Goal: Task Accomplishment & Management: Use online tool/utility

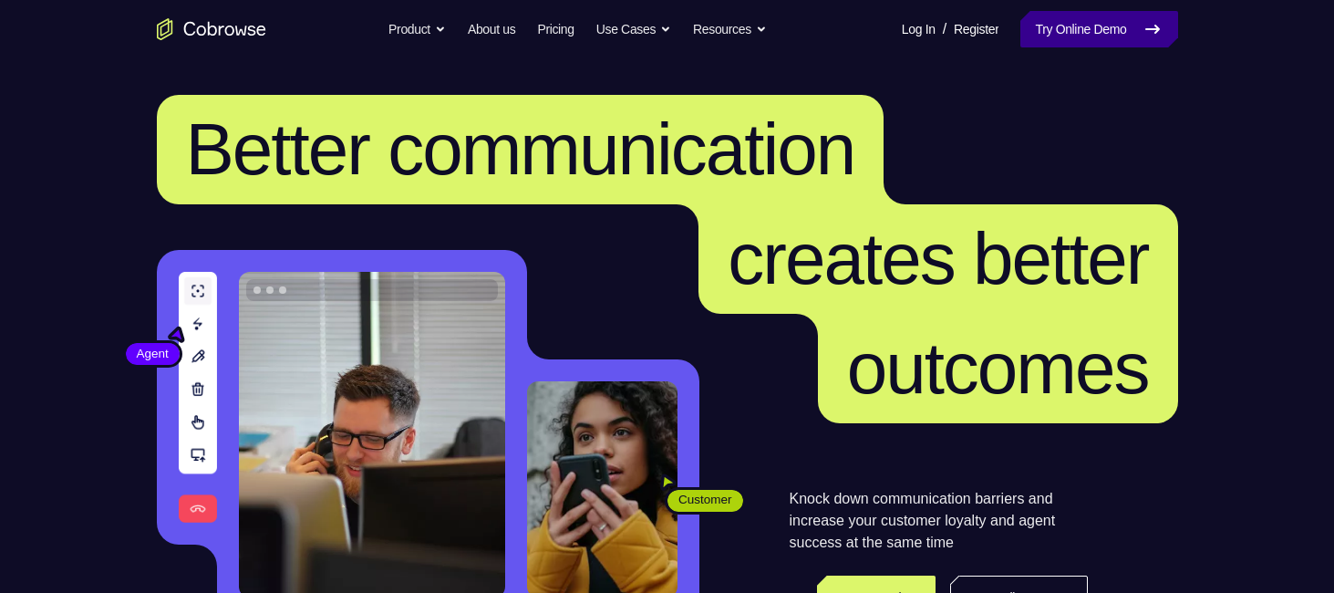
click at [1045, 42] on link "Try Online Demo" at bounding box center [1098, 29] width 157 height 36
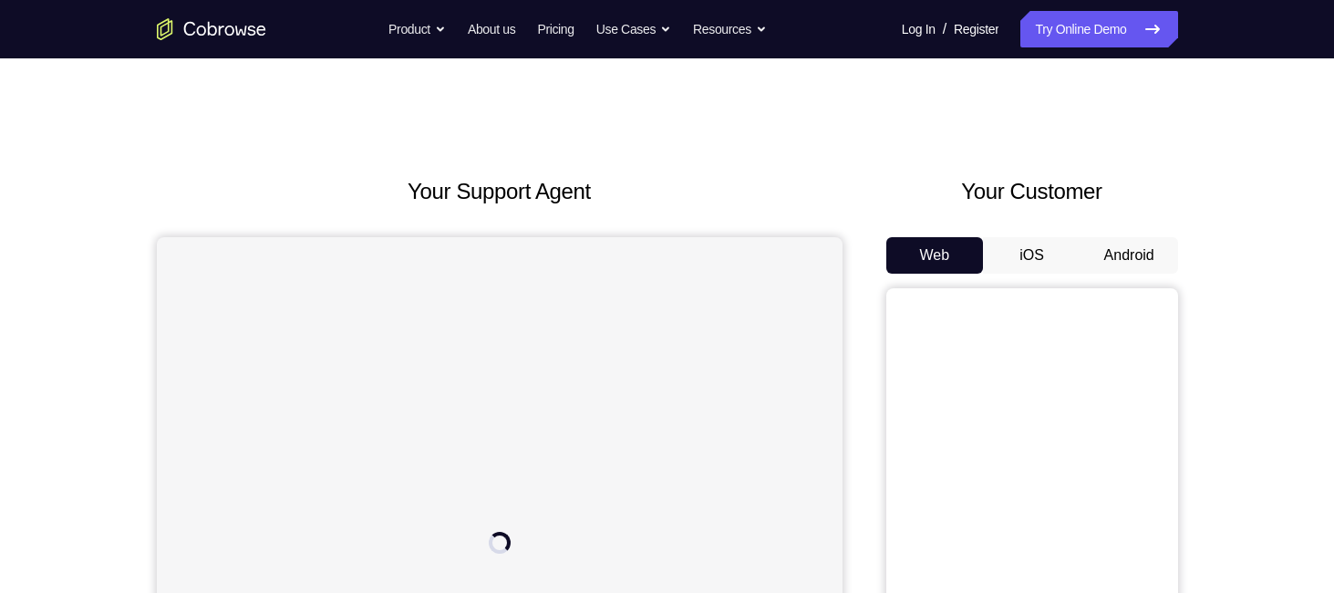
click at [1125, 260] on button "Android" at bounding box center [1129, 255] width 98 height 36
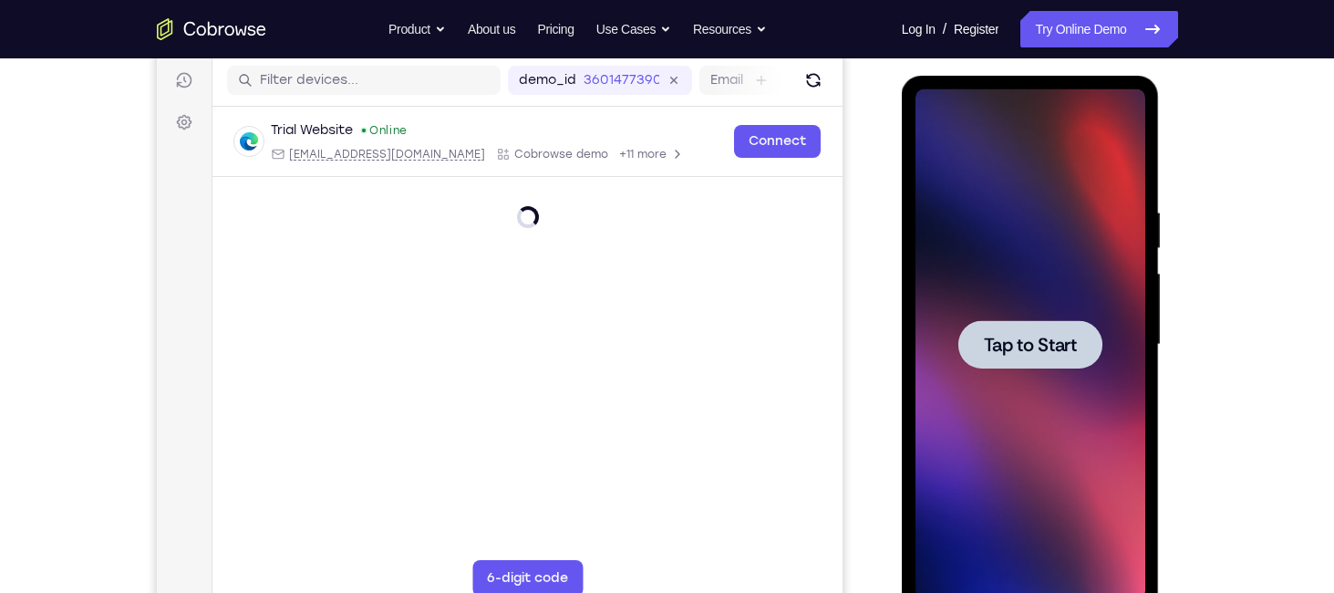
scroll to position [226, 0]
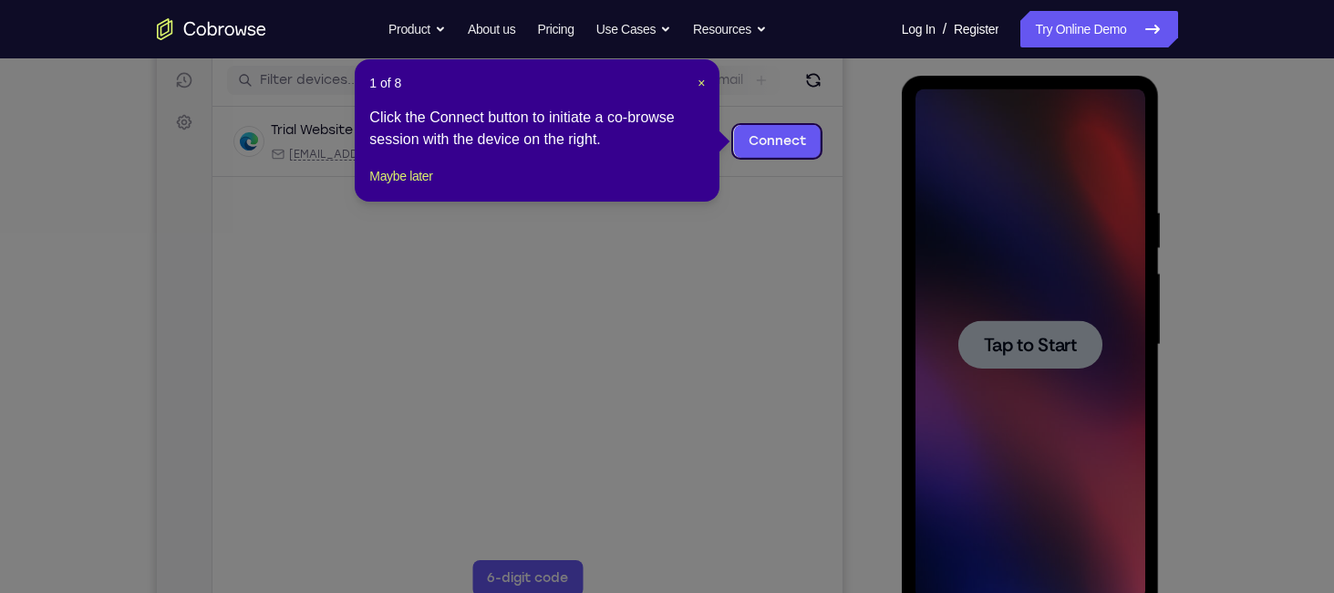
click at [815, 234] on icon at bounding box center [674, 296] width 1348 height 593
click at [698, 81] on span "×" at bounding box center [701, 83] width 7 height 15
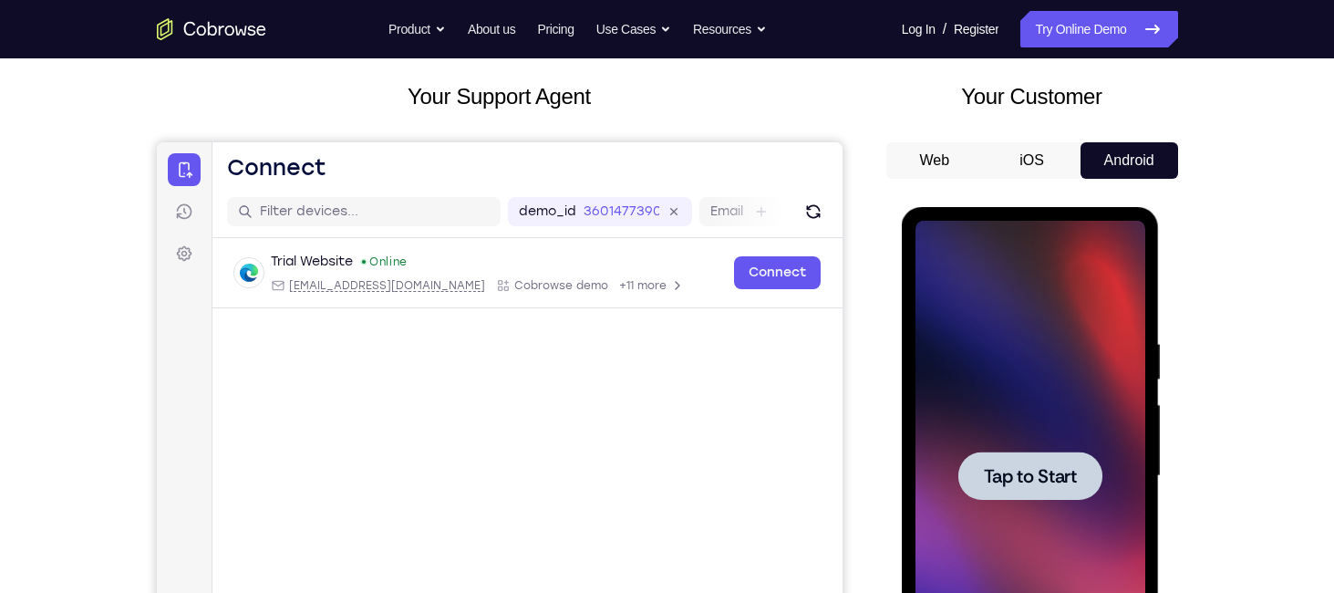
scroll to position [87, 0]
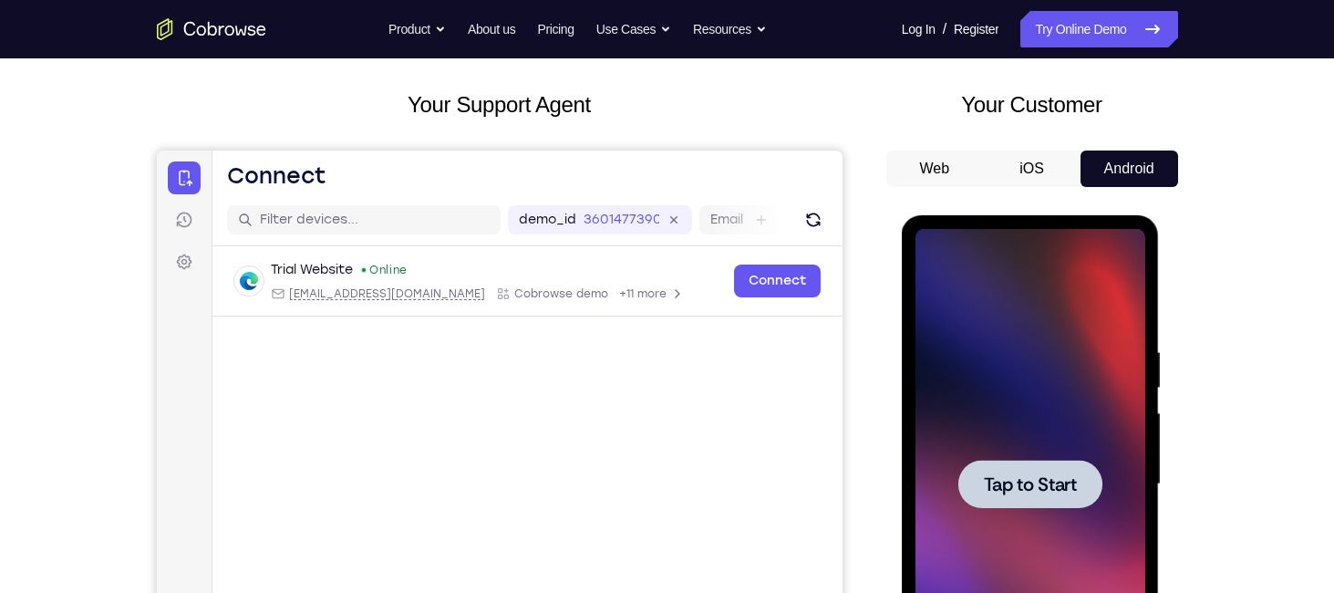
drag, startPoint x: 1124, startPoint y: 171, endPoint x: 846, endPoint y: 388, distance: 352.7
click at [846, 388] on div "Your Support Agent Your Customer Web iOS Android" at bounding box center [667, 425] width 1021 height 674
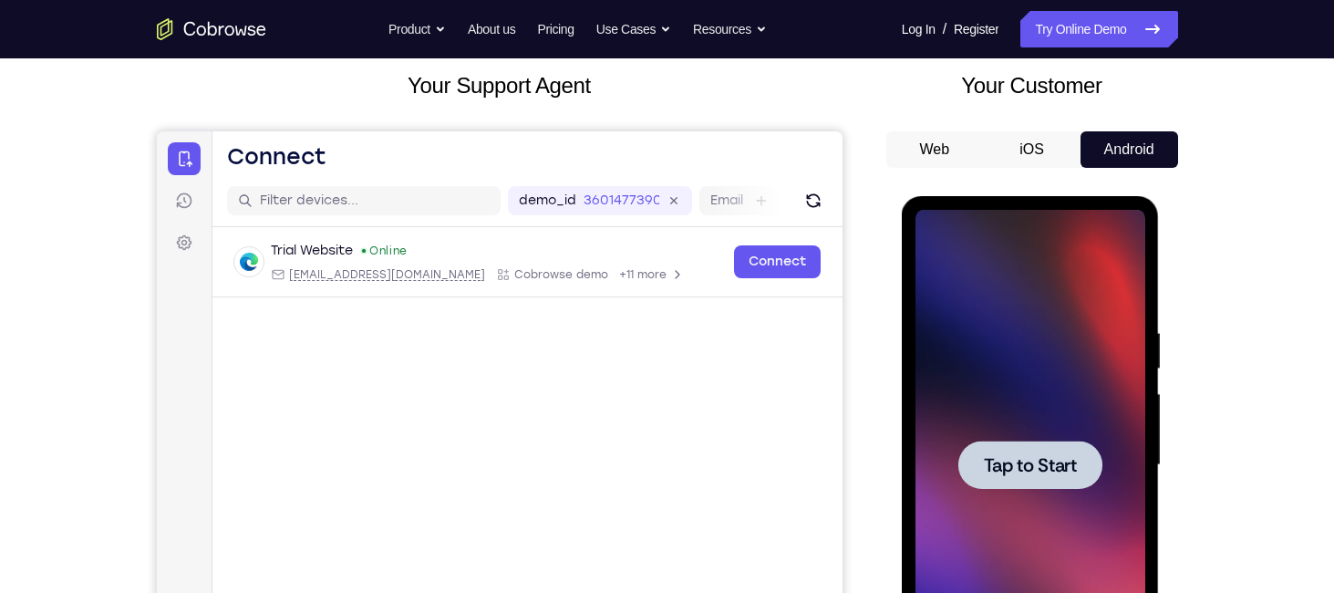
scroll to position [109, 0]
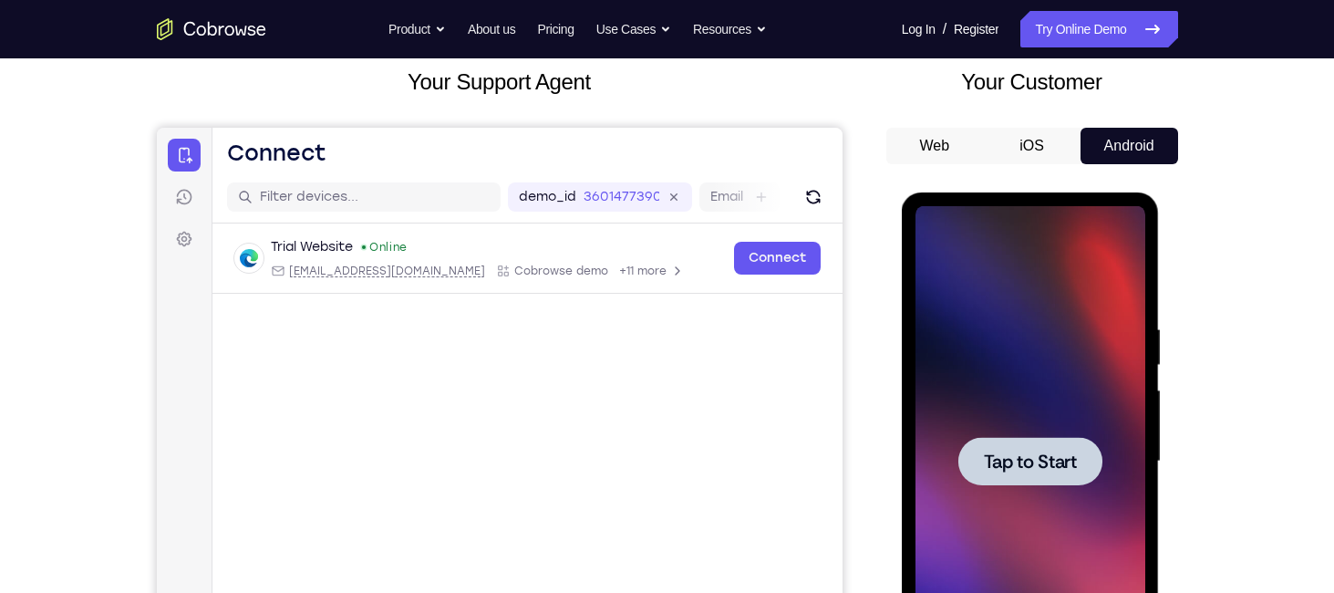
click at [1036, 139] on button "iOS" at bounding box center [1032, 146] width 98 height 36
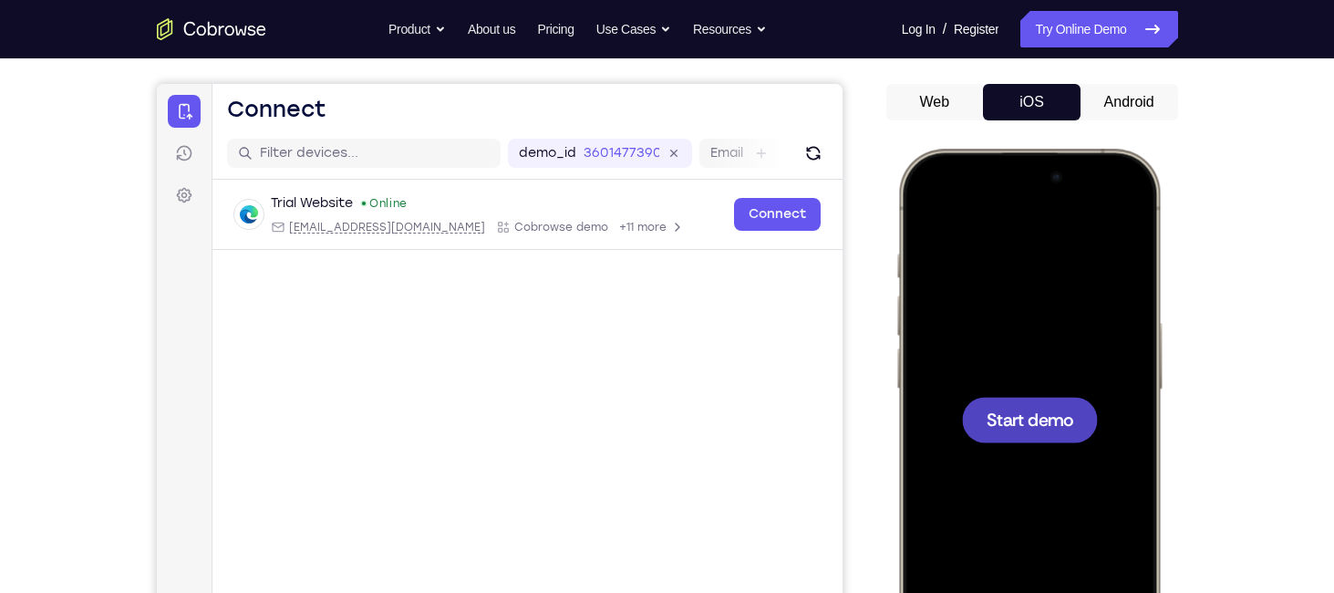
scroll to position [150, 0]
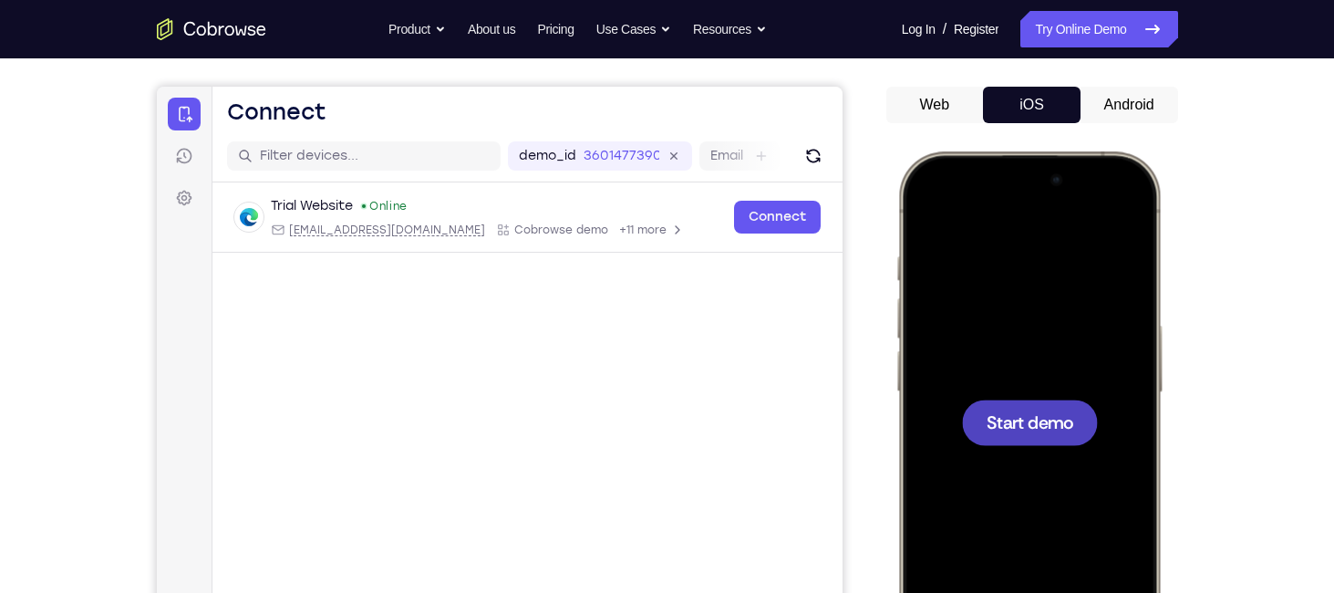
drag, startPoint x: 1042, startPoint y: 106, endPoint x: 887, endPoint y: 122, distance: 155.9
click at [887, 122] on div "Web iOS Android" at bounding box center [1032, 393] width 292 height 612
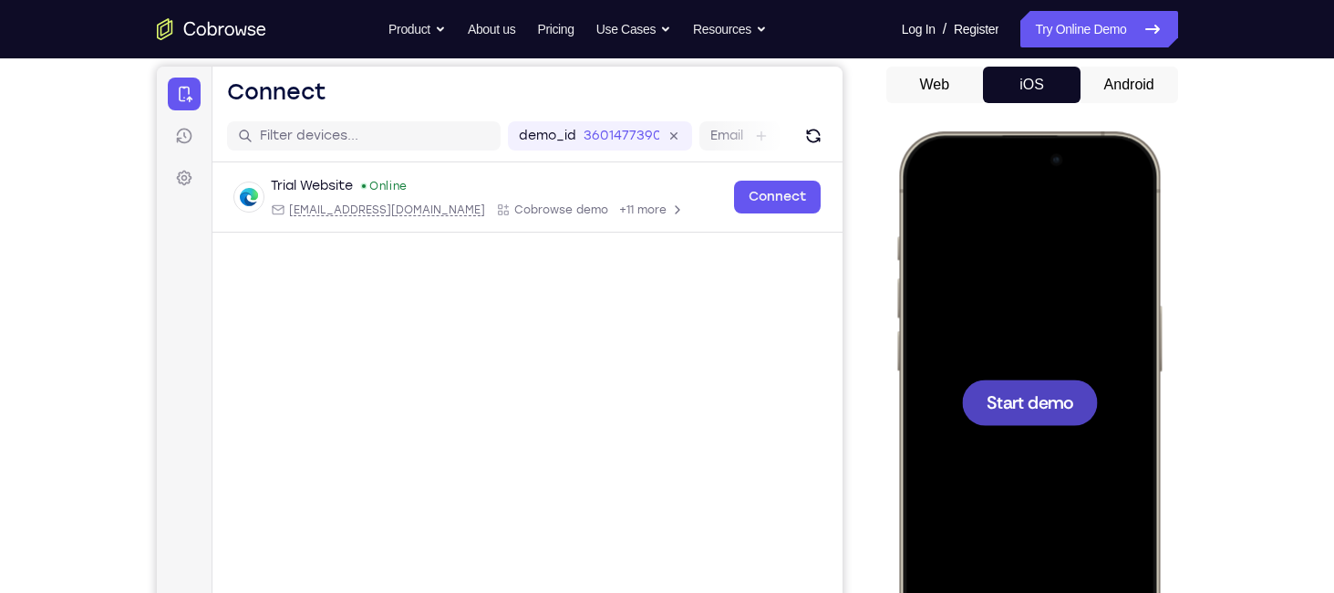
scroll to position [172, 0]
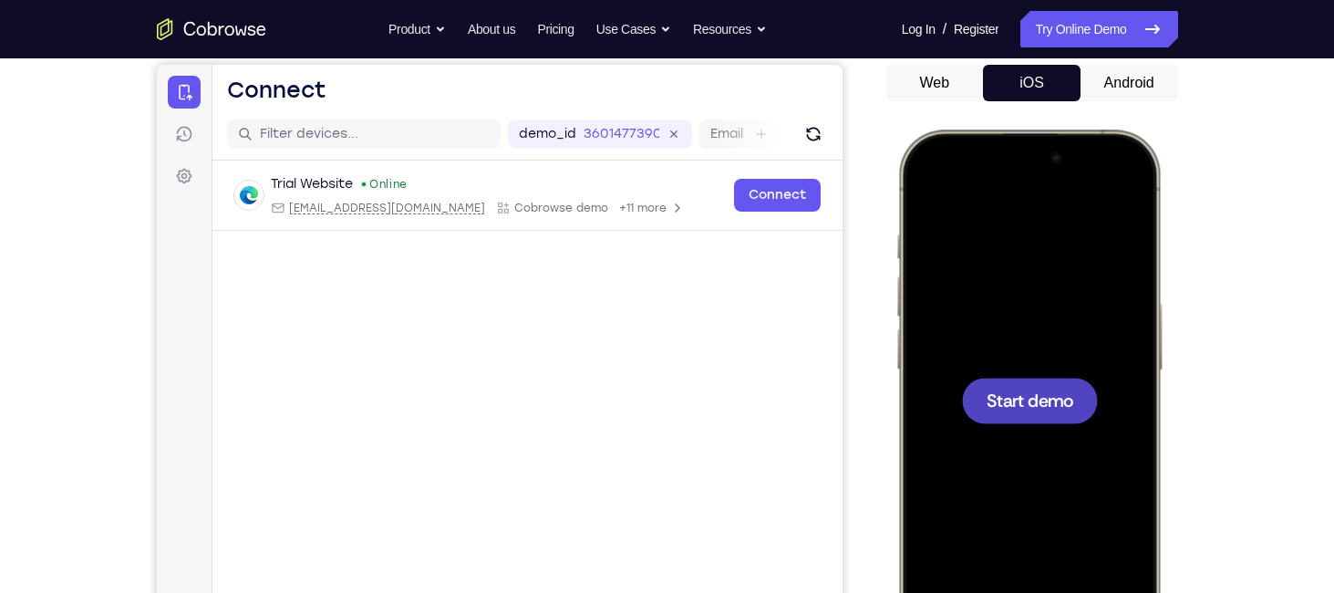
click at [1058, 398] on span "Start demo" at bounding box center [1029, 399] width 87 height 17
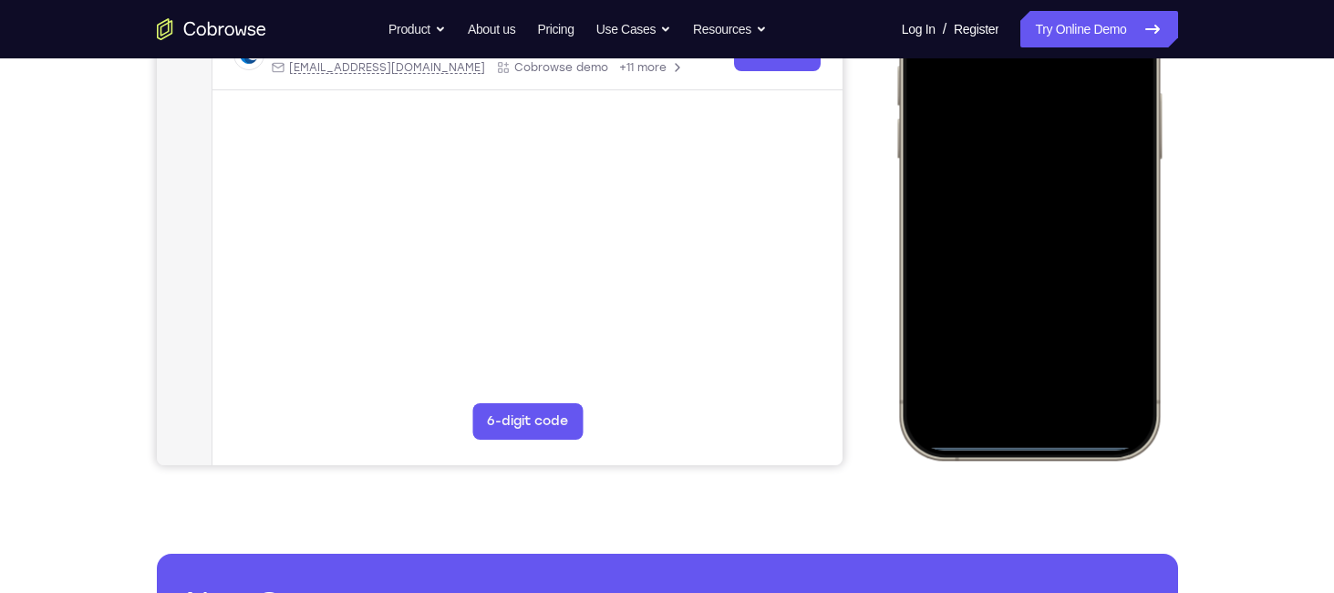
scroll to position [384, 0]
click at [1031, 444] on div at bounding box center [1028, 188] width 240 height 521
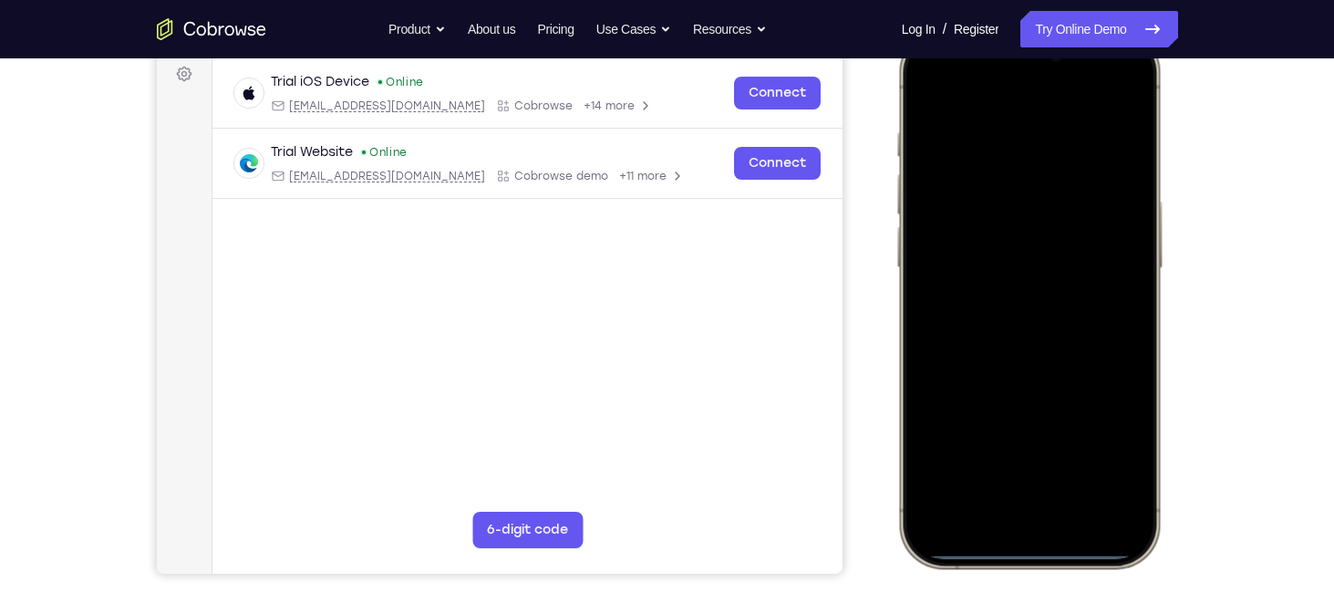
scroll to position [248, 0]
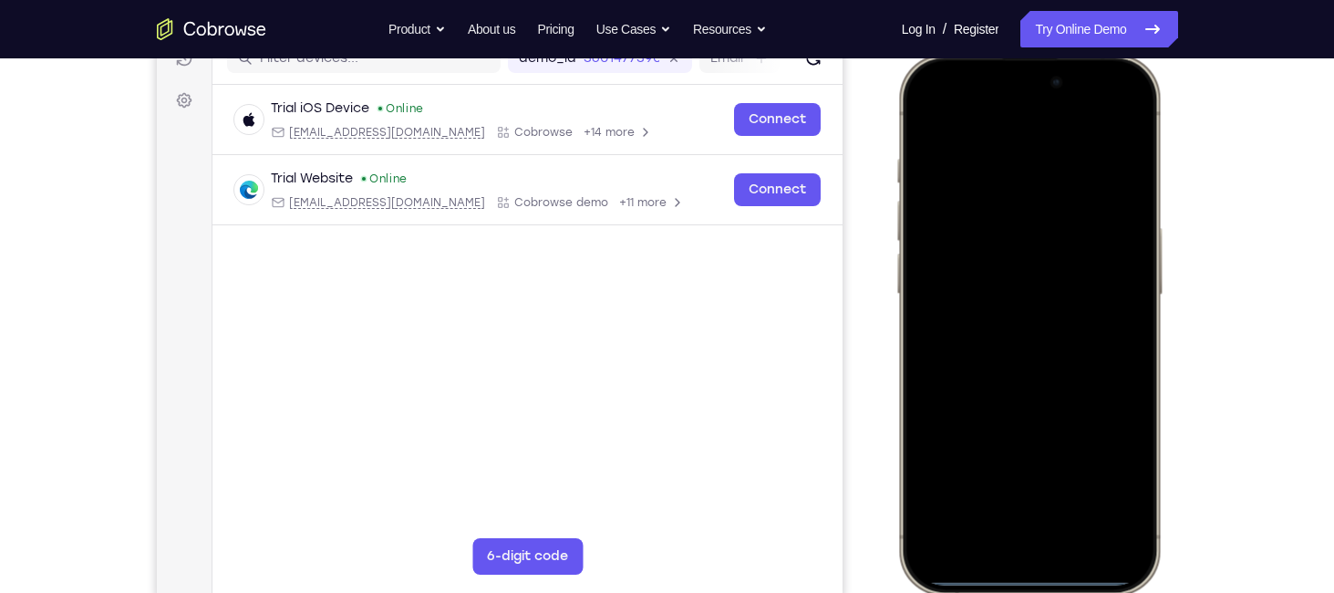
click at [1089, 144] on div at bounding box center [1028, 324] width 240 height 521
click at [1042, 247] on div at bounding box center [1028, 324] width 240 height 521
click at [974, 143] on div at bounding box center [1028, 324] width 240 height 521
click at [1012, 275] on div at bounding box center [1028, 324] width 240 height 521
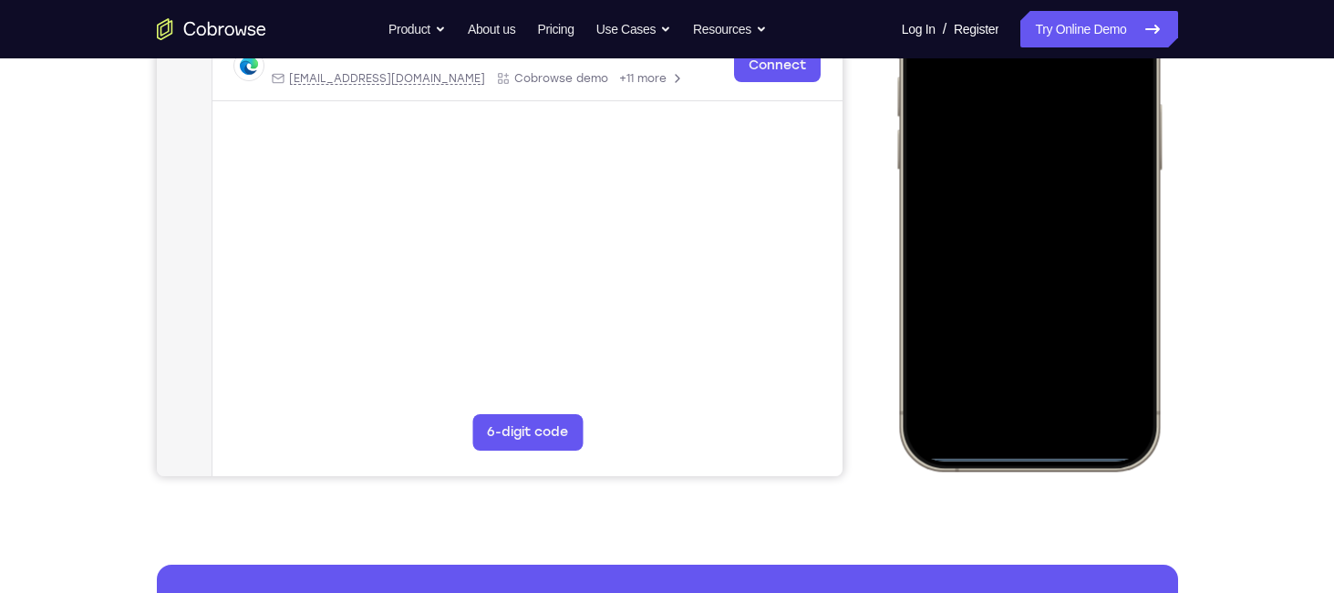
scroll to position [380, 0]
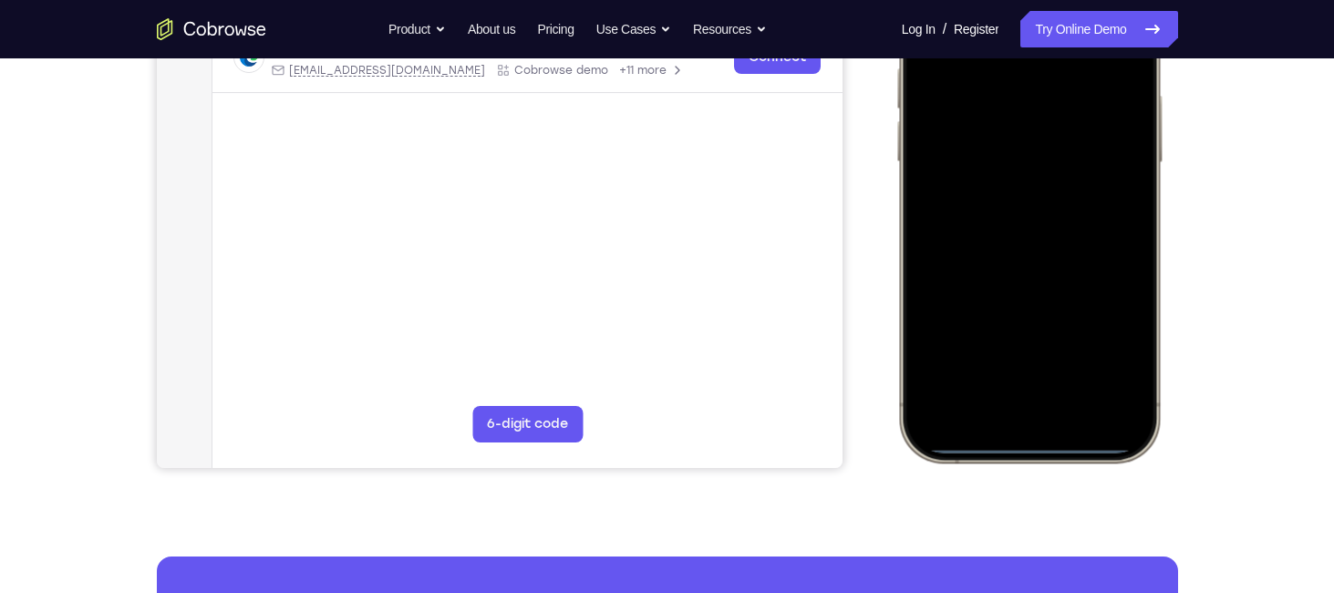
click at [1040, 444] on div at bounding box center [1028, 192] width 240 height 521
drag, startPoint x: 1040, startPoint y: 444, endPoint x: 1059, endPoint y: 289, distance: 156.1
click at [1059, 289] on div at bounding box center [1028, 192] width 240 height 521
drag, startPoint x: 1016, startPoint y: 446, endPoint x: 1018, endPoint y: 374, distance: 72.1
click at [1018, 374] on div at bounding box center [1028, 192] width 240 height 521
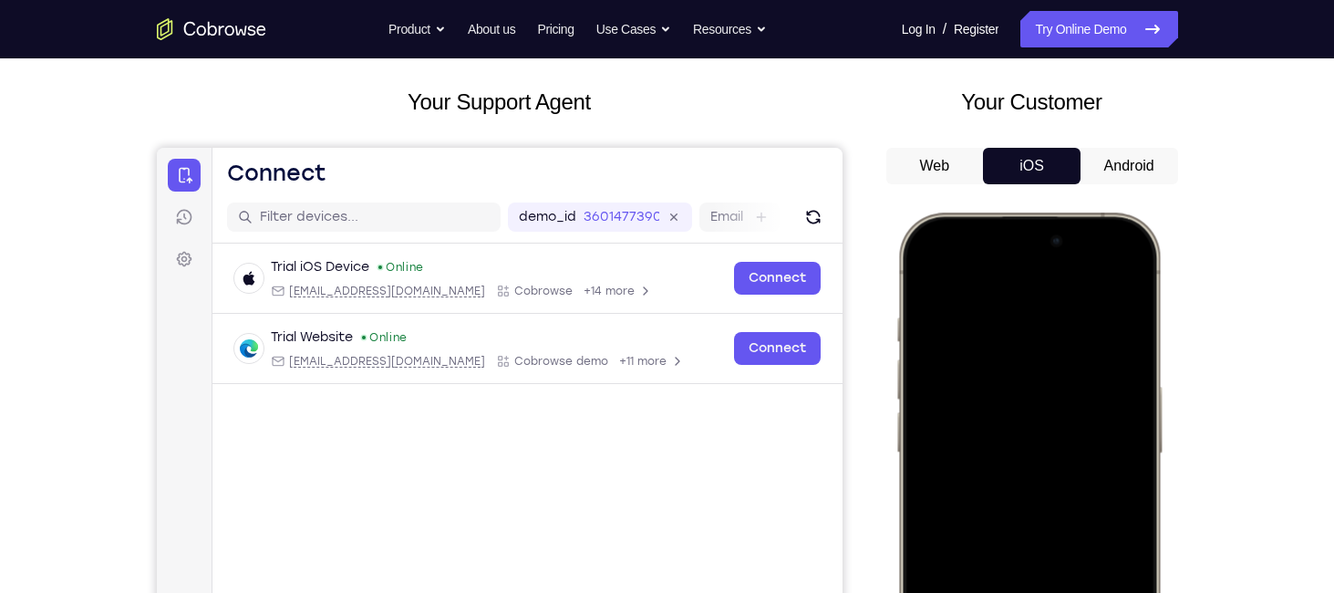
scroll to position [88, 0]
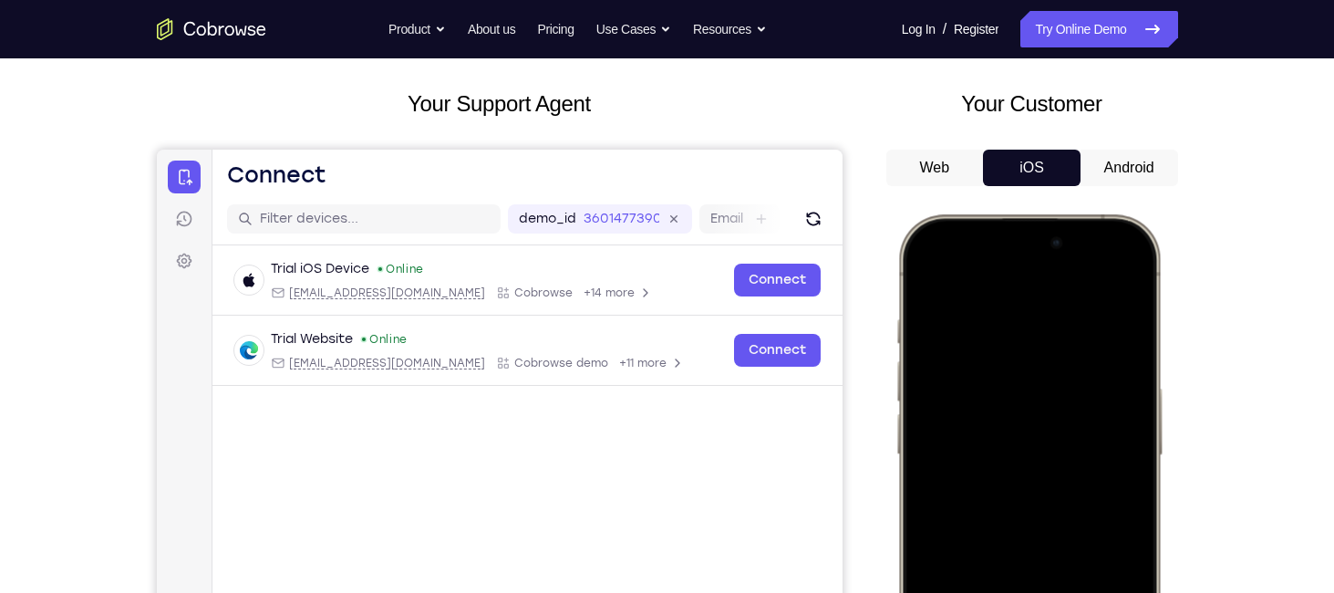
click at [1118, 172] on button "Android" at bounding box center [1129, 168] width 98 height 36
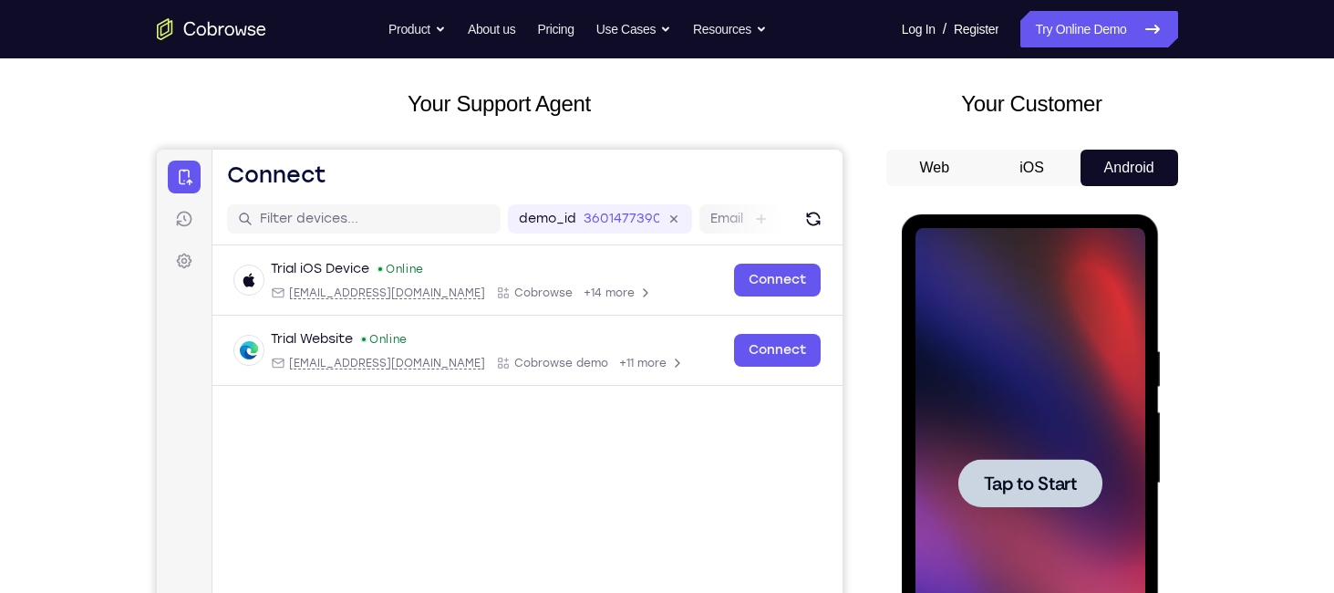
click at [1051, 461] on div at bounding box center [1030, 483] width 144 height 48
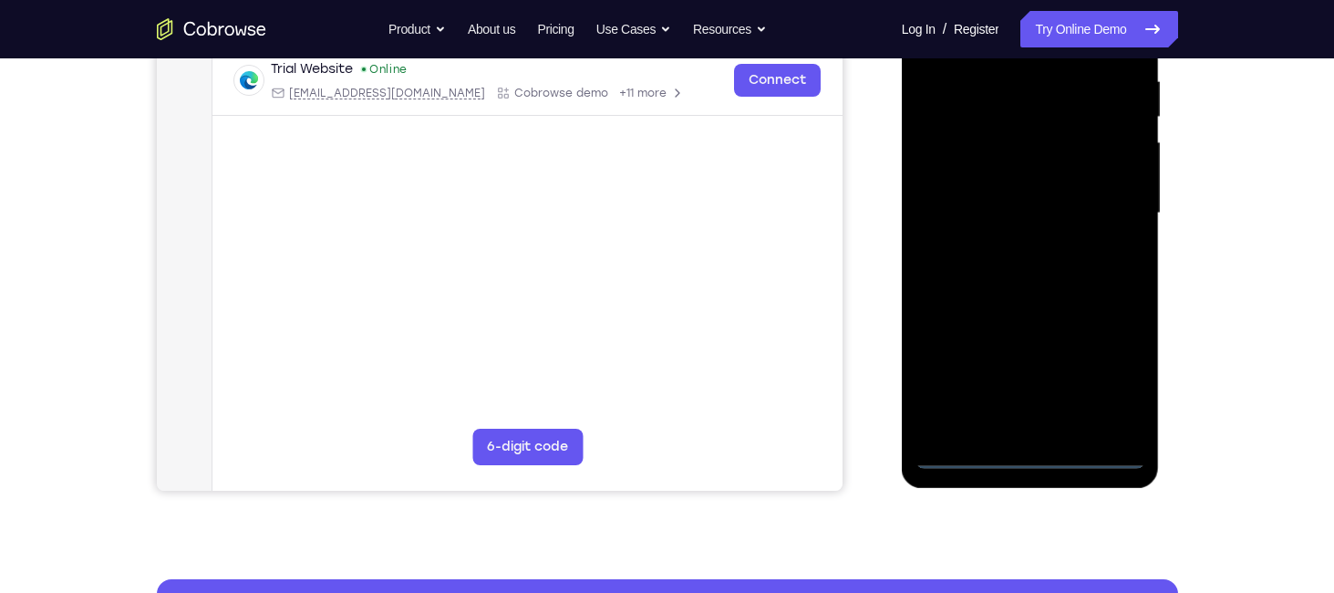
scroll to position [358, 0]
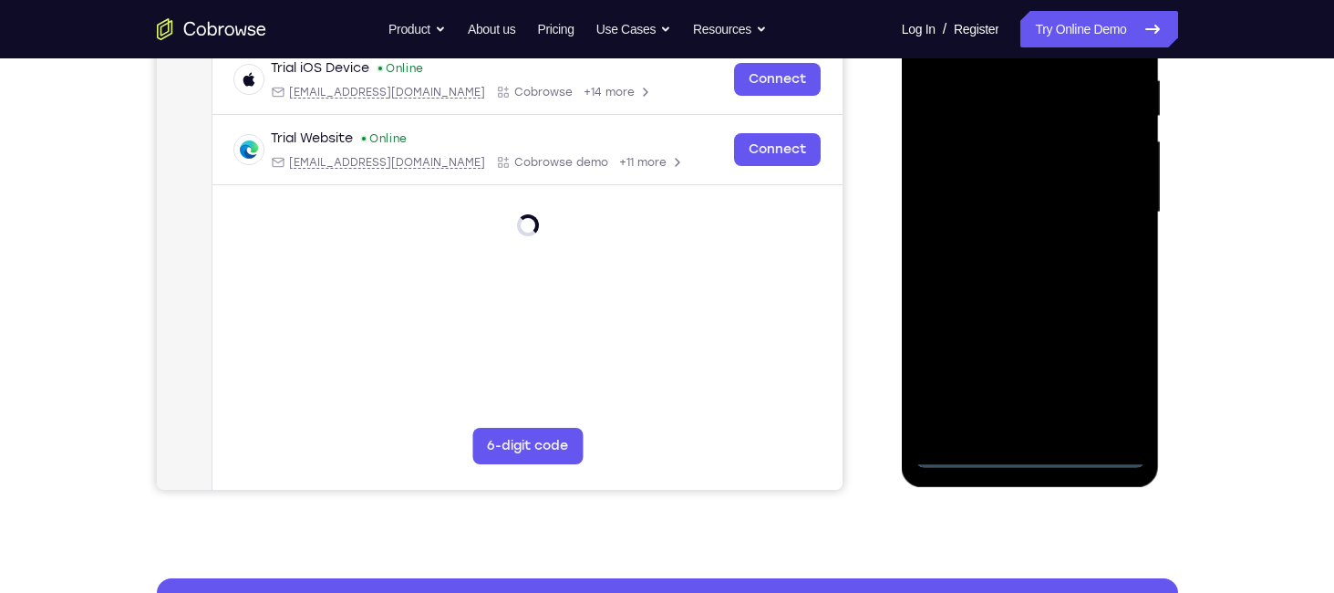
click at [965, 453] on div at bounding box center [1030, 212] width 230 height 511
click at [1038, 457] on div at bounding box center [1030, 212] width 230 height 511
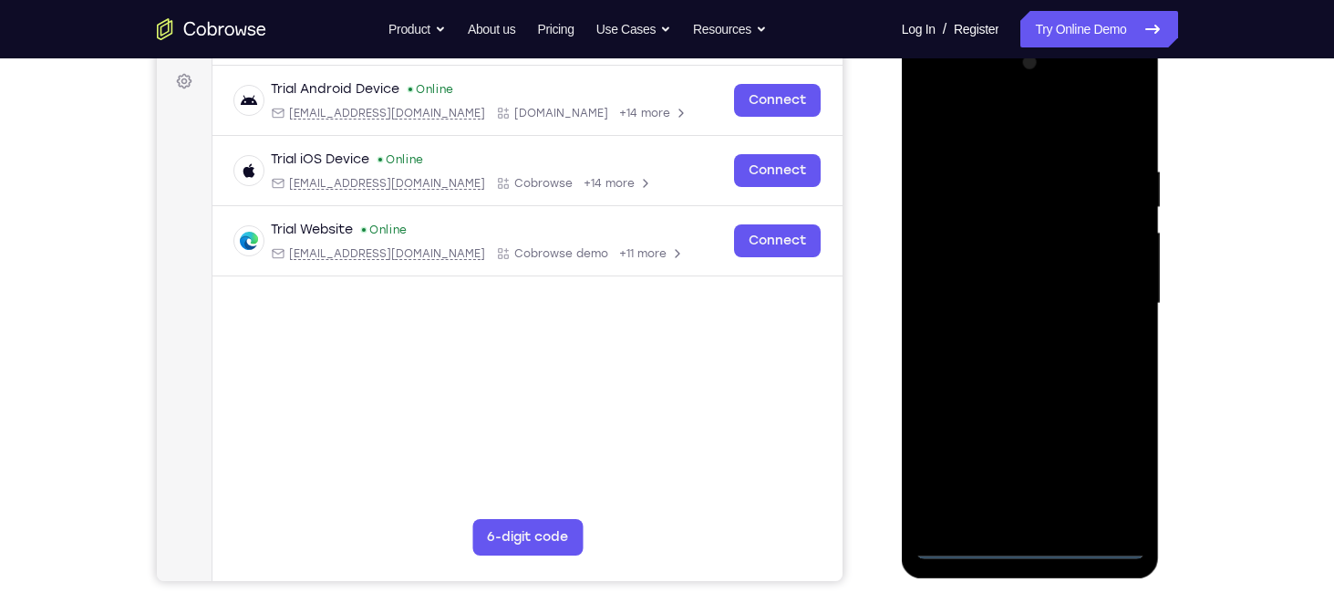
scroll to position [248, 0]
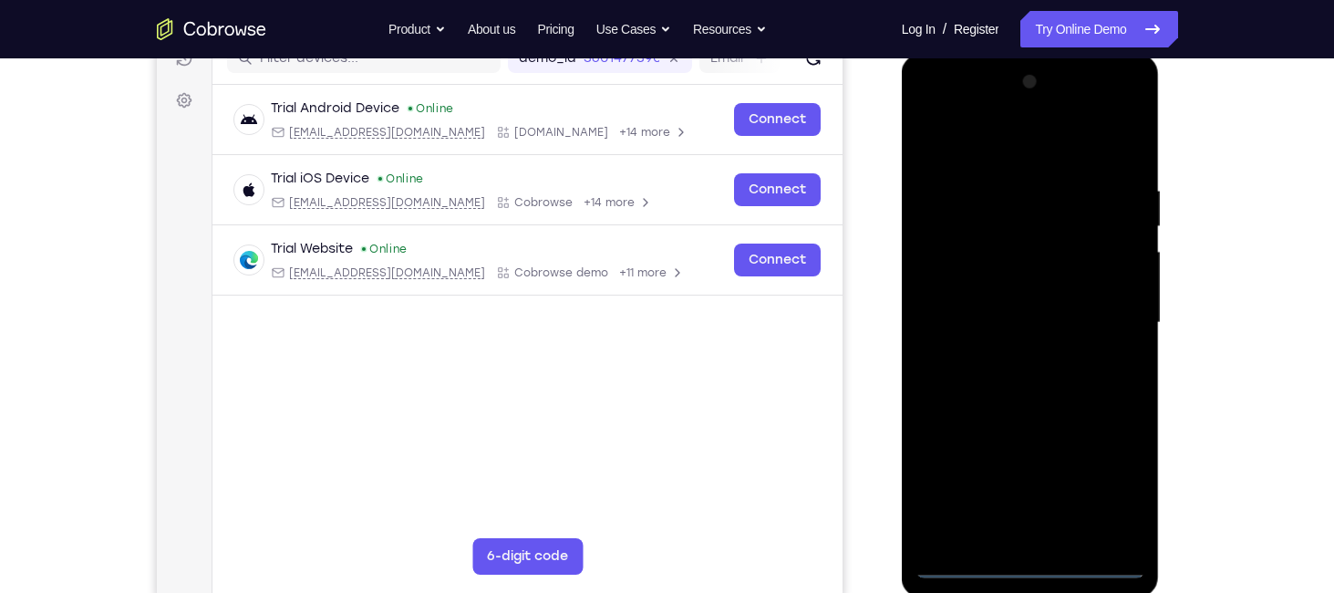
click at [1107, 490] on div at bounding box center [1030, 322] width 230 height 511
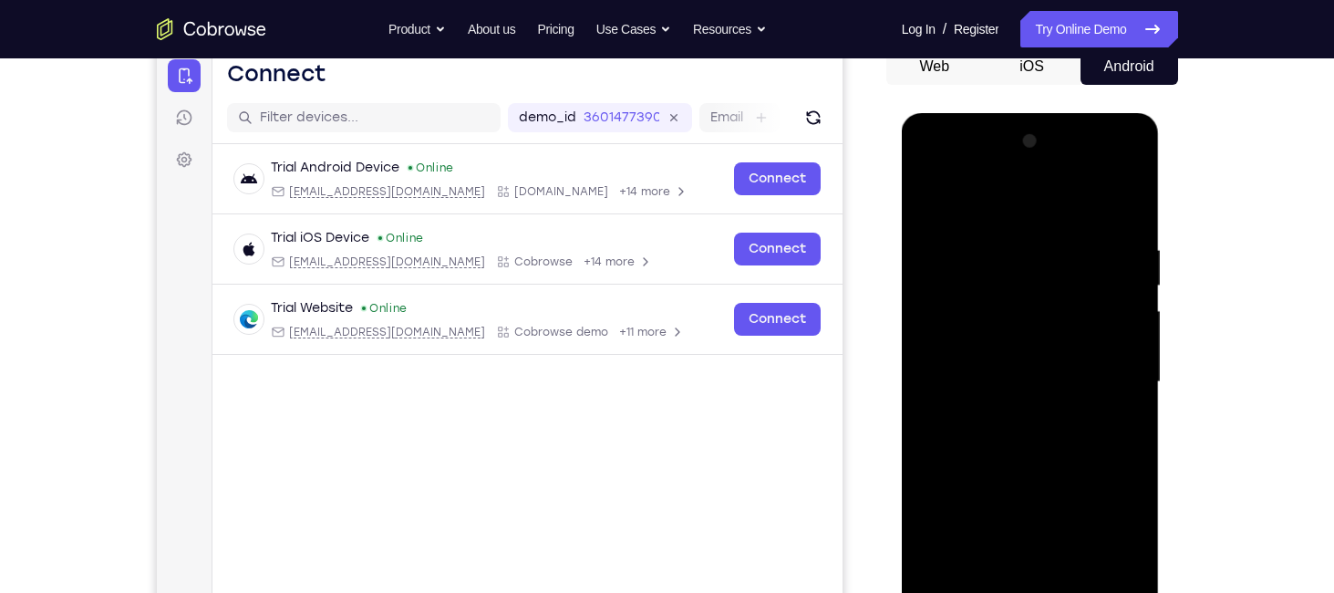
scroll to position [187, 0]
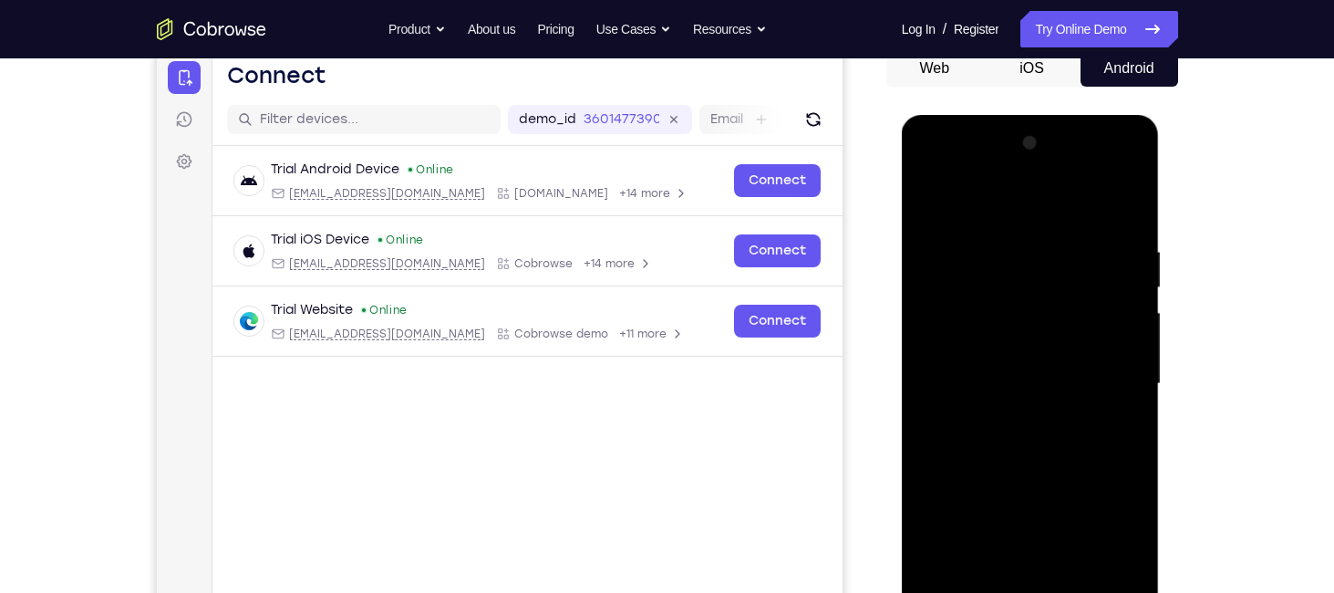
click at [1129, 166] on div at bounding box center [1030, 384] width 230 height 511
click at [931, 172] on div at bounding box center [1030, 384] width 230 height 511
click at [931, 169] on div at bounding box center [1030, 384] width 230 height 511
click at [1107, 373] on div at bounding box center [1030, 384] width 230 height 511
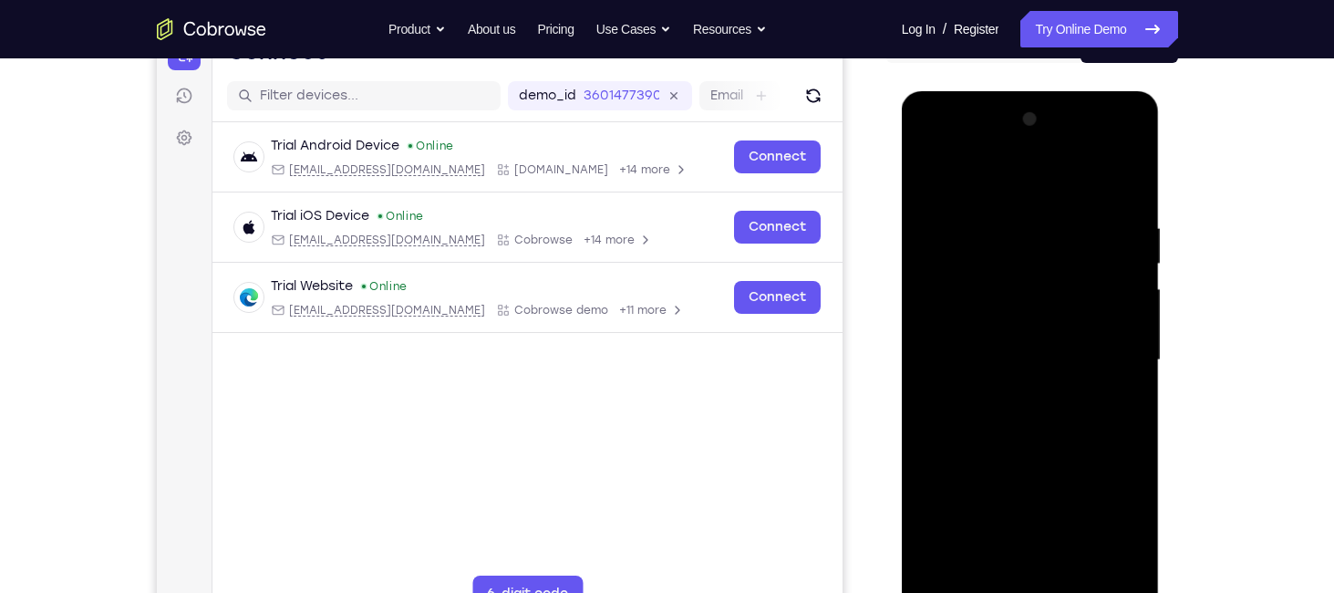
scroll to position [322, 0]
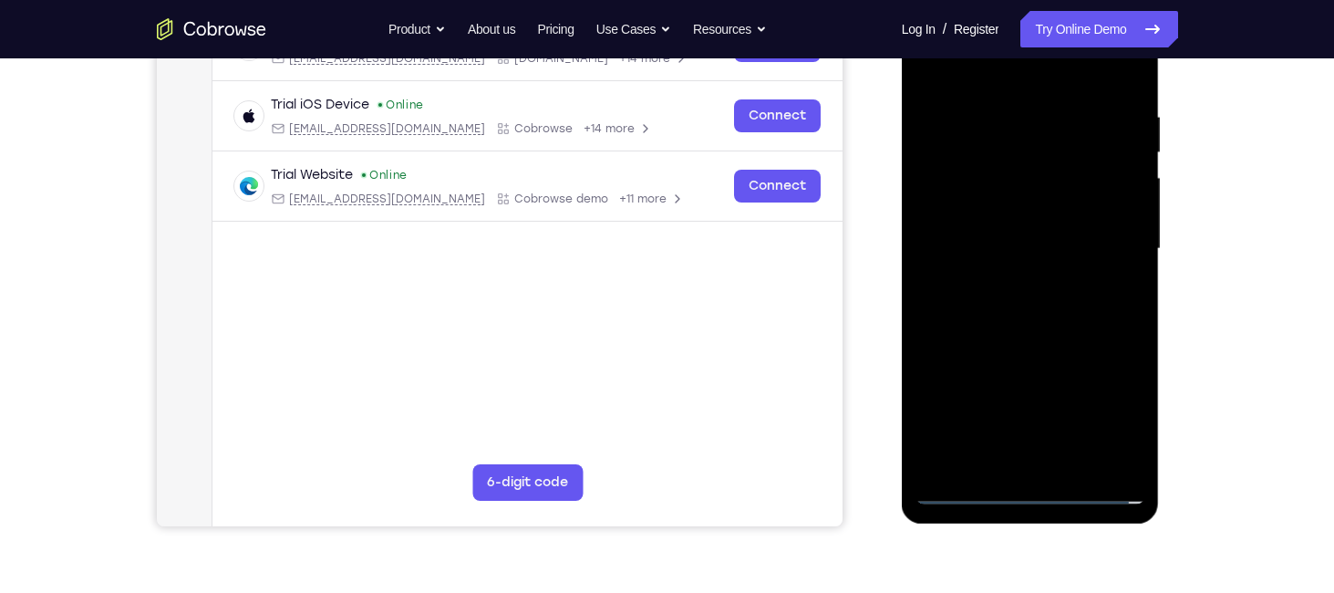
click at [1037, 416] on div at bounding box center [1030, 249] width 230 height 511
click at [1005, 283] on div at bounding box center [1030, 249] width 230 height 511
click at [1019, 235] on div at bounding box center [1030, 249] width 230 height 511
click at [990, 222] on div at bounding box center [1030, 249] width 230 height 511
click at [1124, 214] on div at bounding box center [1030, 249] width 230 height 511
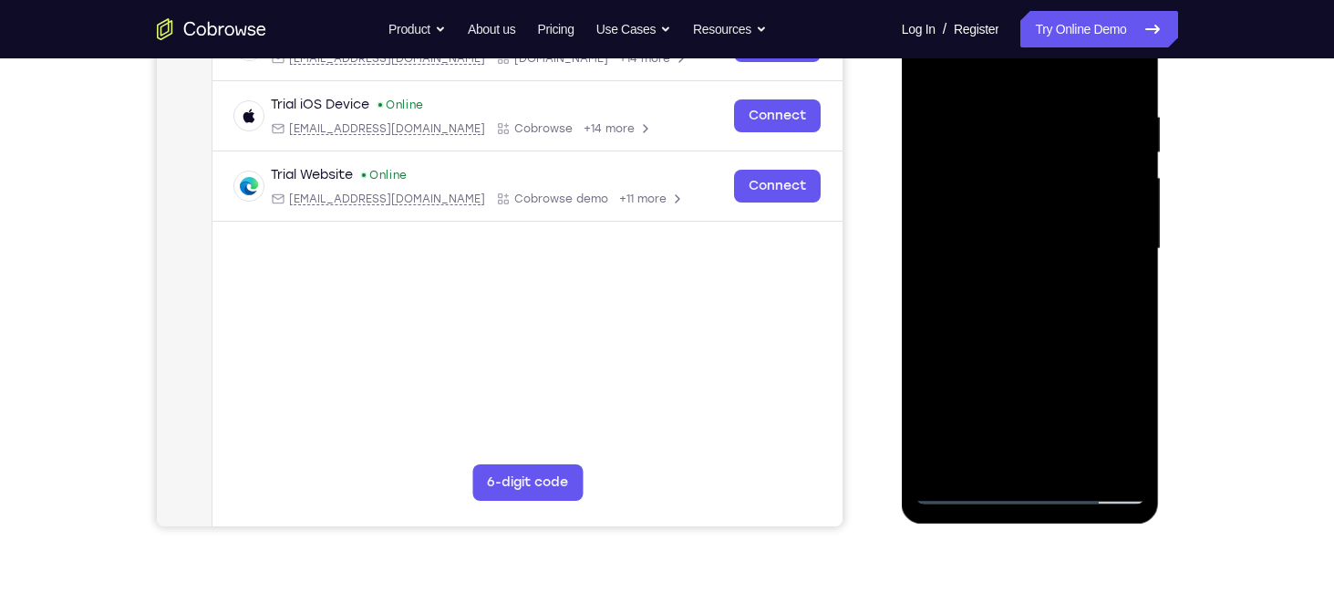
click at [937, 457] on div at bounding box center [1030, 249] width 230 height 511
click at [958, 424] on div at bounding box center [1030, 249] width 230 height 511
click at [991, 257] on div at bounding box center [1030, 249] width 230 height 511
click at [1029, 308] on div at bounding box center [1030, 249] width 230 height 511
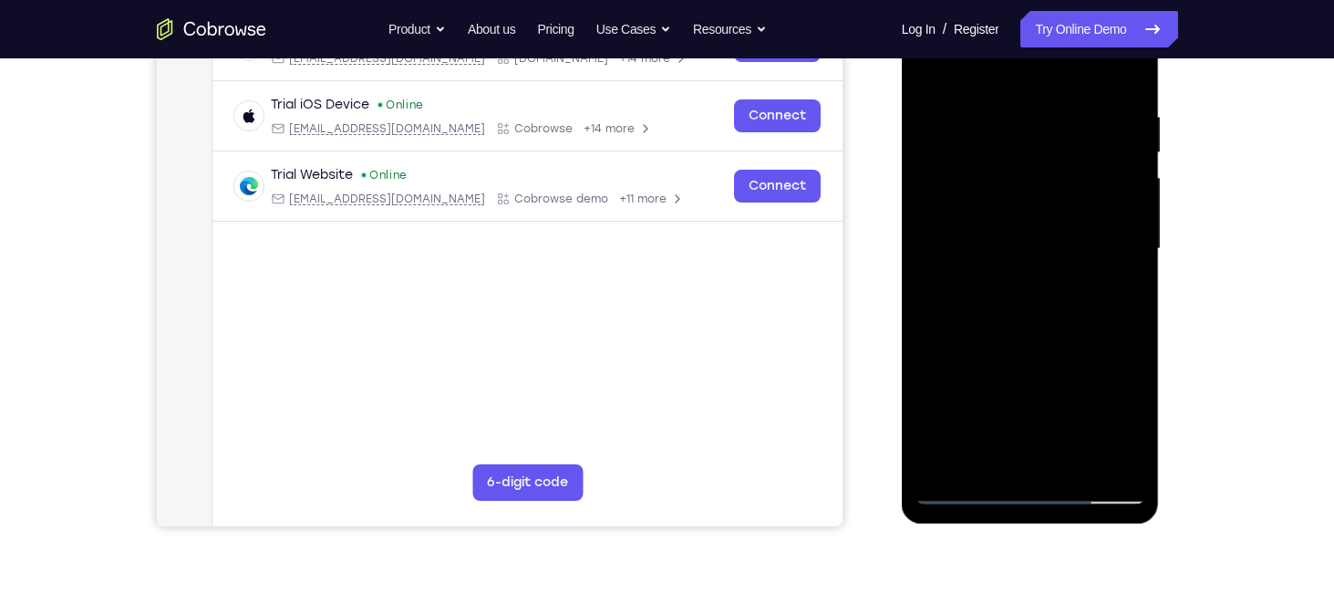
click at [995, 264] on div at bounding box center [1030, 249] width 230 height 511
click at [990, 277] on div at bounding box center [1030, 249] width 230 height 511
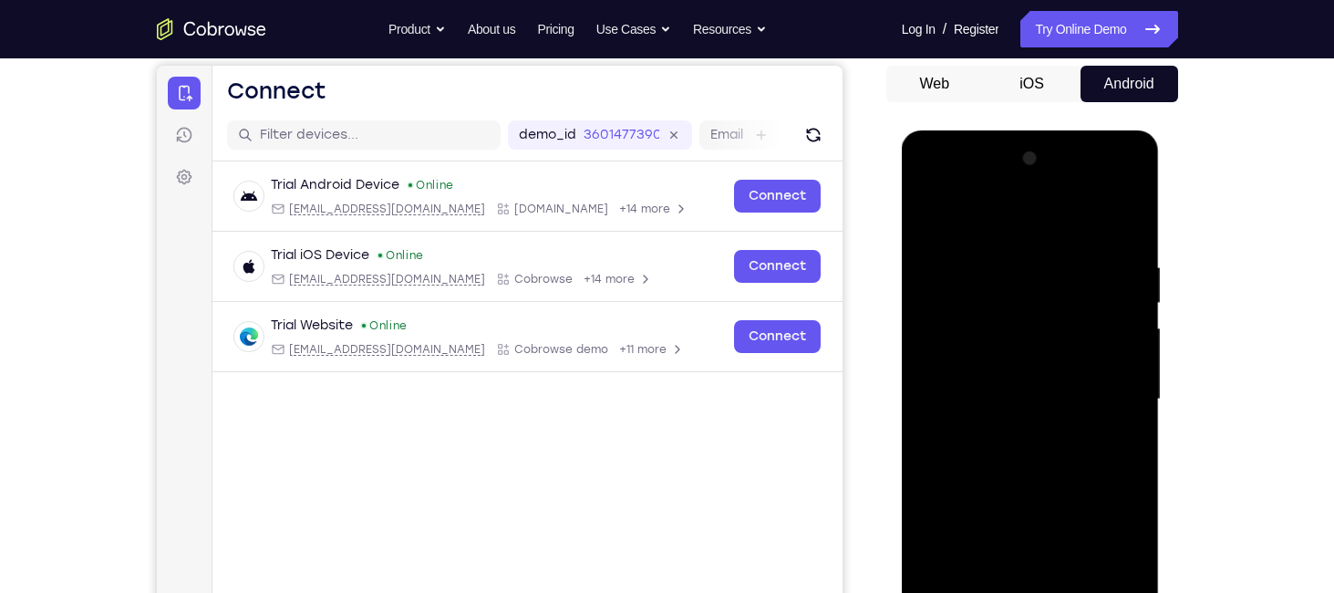
scroll to position [172, 0]
click at [1075, 258] on div at bounding box center [1030, 398] width 230 height 511
click at [1024, 313] on div at bounding box center [1030, 398] width 230 height 511
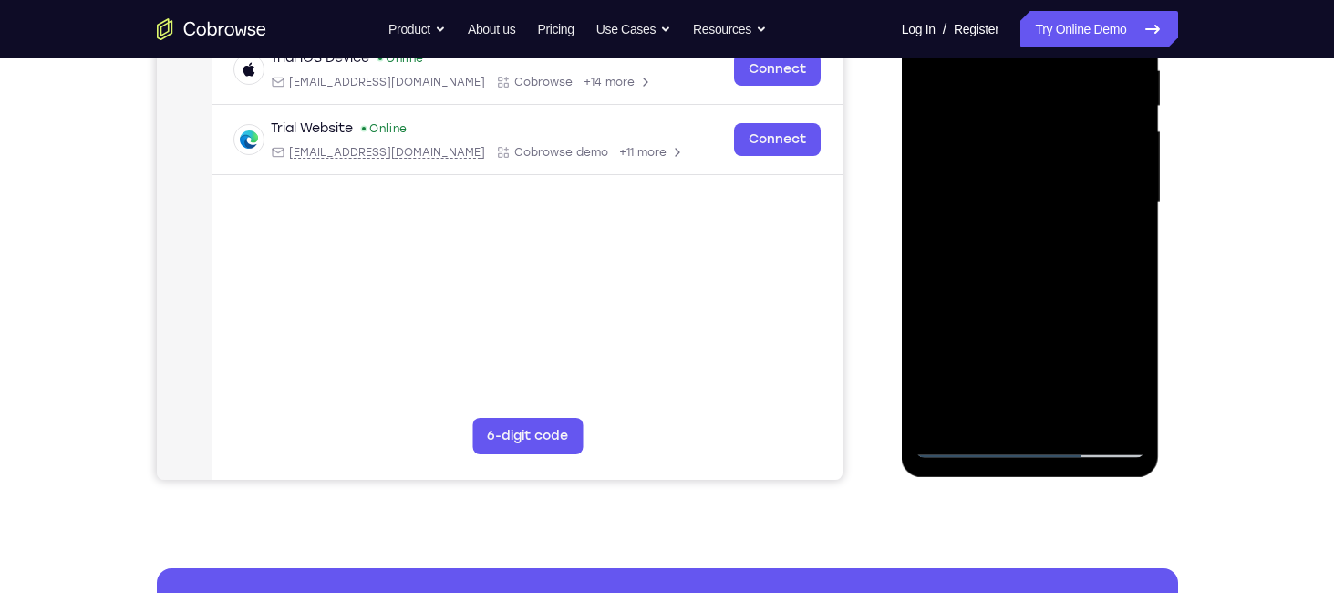
scroll to position [368, 0]
click at [967, 440] on div at bounding box center [1030, 202] width 230 height 511
click at [988, 227] on div at bounding box center [1030, 202] width 230 height 511
click at [931, 415] on div at bounding box center [1030, 202] width 230 height 511
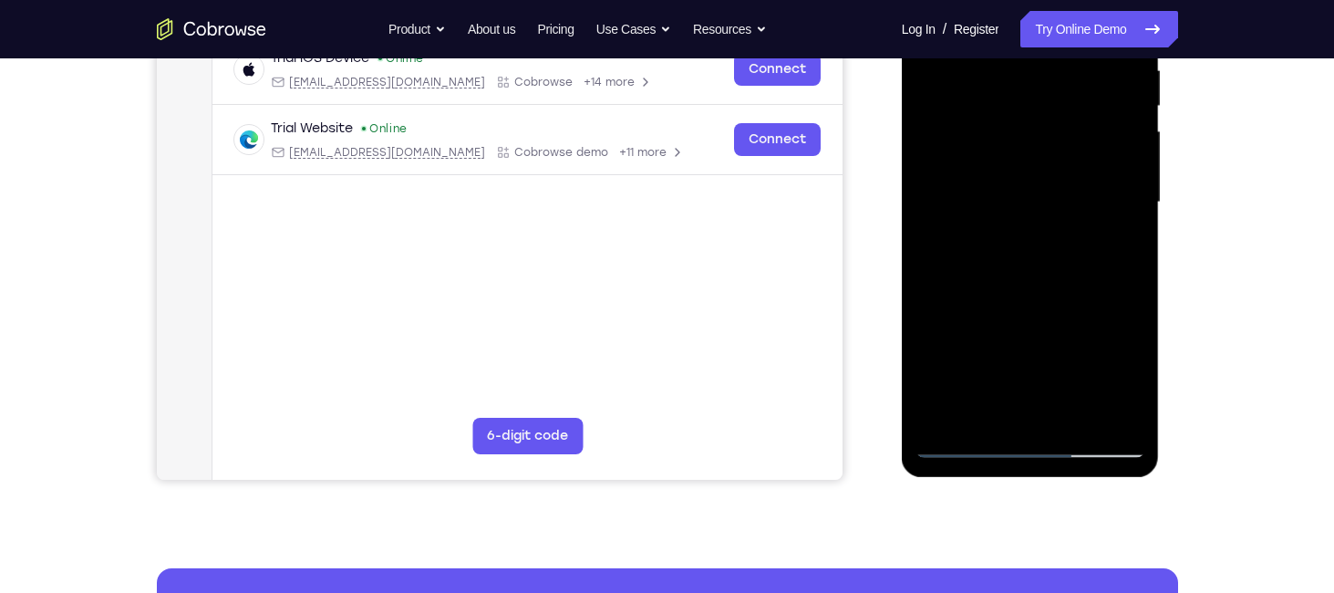
click at [931, 315] on div at bounding box center [1030, 202] width 230 height 511
click at [1136, 309] on div at bounding box center [1030, 202] width 230 height 511
click at [956, 303] on div at bounding box center [1030, 202] width 230 height 511
click at [1132, 310] on div at bounding box center [1030, 202] width 230 height 511
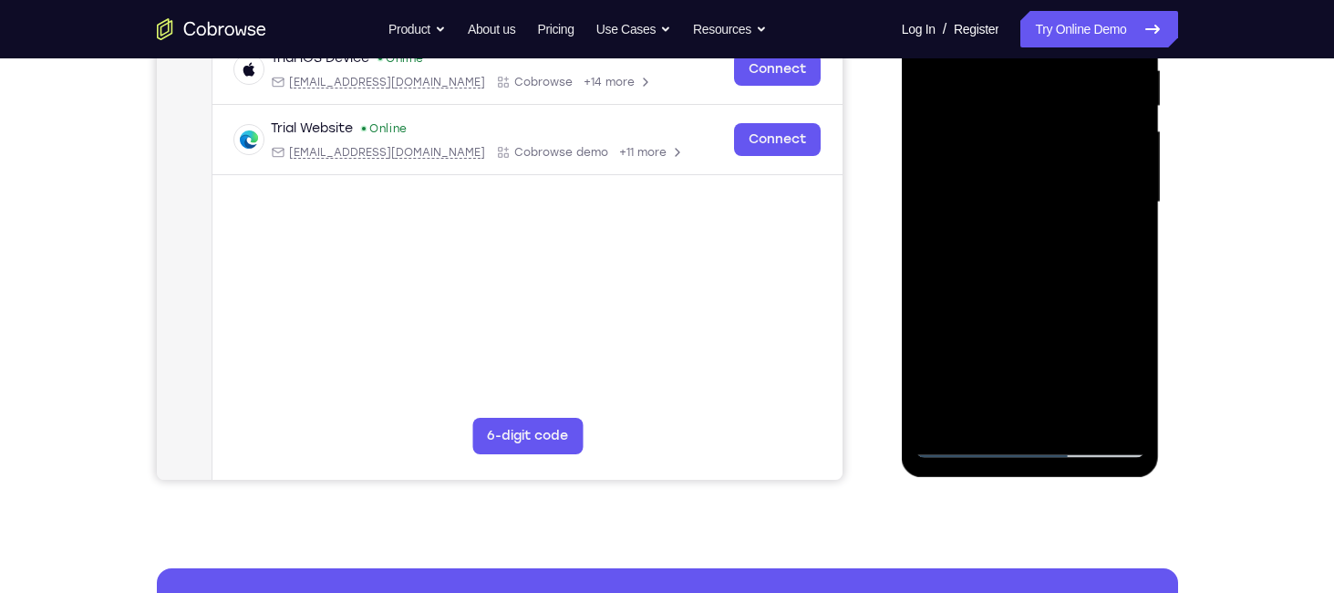
click at [1132, 310] on div at bounding box center [1030, 202] width 230 height 511
click at [966, 372] on div at bounding box center [1030, 202] width 230 height 511
click at [1014, 198] on div at bounding box center [1030, 202] width 230 height 511
click at [1030, 253] on div at bounding box center [1030, 202] width 230 height 511
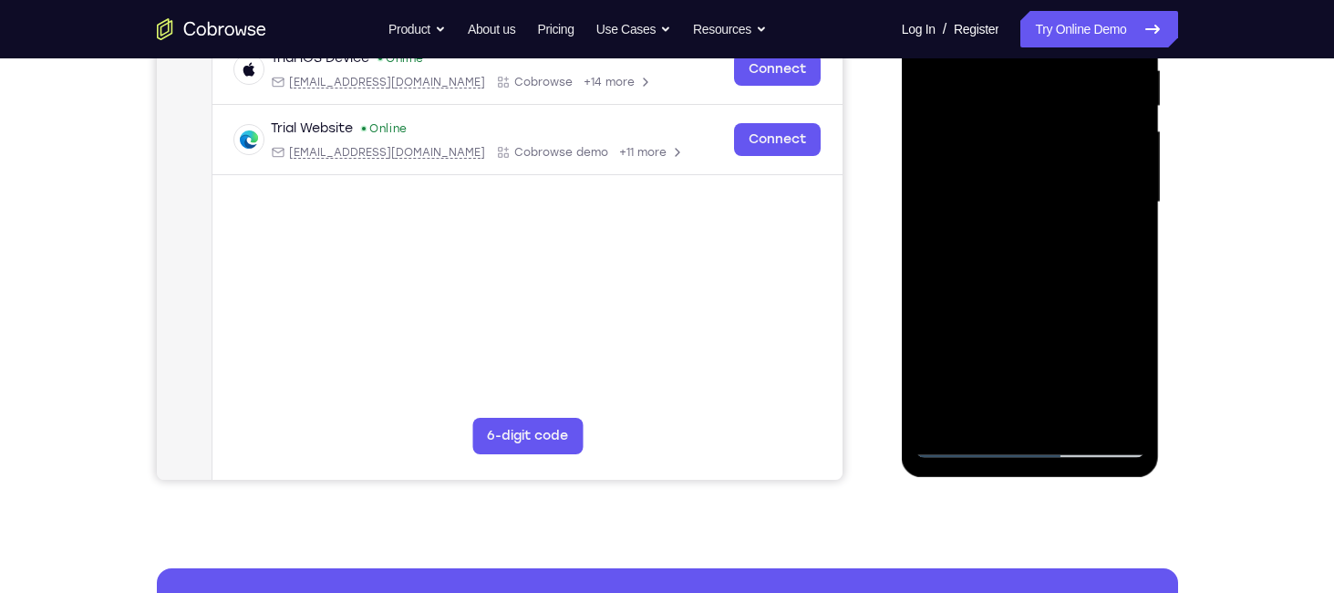
click at [1037, 293] on div at bounding box center [1030, 202] width 230 height 511
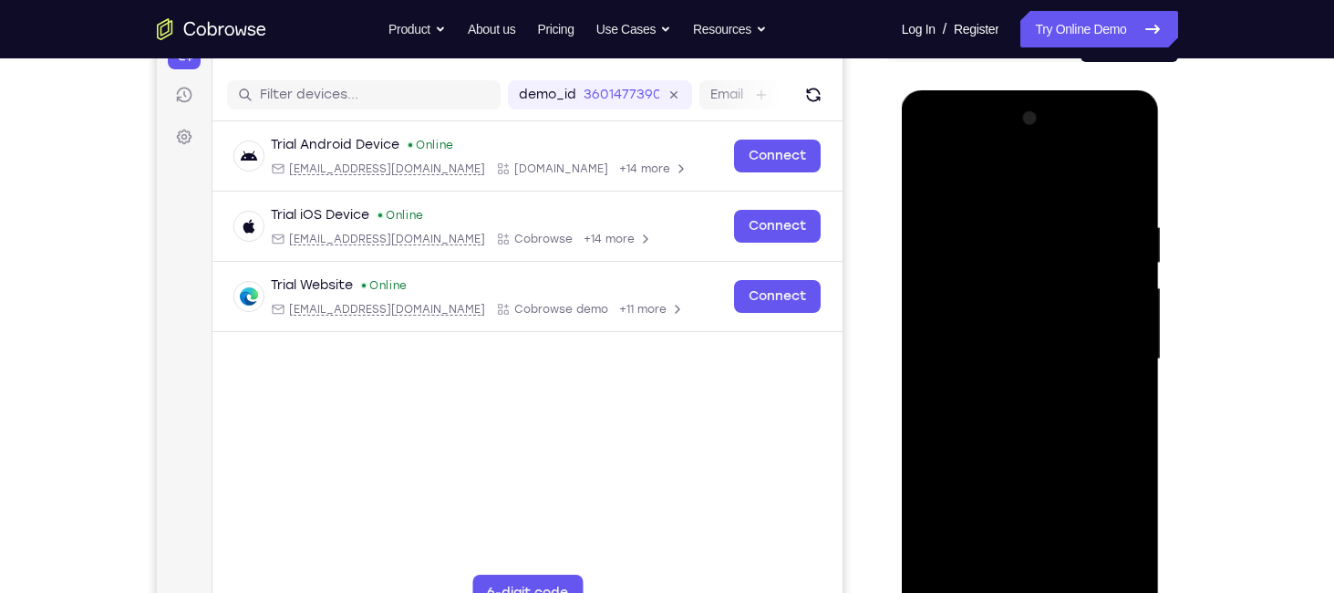
scroll to position [212, 0]
click at [1009, 341] on div at bounding box center [1030, 359] width 230 height 511
click at [987, 269] on div at bounding box center [1030, 359] width 230 height 511
click at [982, 285] on div at bounding box center [1030, 359] width 230 height 511
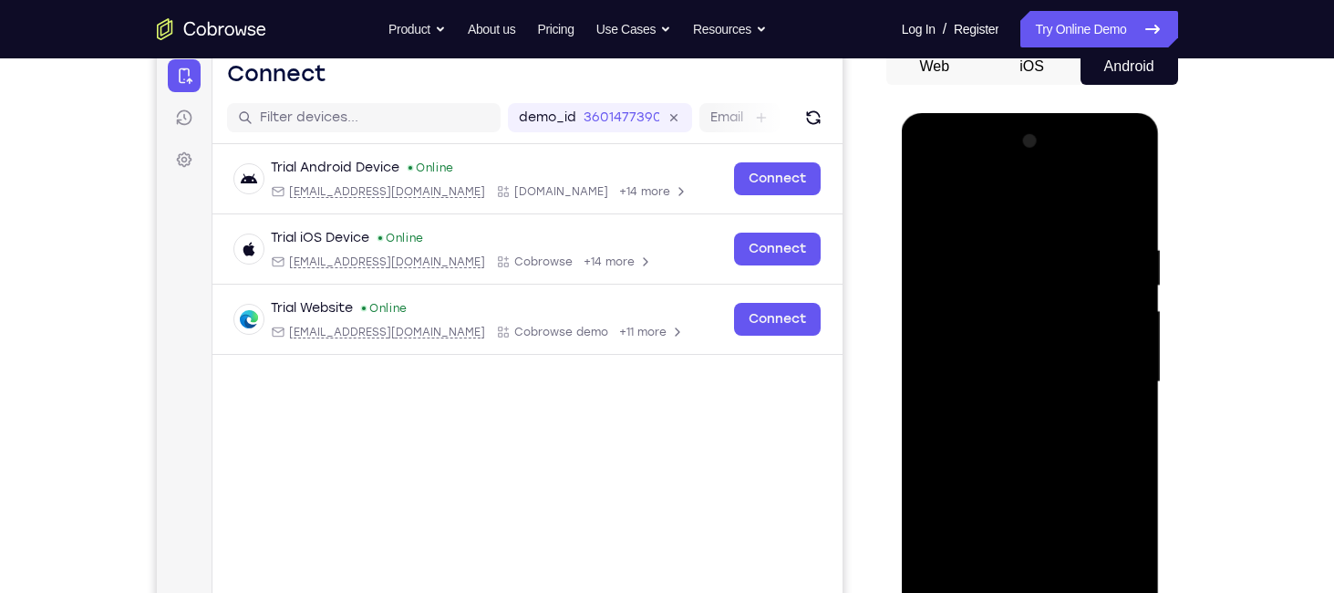
scroll to position [188, 0]
click at [1003, 305] on div at bounding box center [1030, 383] width 230 height 511
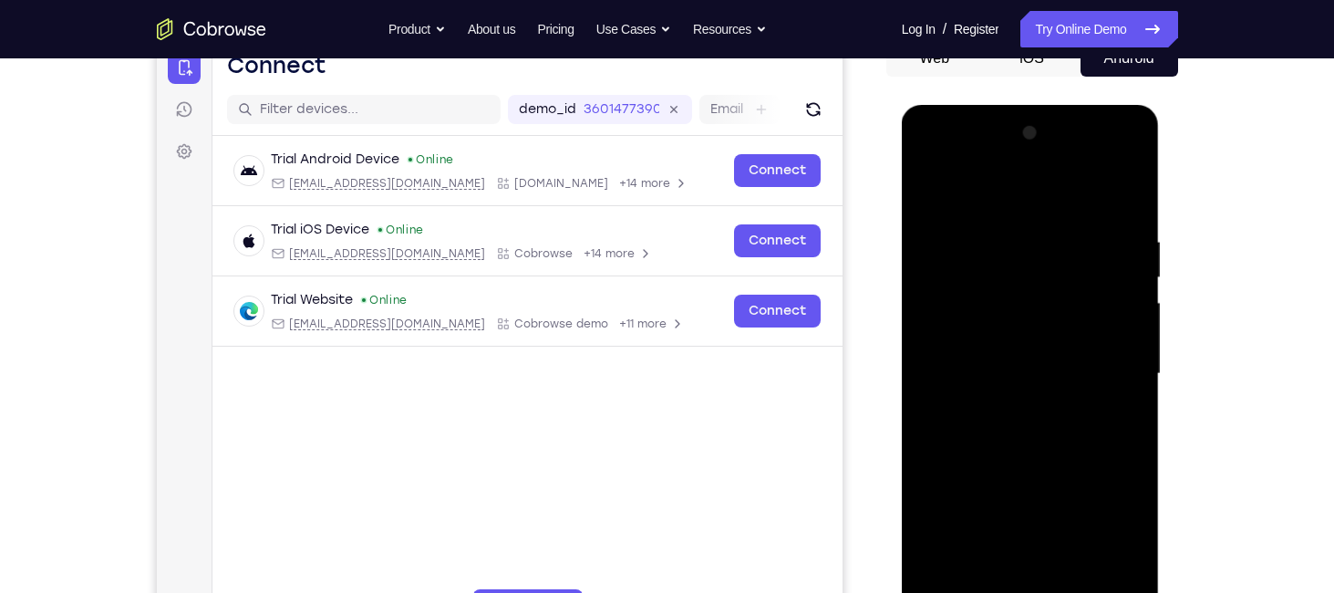
scroll to position [199, 0]
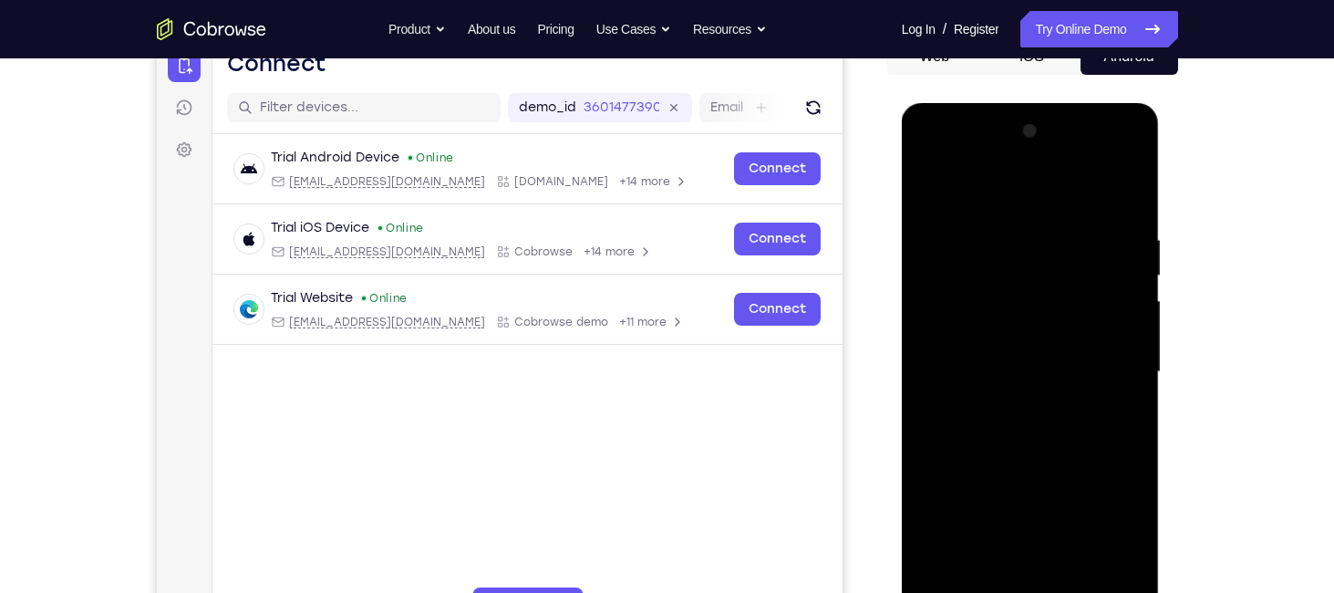
drag, startPoint x: 998, startPoint y: 300, endPoint x: 960, endPoint y: 305, distance: 38.6
click at [960, 305] on div at bounding box center [1030, 372] width 230 height 511
click at [1027, 331] on div at bounding box center [1030, 372] width 230 height 511
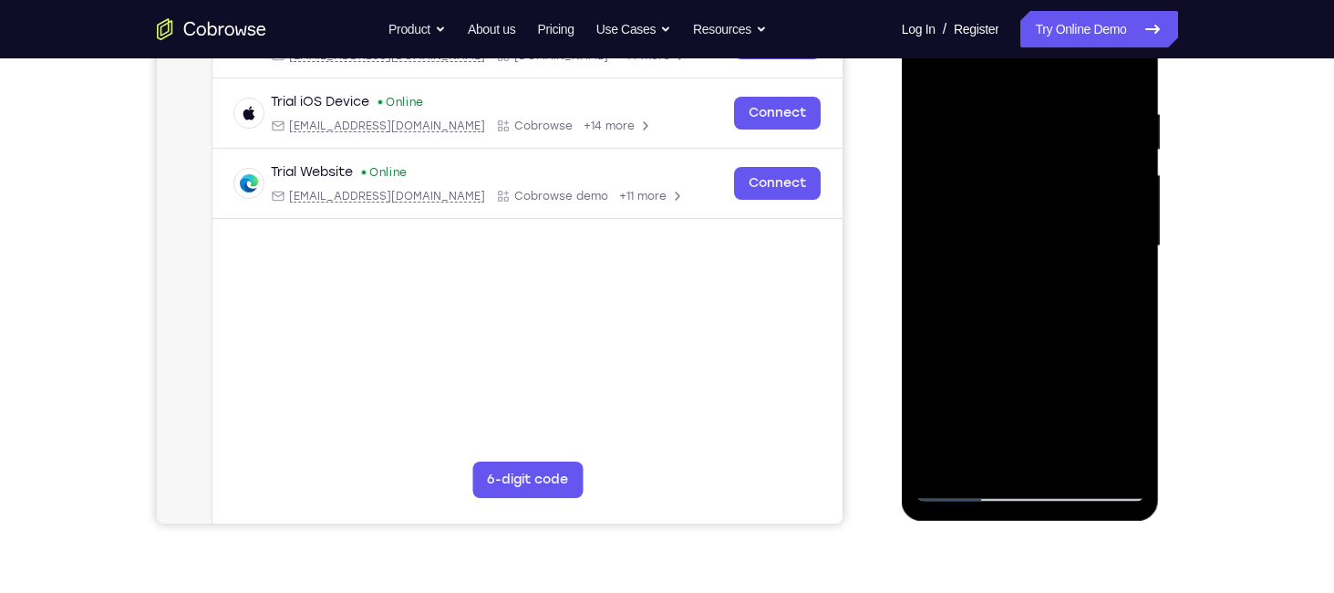
scroll to position [342, 0]
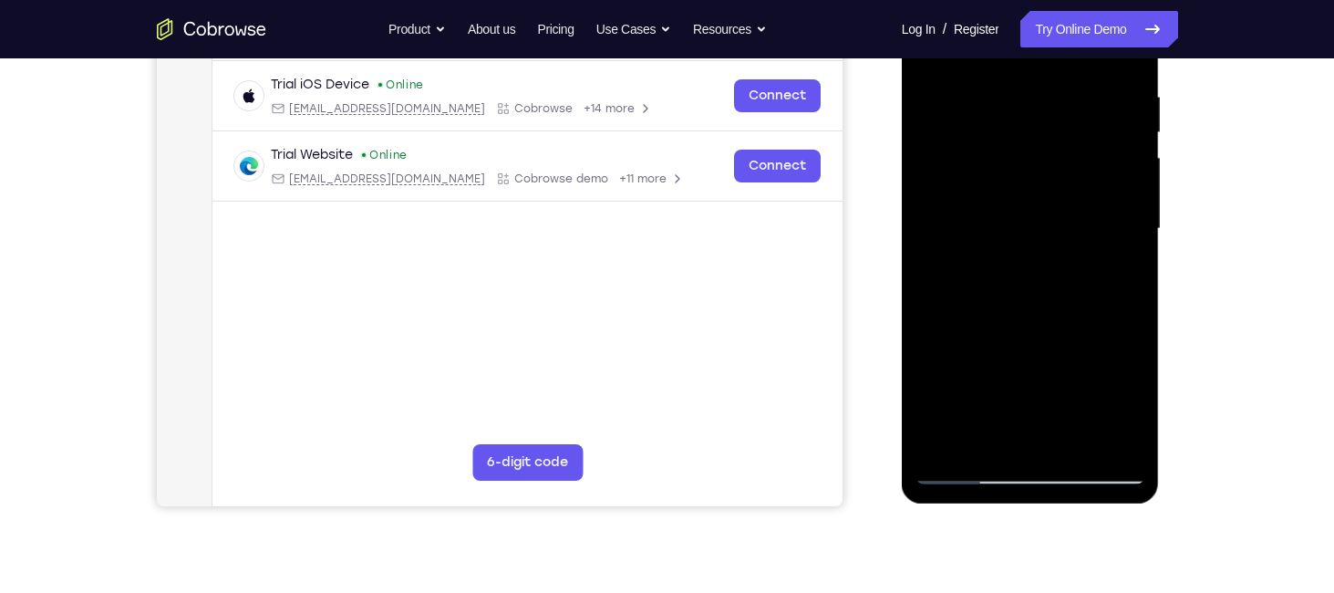
click at [1024, 299] on div at bounding box center [1030, 229] width 230 height 511
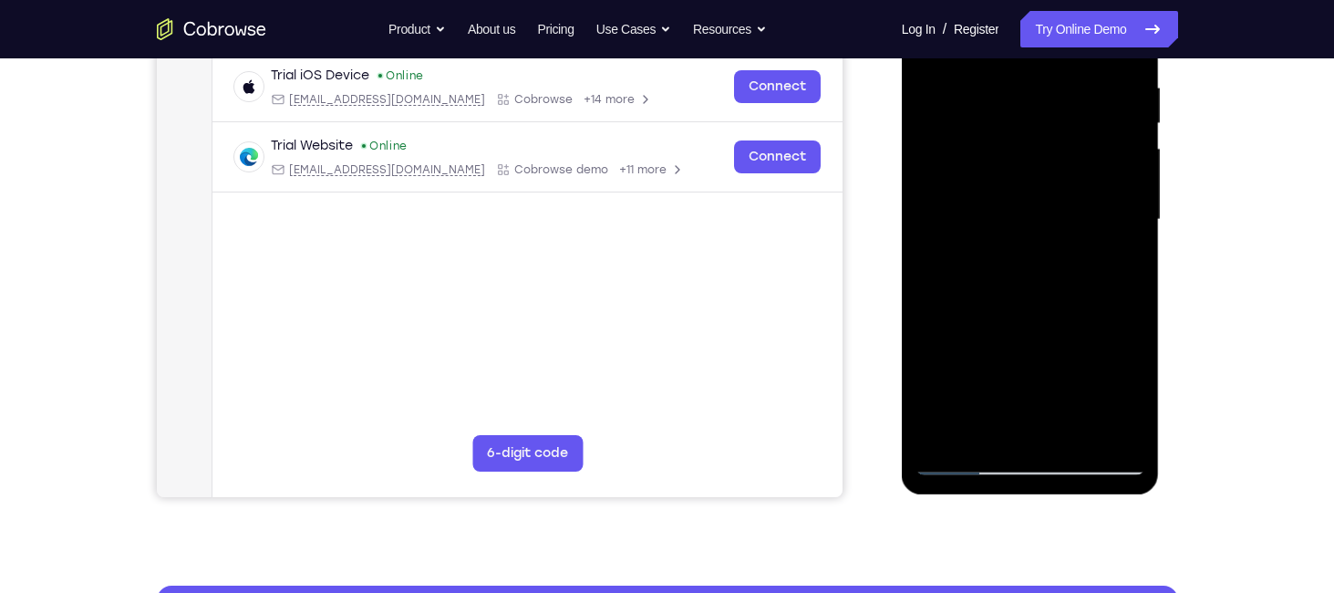
scroll to position [352, 0]
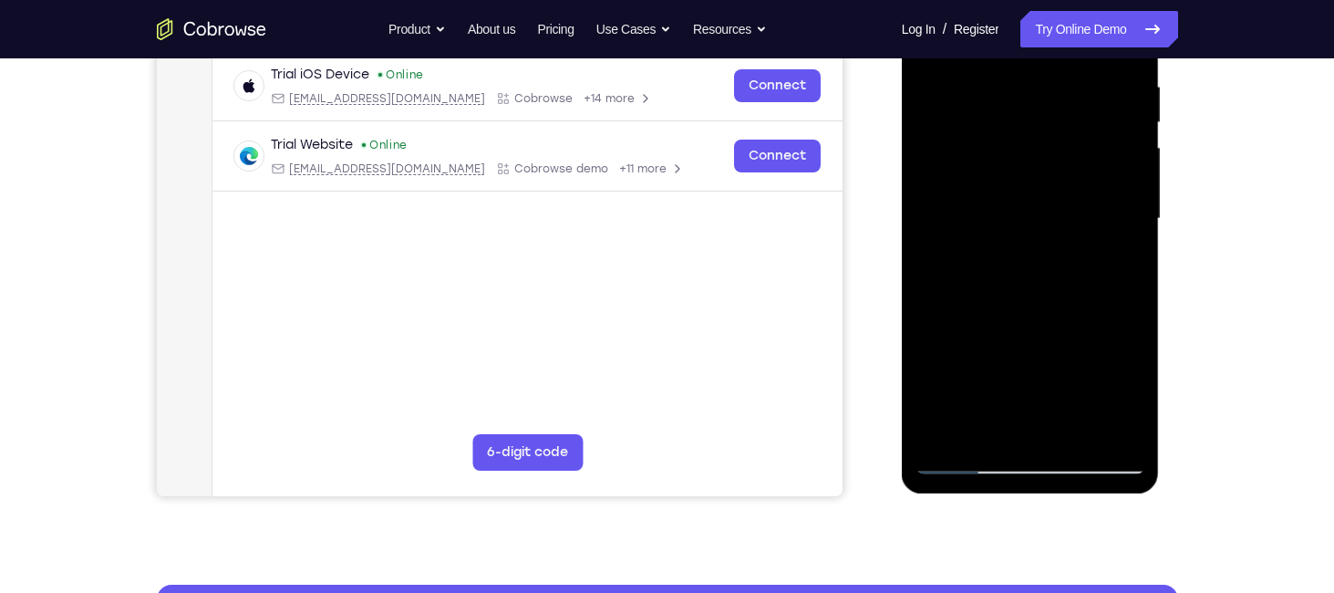
click at [1076, 438] on div at bounding box center [1030, 219] width 230 height 511
click at [1034, 321] on div at bounding box center [1030, 219] width 230 height 511
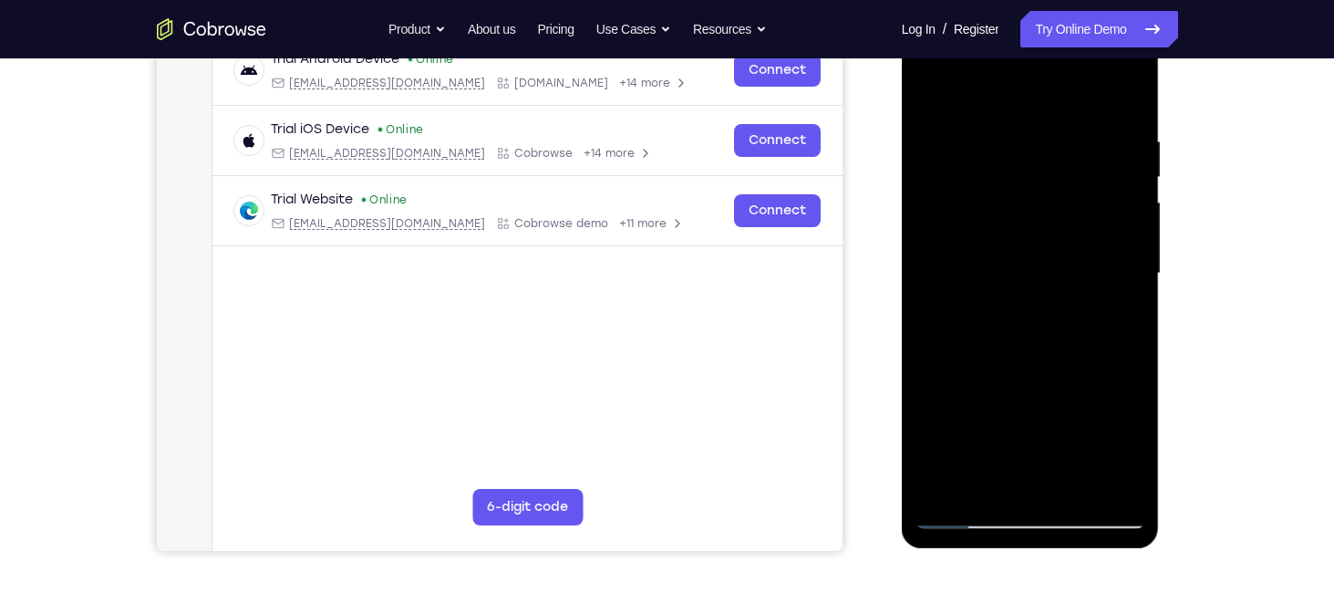
scroll to position [220, 0]
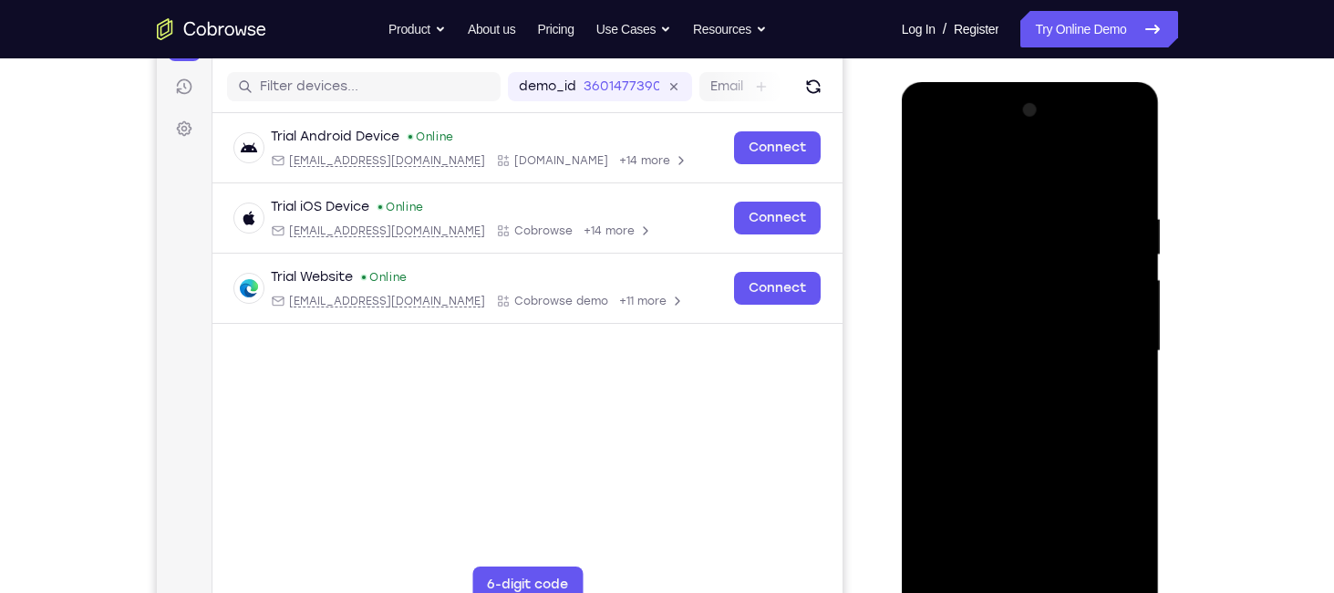
click at [972, 165] on div at bounding box center [1030, 351] width 230 height 511
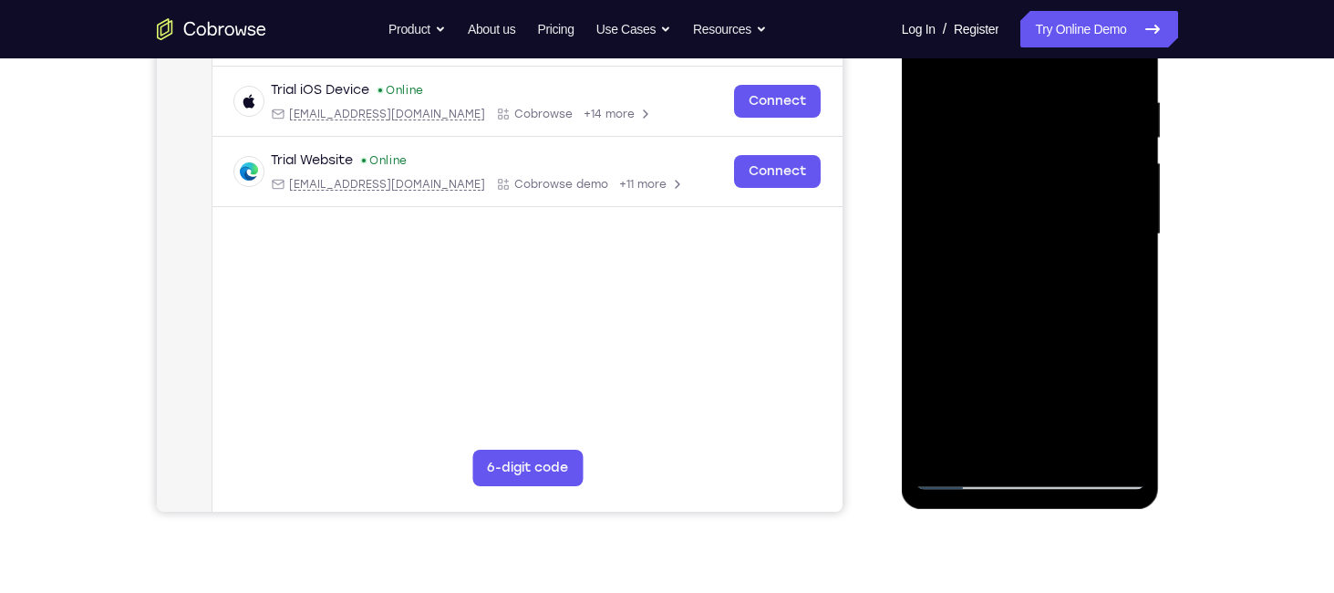
scroll to position [310, 0]
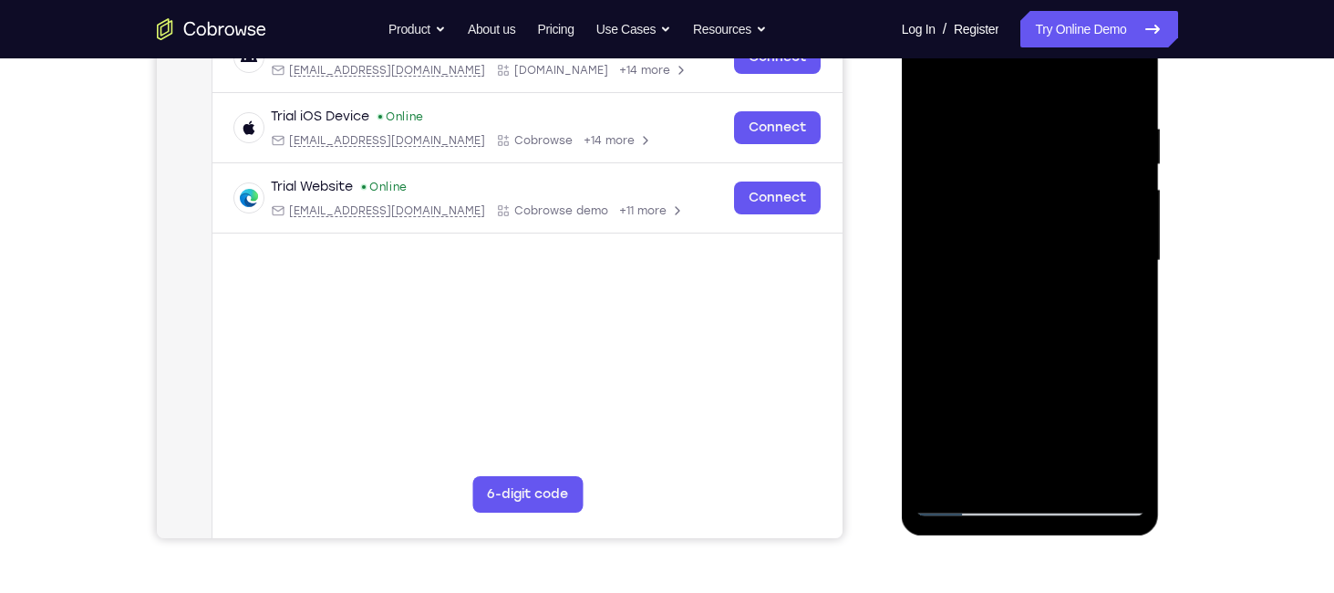
click at [1049, 275] on div at bounding box center [1030, 260] width 230 height 511
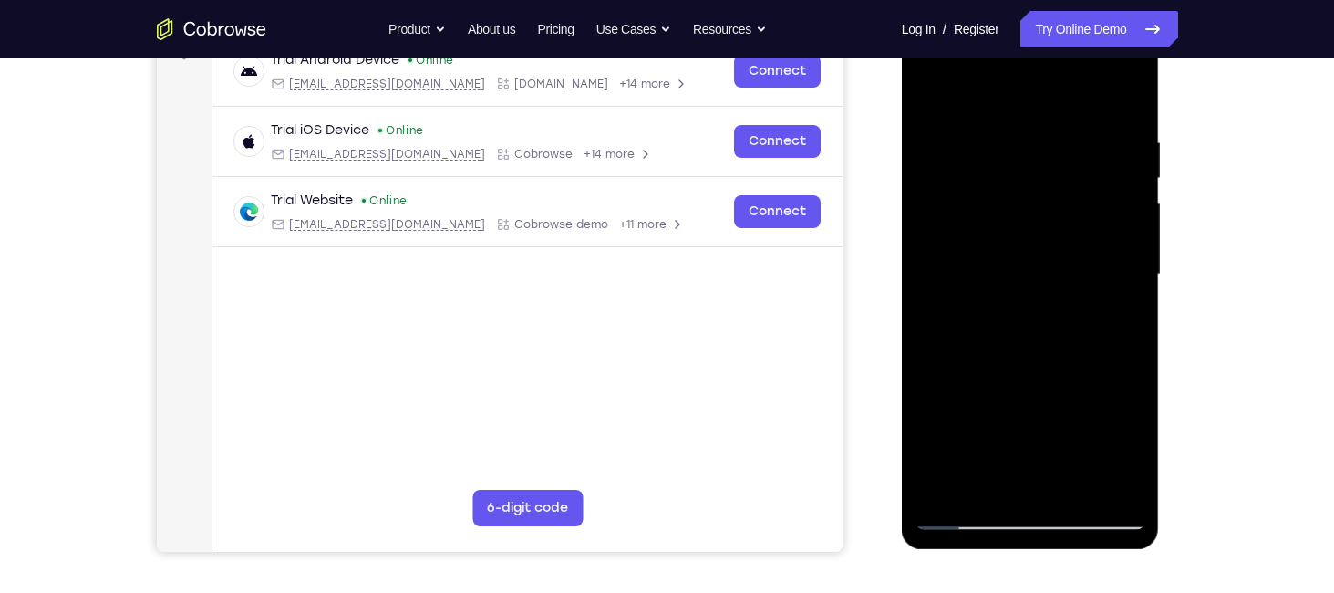
scroll to position [293, 0]
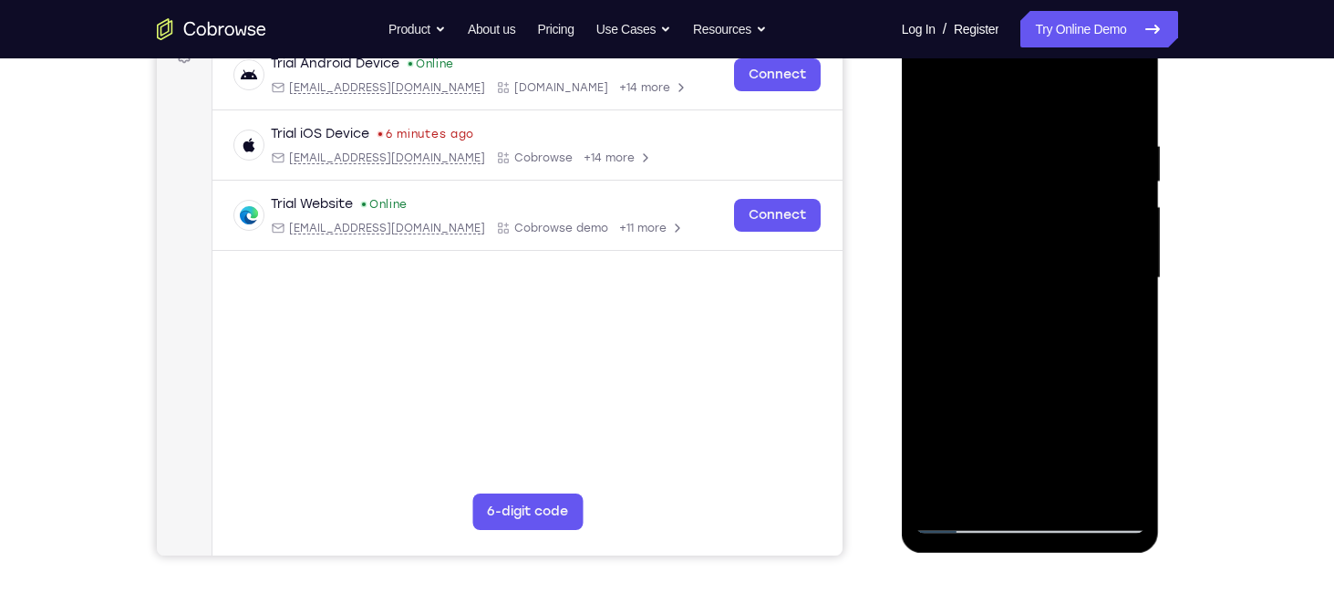
click at [935, 94] on div at bounding box center [1030, 278] width 230 height 511
click at [1001, 262] on div at bounding box center [1030, 278] width 230 height 511
click at [934, 94] on div at bounding box center [1030, 278] width 230 height 511
click at [1008, 447] on div at bounding box center [1030, 278] width 230 height 511
click at [934, 100] on div at bounding box center [1030, 278] width 230 height 511
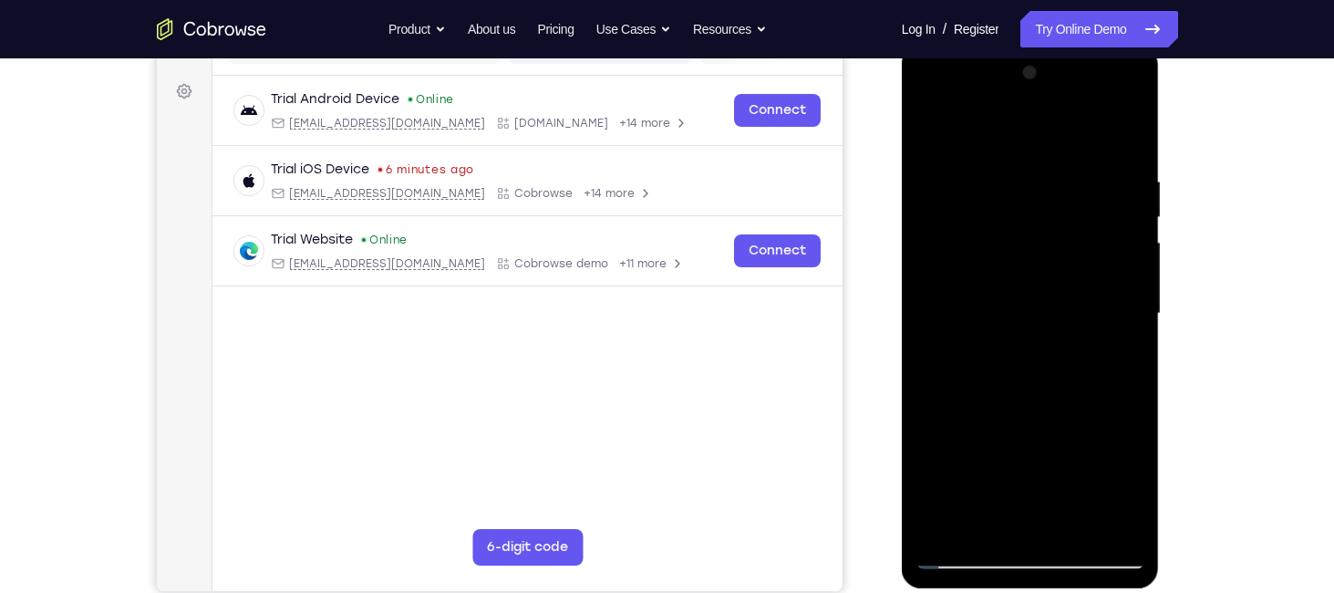
scroll to position [256, 0]
click at [941, 128] on div at bounding box center [1030, 314] width 230 height 511
click at [1130, 130] on div at bounding box center [1030, 314] width 230 height 511
click at [987, 294] on div at bounding box center [1030, 314] width 230 height 511
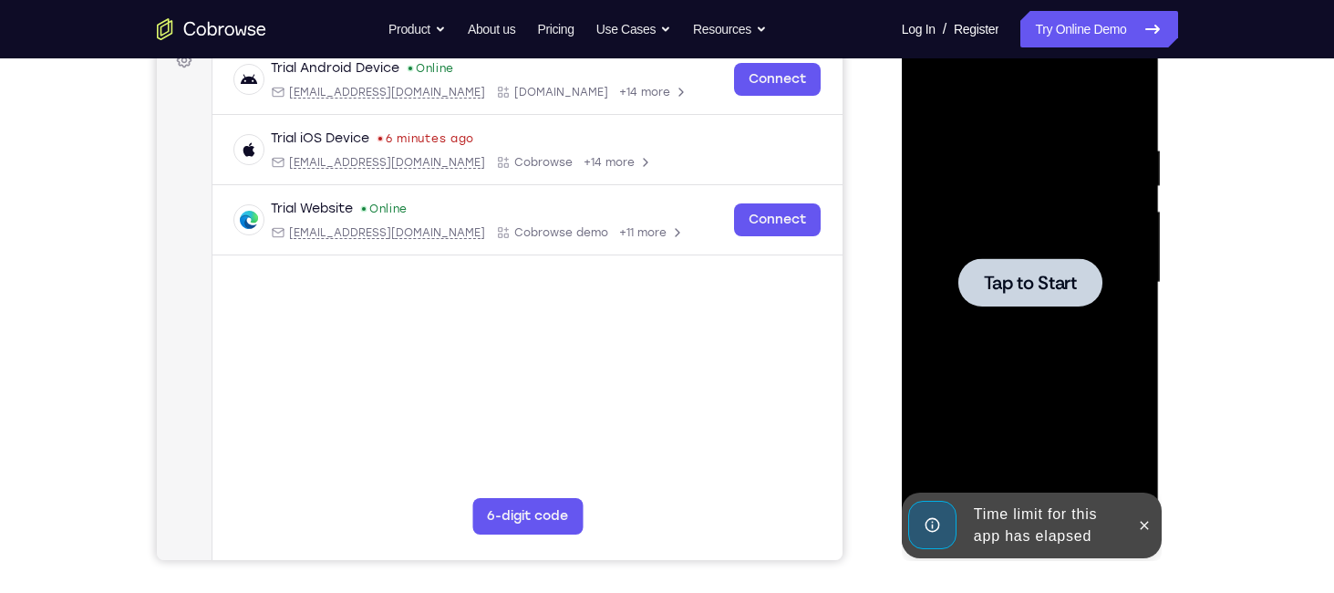
scroll to position [290, 0]
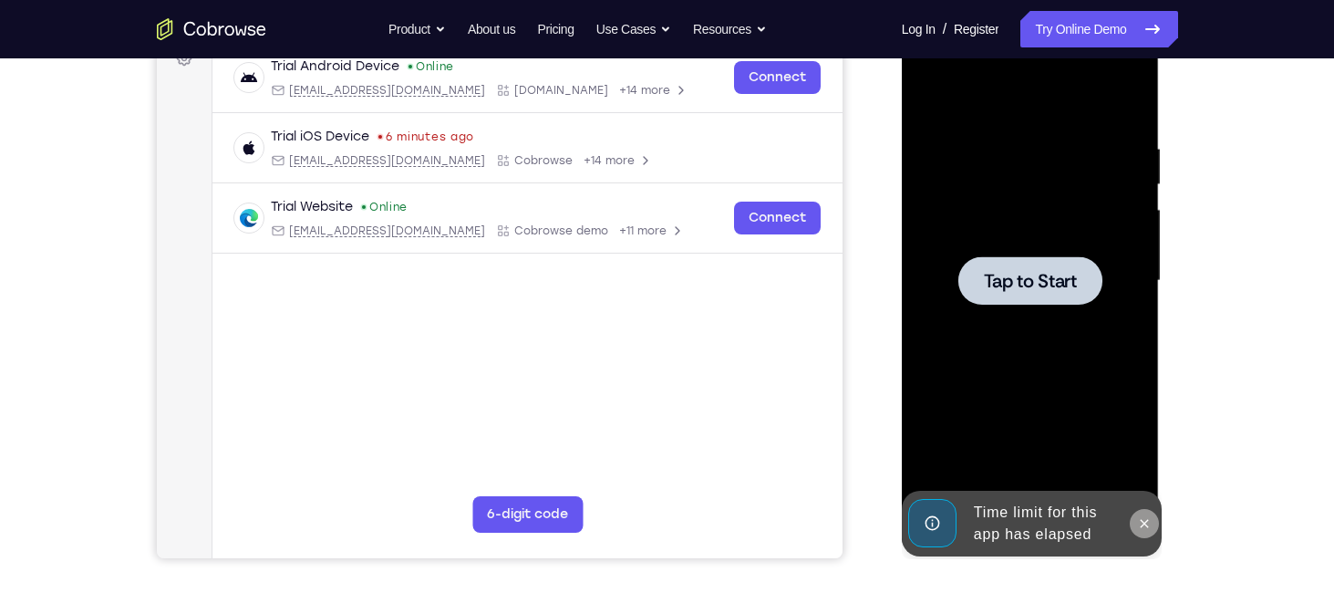
click at [1140, 516] on icon at bounding box center [1144, 523] width 15 height 15
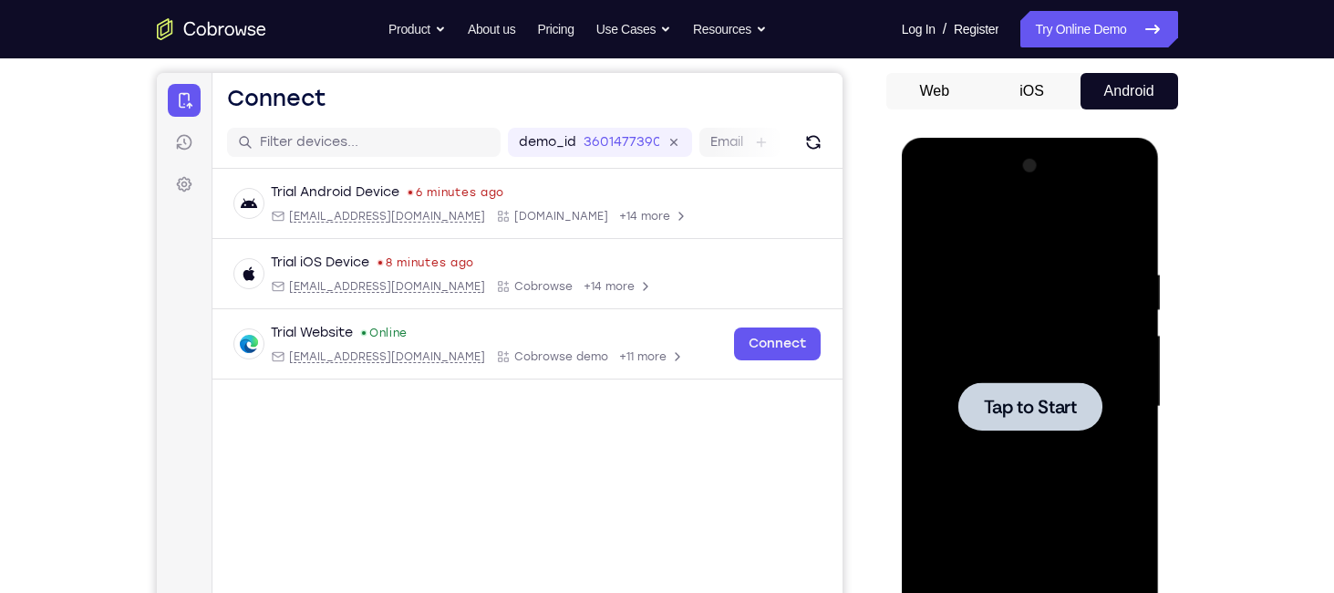
scroll to position [165, 0]
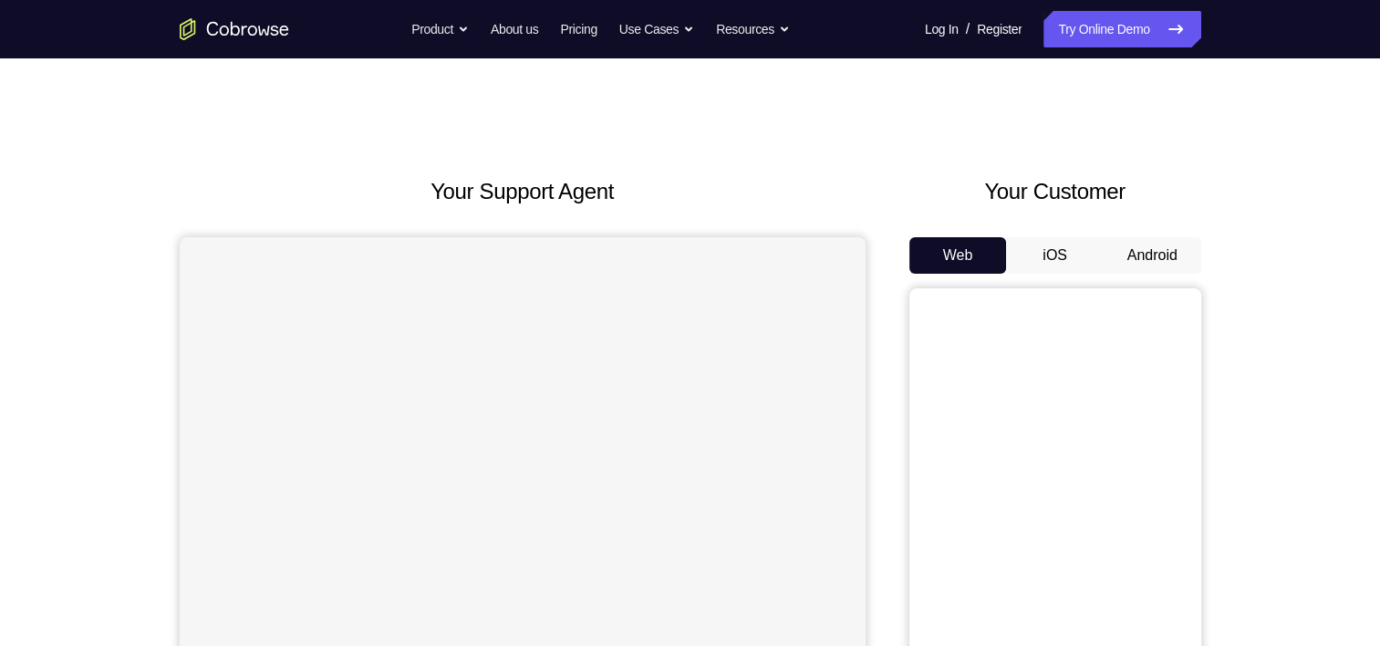
click at [1155, 248] on button "Android" at bounding box center [1152, 255] width 98 height 36
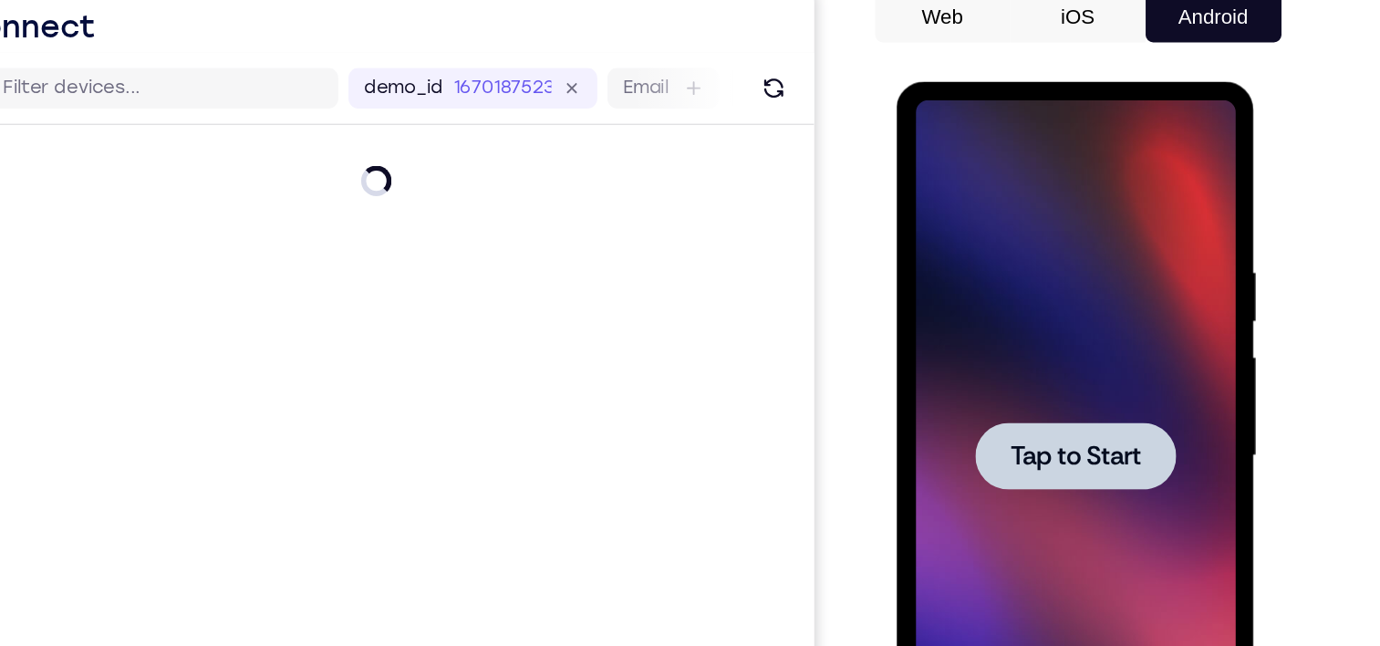
scroll to position [178, 0]
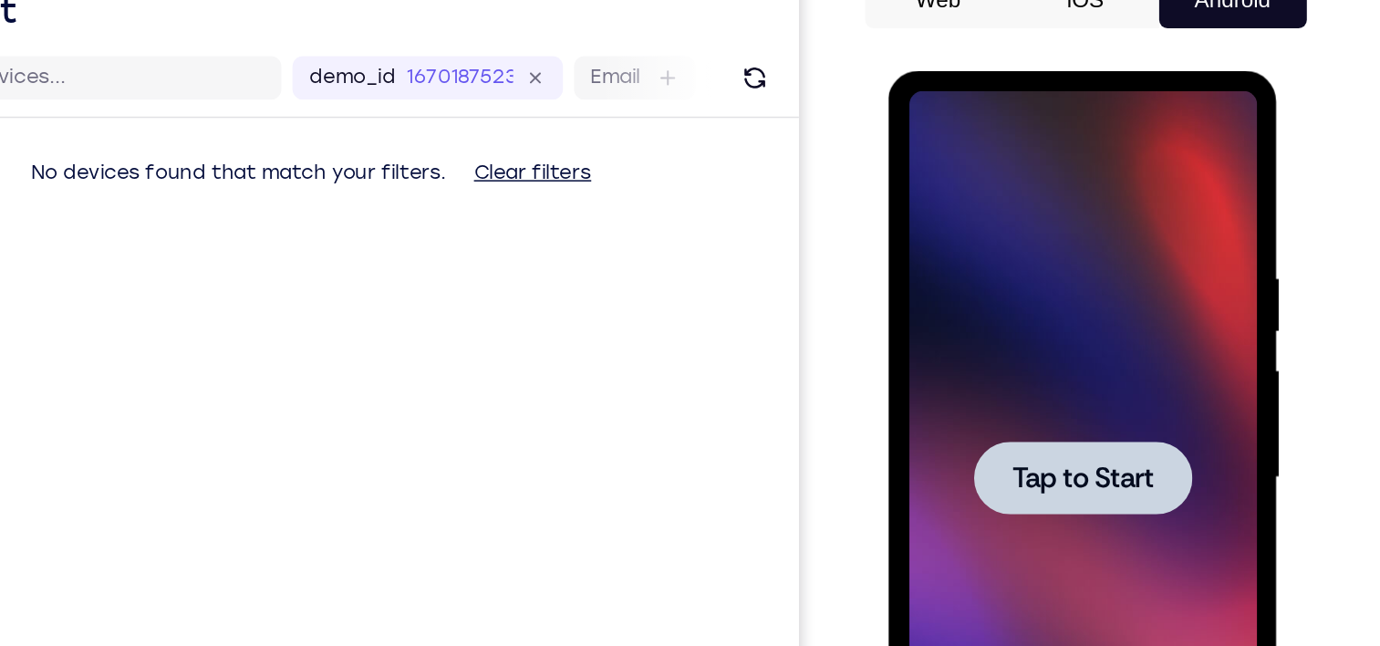
click at [1036, 336] on span "Tap to Start" at bounding box center [1015, 339] width 93 height 18
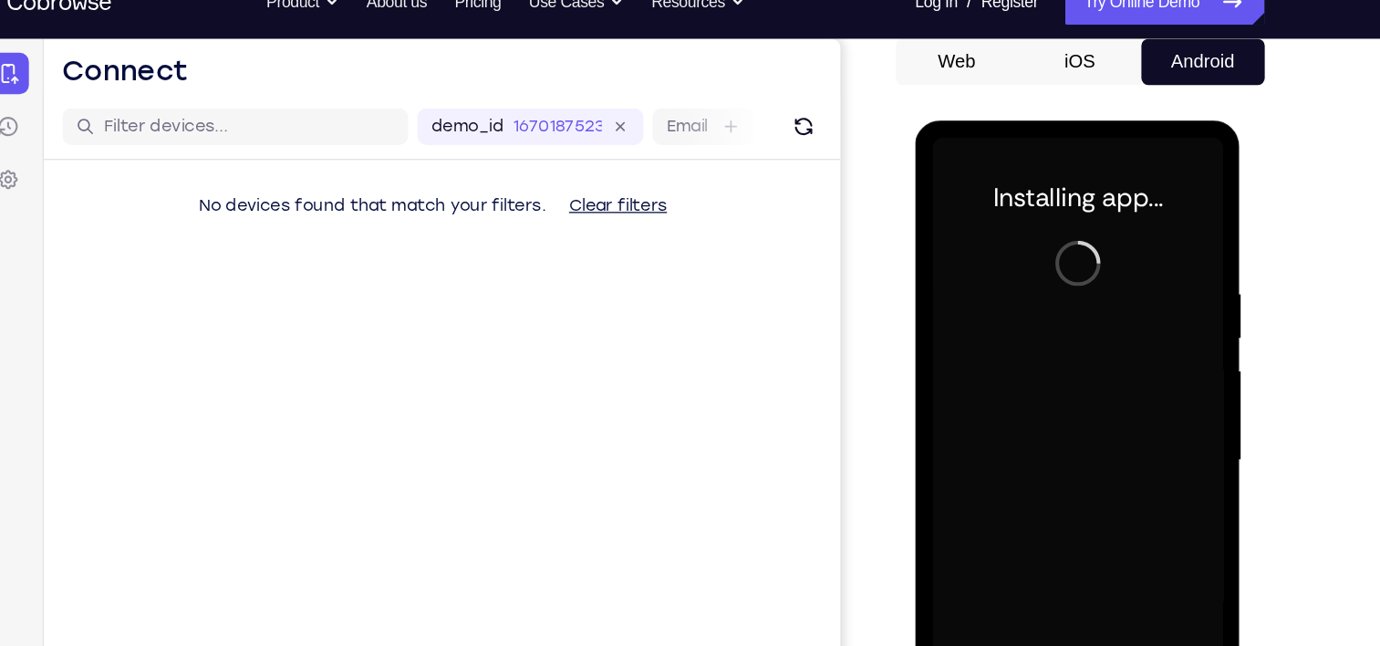
scroll to position [212, 0]
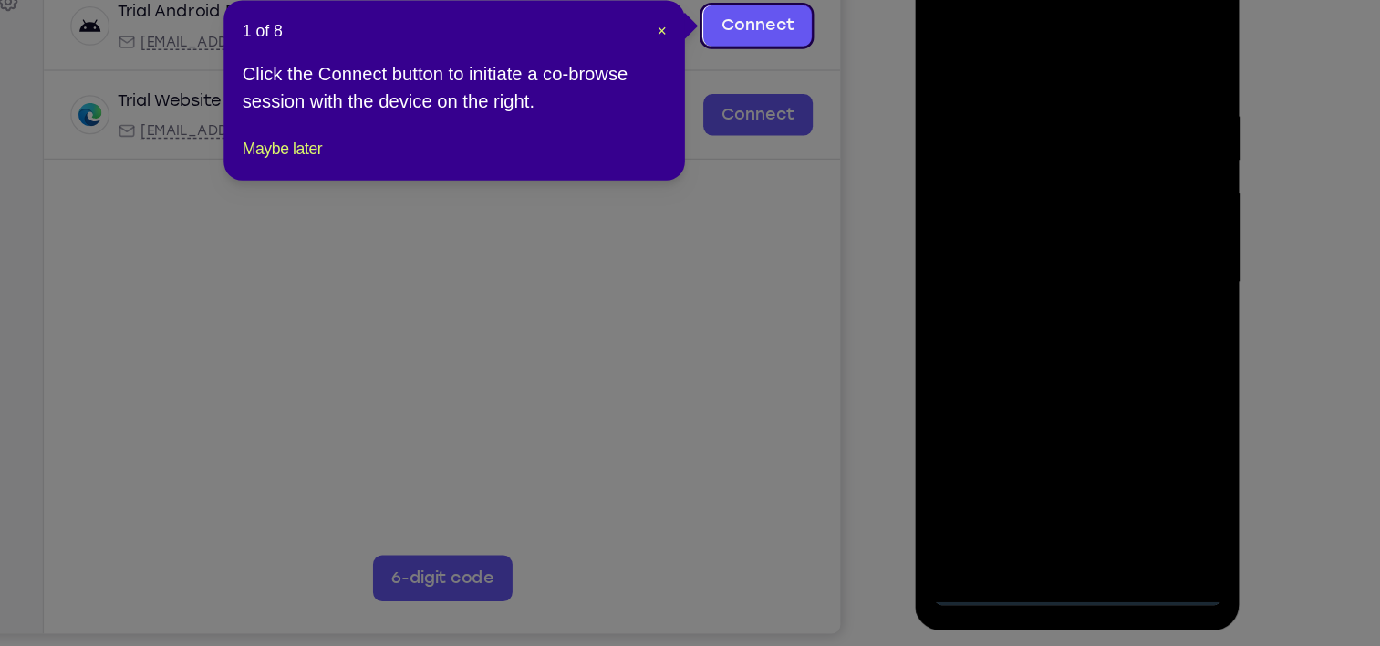
click at [1043, 449] on div at bounding box center [1043, 212] width 230 height 511
click at [729, 160] on div "1 of 8 × Click the Connect button to initiate a co-browse session with the devi…" at bounding box center [559, 206] width 365 height 142
click at [723, 157] on span "×" at bounding box center [723, 158] width 7 height 15
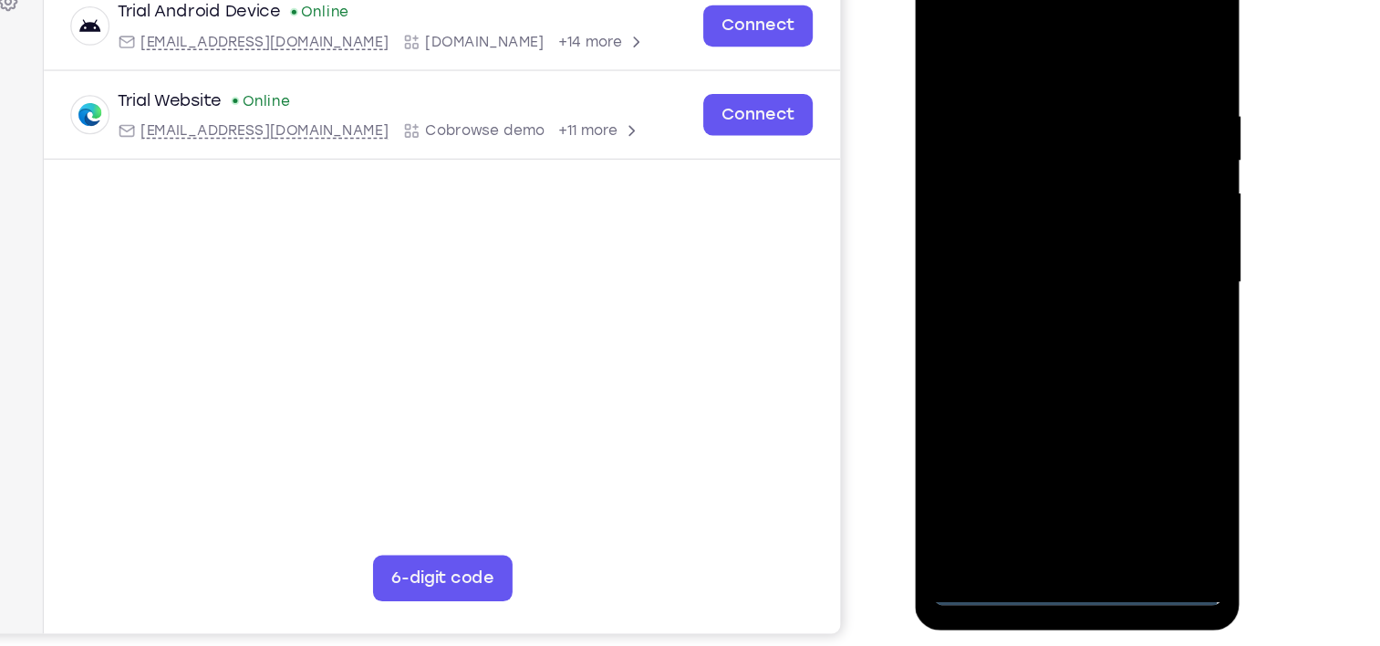
click at [1124, 368] on div at bounding box center [1043, 212] width 230 height 511
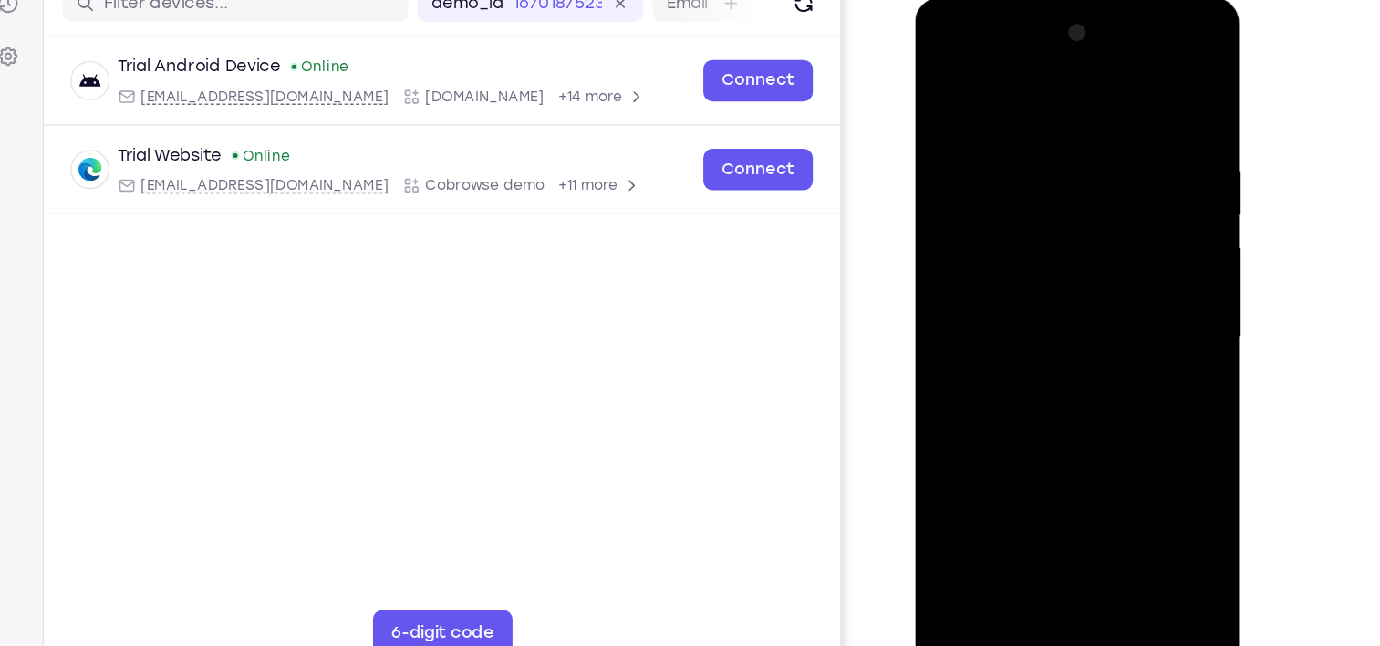
click at [1098, 328] on div at bounding box center [1043, 267] width 230 height 511
click at [972, 55] on div at bounding box center [1043, 267] width 230 height 511
click at [1110, 254] on div at bounding box center [1043, 267] width 230 height 511
click at [1030, 302] on div at bounding box center [1043, 267] width 230 height 511
click at [1022, 298] on div at bounding box center [1043, 267] width 230 height 511
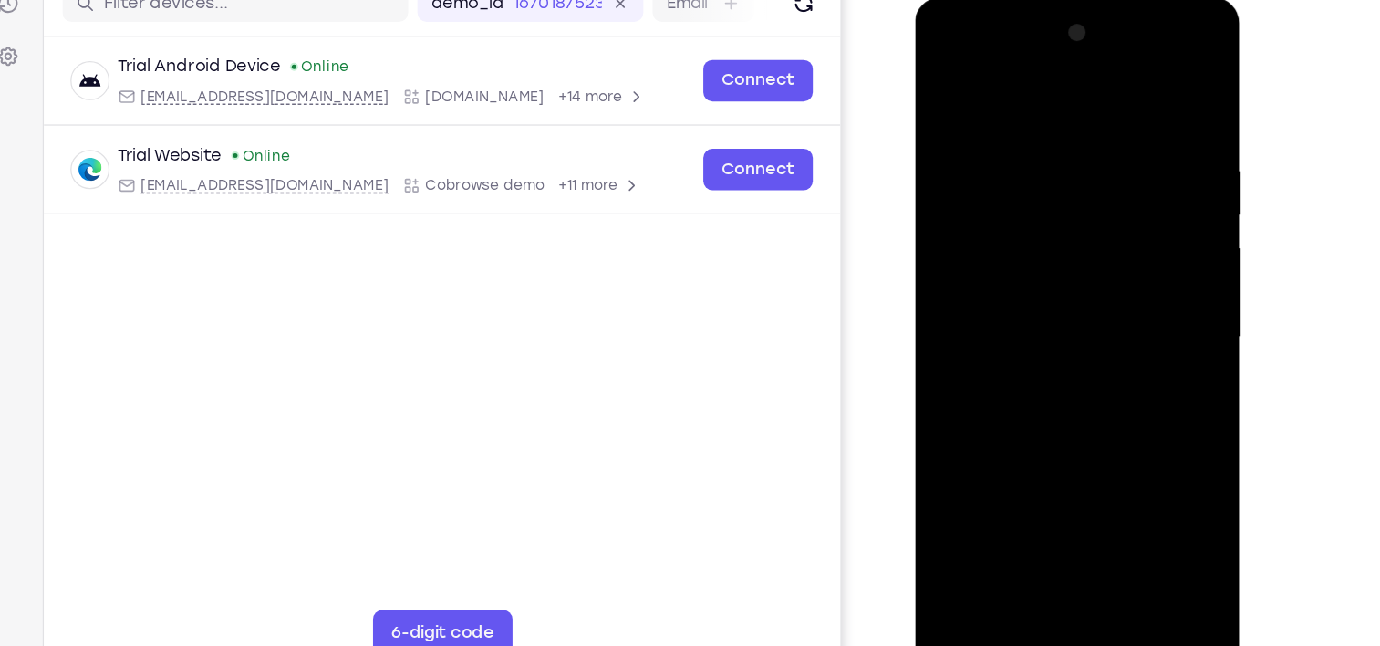
click at [1019, 253] on div at bounding box center [1043, 267] width 230 height 511
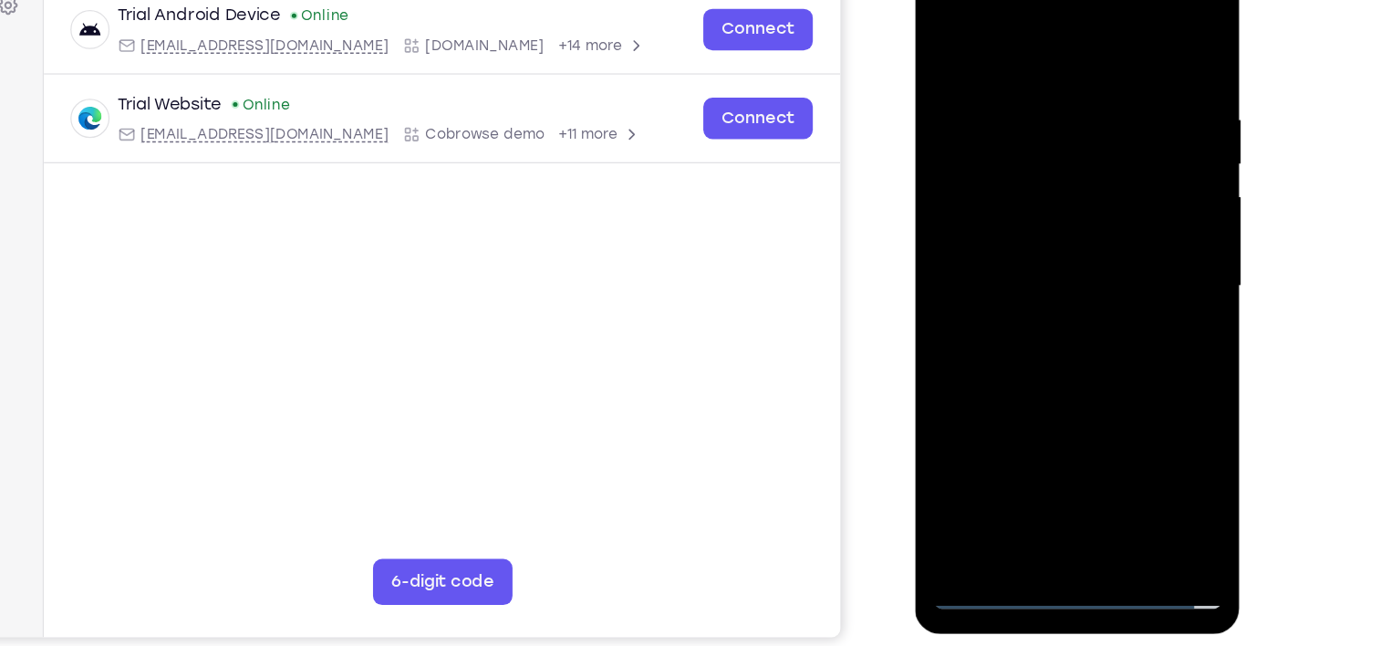
click at [1039, 241] on div at bounding box center [1043, 216] width 230 height 511
click at [1024, 127] on div at bounding box center [1043, 216] width 230 height 511
click at [1042, 285] on div at bounding box center [1043, 216] width 230 height 511
click at [1046, 319] on div at bounding box center [1043, 216] width 230 height 511
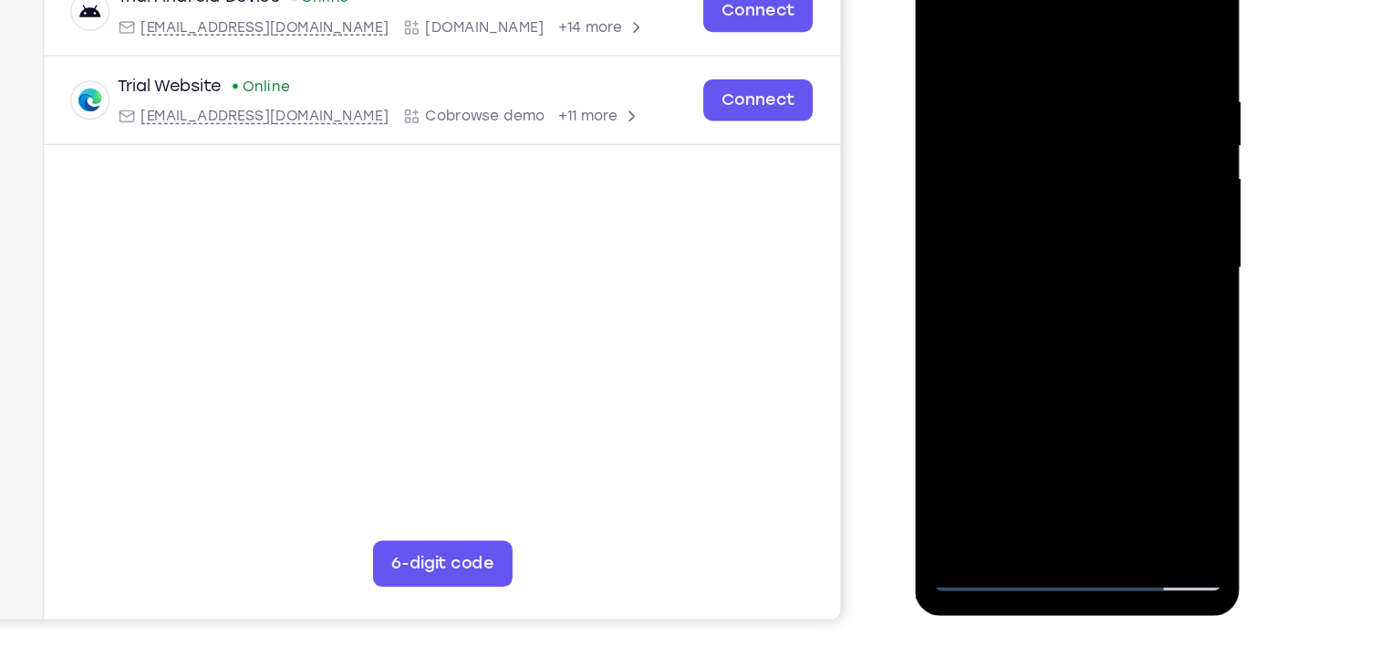
click at [1043, 408] on div at bounding box center [1043, 198] width 230 height 511
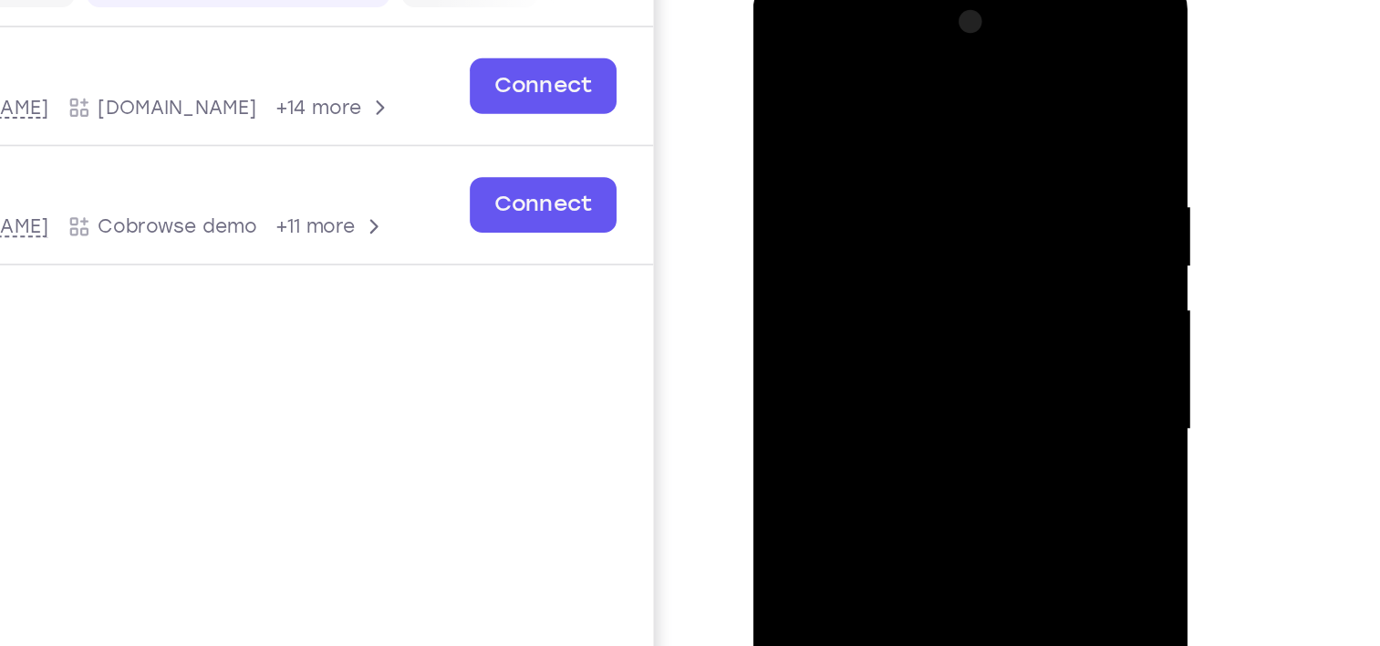
click at [848, 147] on div at bounding box center [882, 243] width 230 height 511
click at [851, 154] on div at bounding box center [882, 243] width 230 height 511
drag, startPoint x: 843, startPoint y: 152, endPoint x: 1660, endPoint y: 138, distance: 817.1
click at [843, 152] on div at bounding box center [882, 243] width 230 height 511
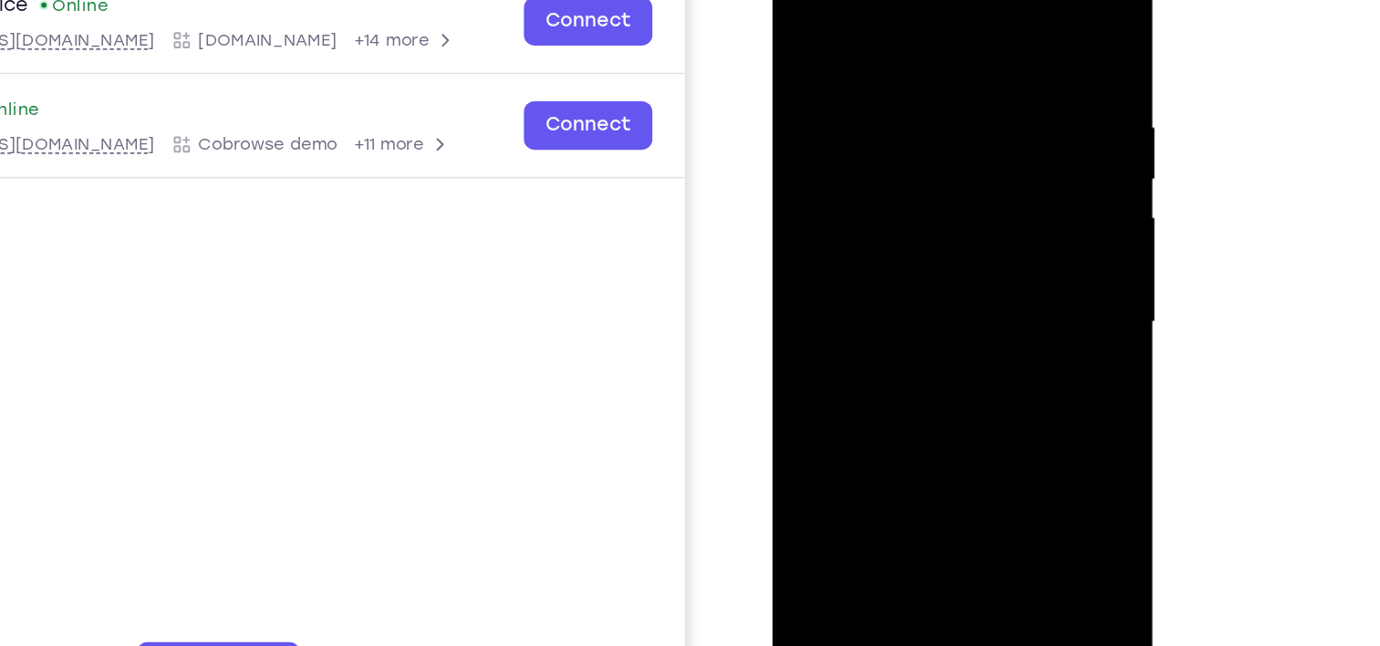
scroll to position [285, 0]
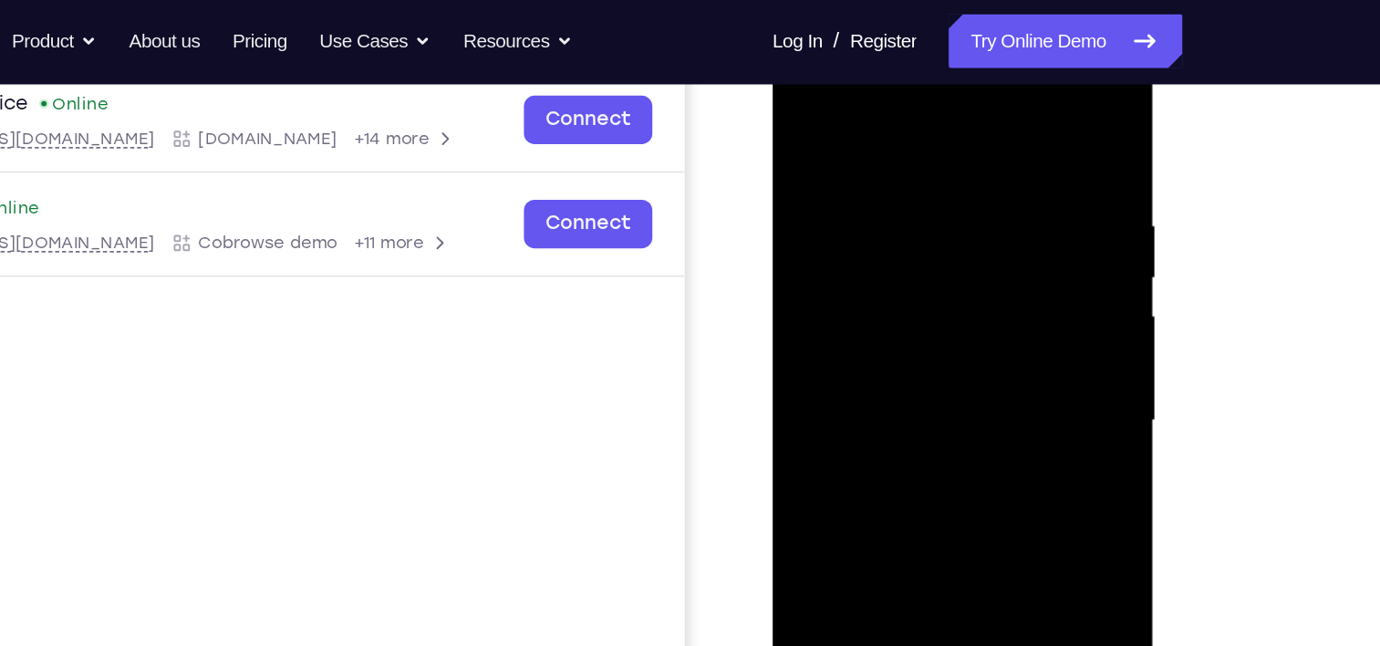
click at [875, 242] on div at bounding box center [901, 291] width 230 height 511
click at [842, 187] on div at bounding box center [901, 291] width 230 height 511
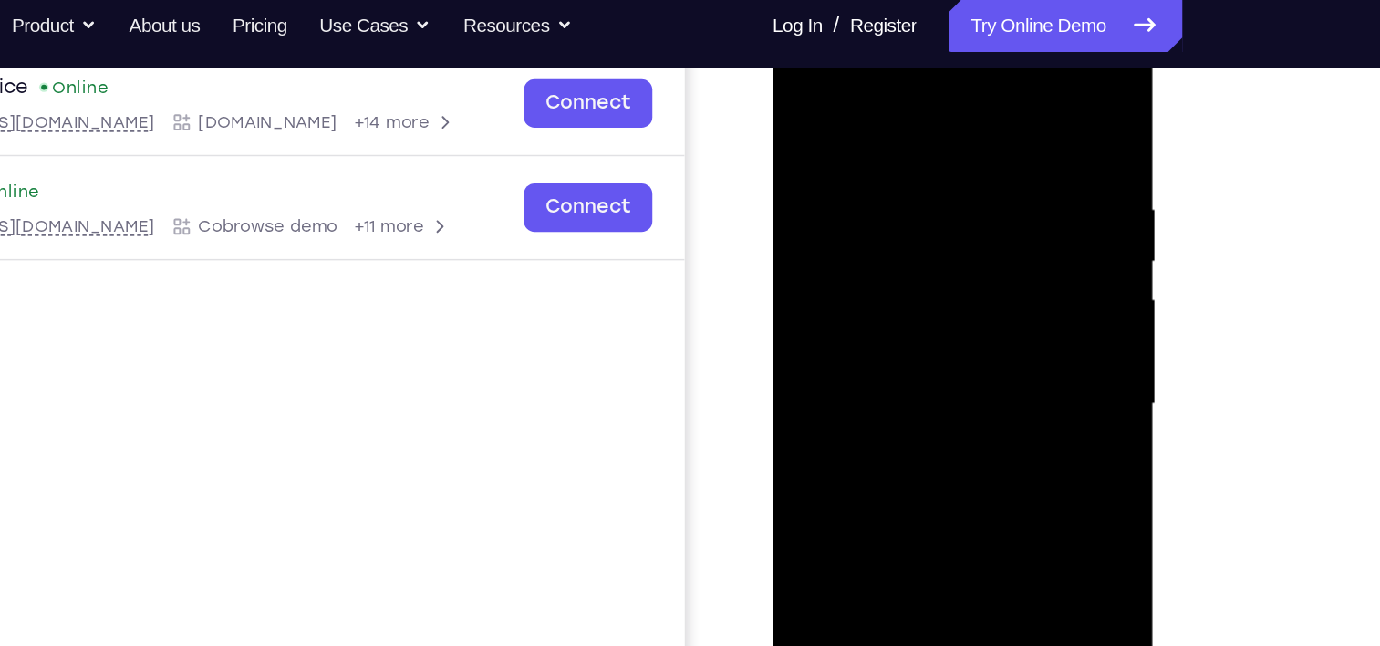
click at [864, 180] on div at bounding box center [901, 274] width 230 height 511
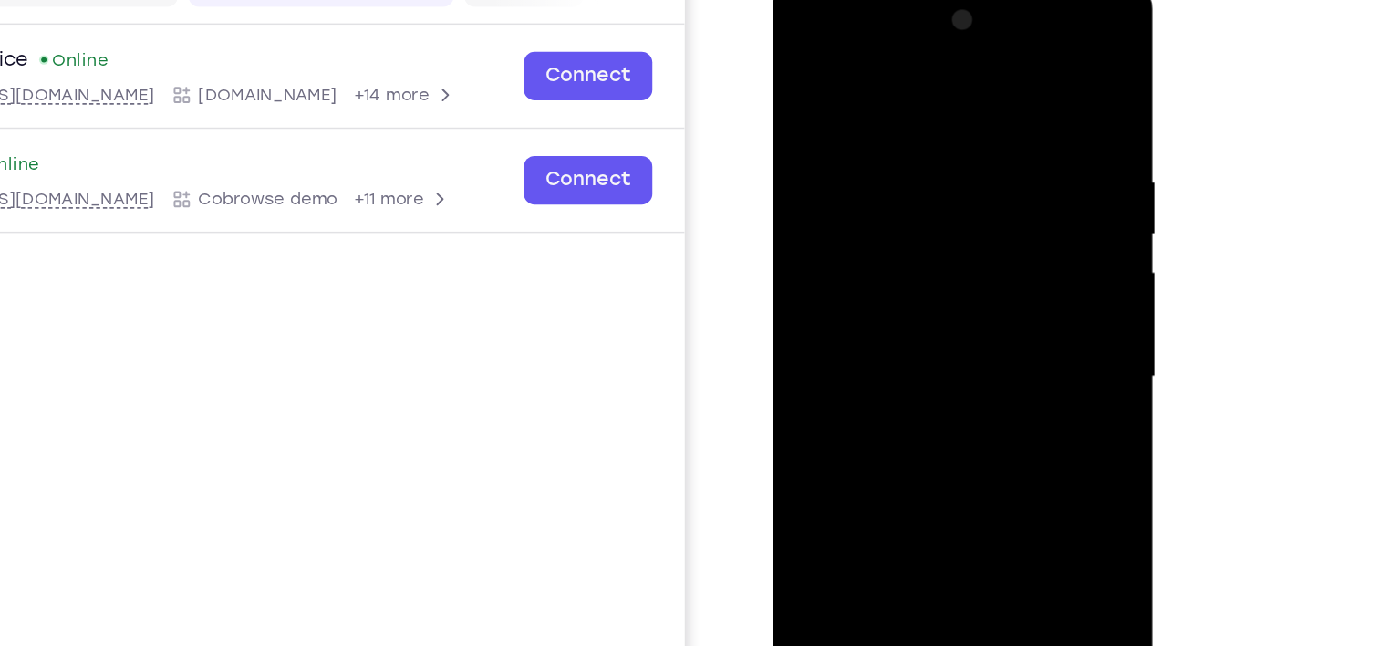
scroll to position [222, 0]
click at [875, 253] on div at bounding box center [901, 246] width 230 height 511
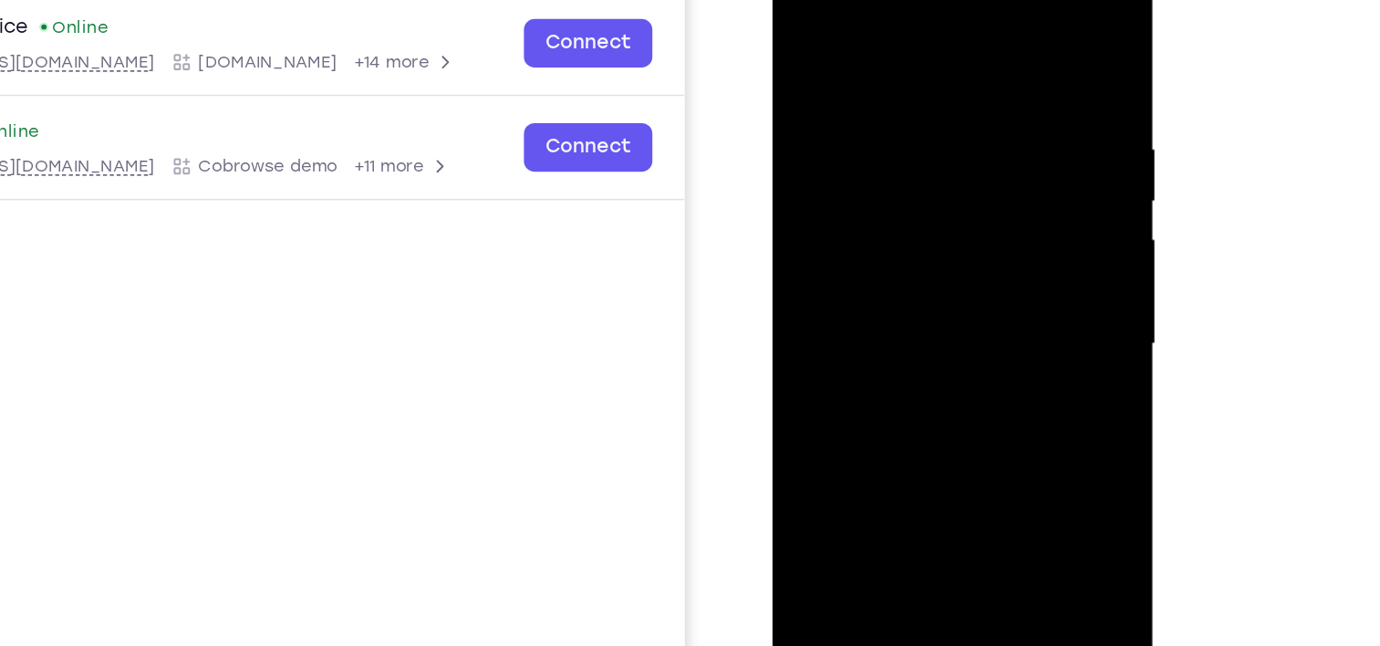
click at [795, 32] on div at bounding box center [901, 215] width 230 height 511
click at [798, 26] on div at bounding box center [901, 215] width 230 height 511
click at [868, 196] on div at bounding box center [901, 215] width 230 height 511
click at [853, 178] on div at bounding box center [901, 215] width 230 height 511
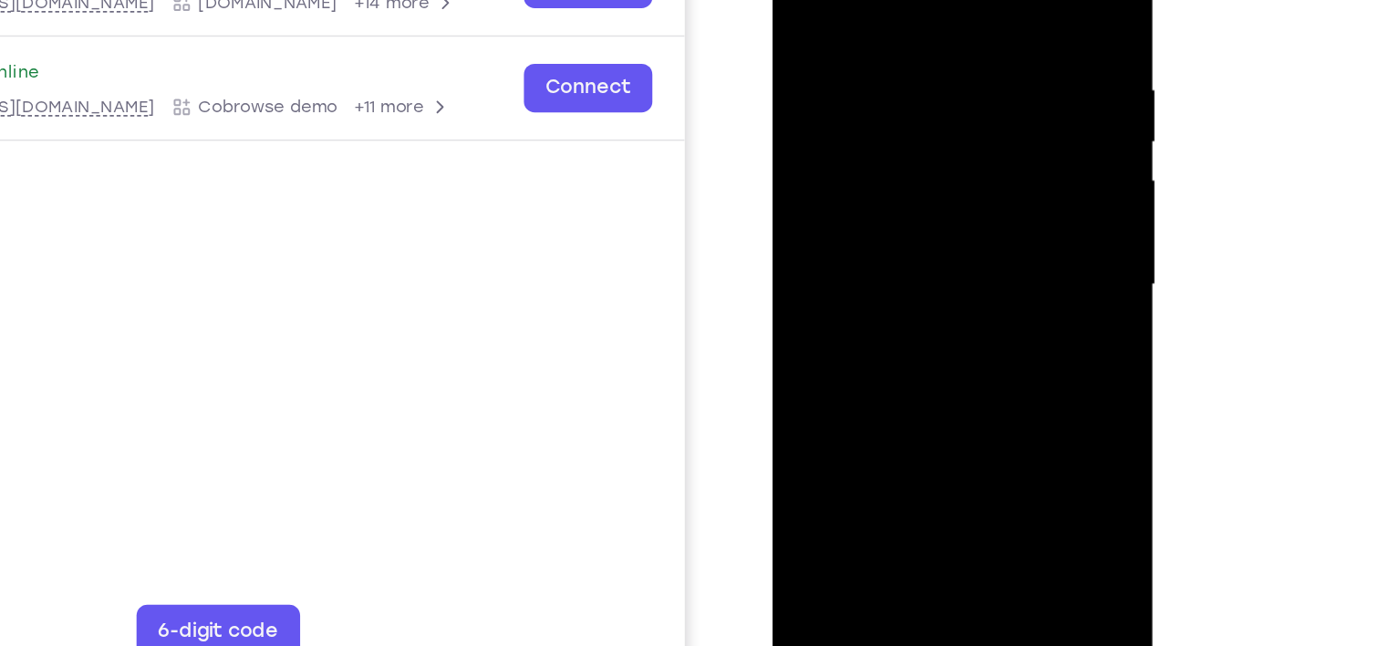
click at [811, 357] on div at bounding box center [901, 156] width 230 height 511
click at [834, 326] on div at bounding box center [901, 156] width 230 height 511
click at [872, 149] on div at bounding box center [901, 156] width 230 height 511
click at [906, 203] on div at bounding box center [901, 156] width 230 height 511
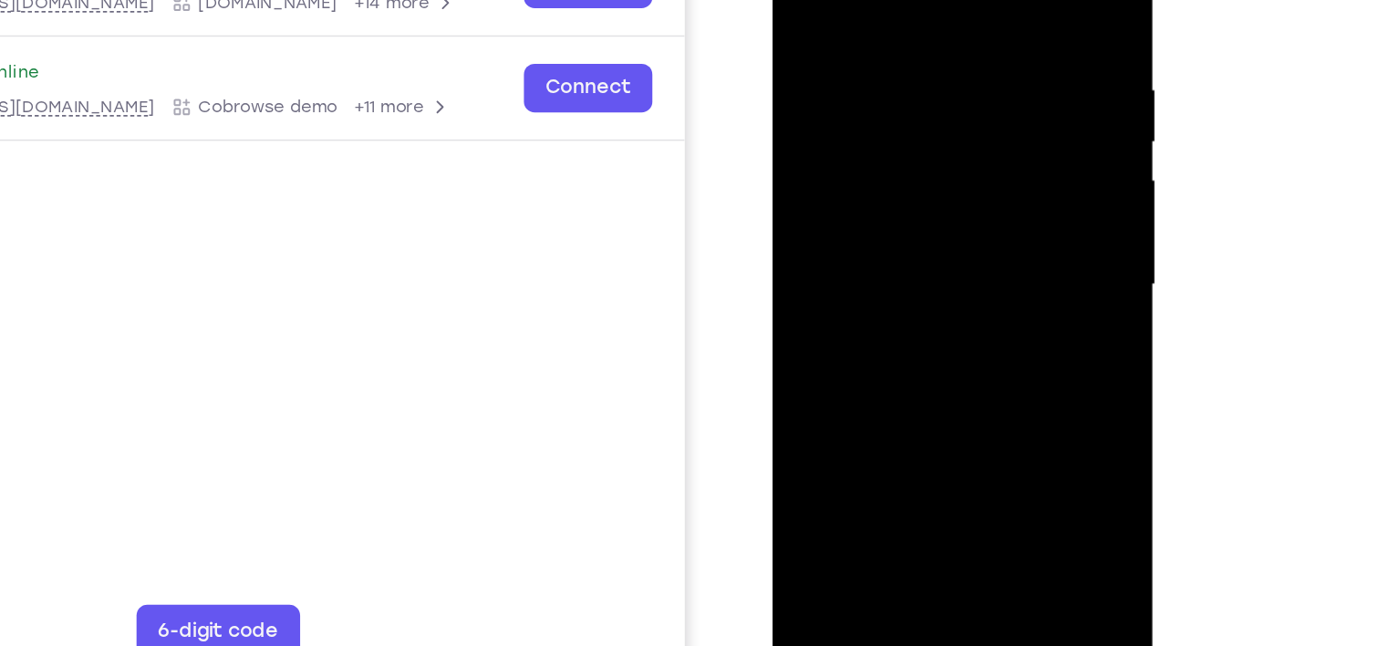
click at [909, 245] on div at bounding box center [901, 156] width 230 height 511
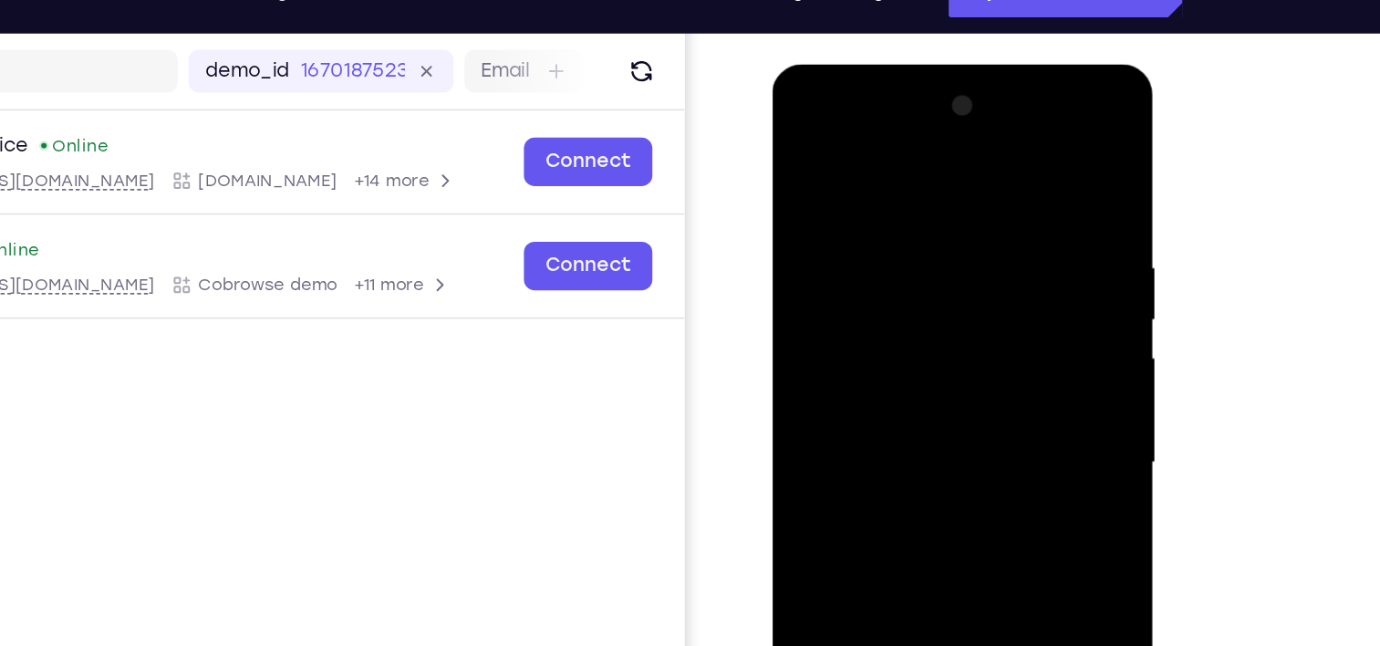
click at [874, 242] on div at bounding box center [901, 333] width 230 height 511
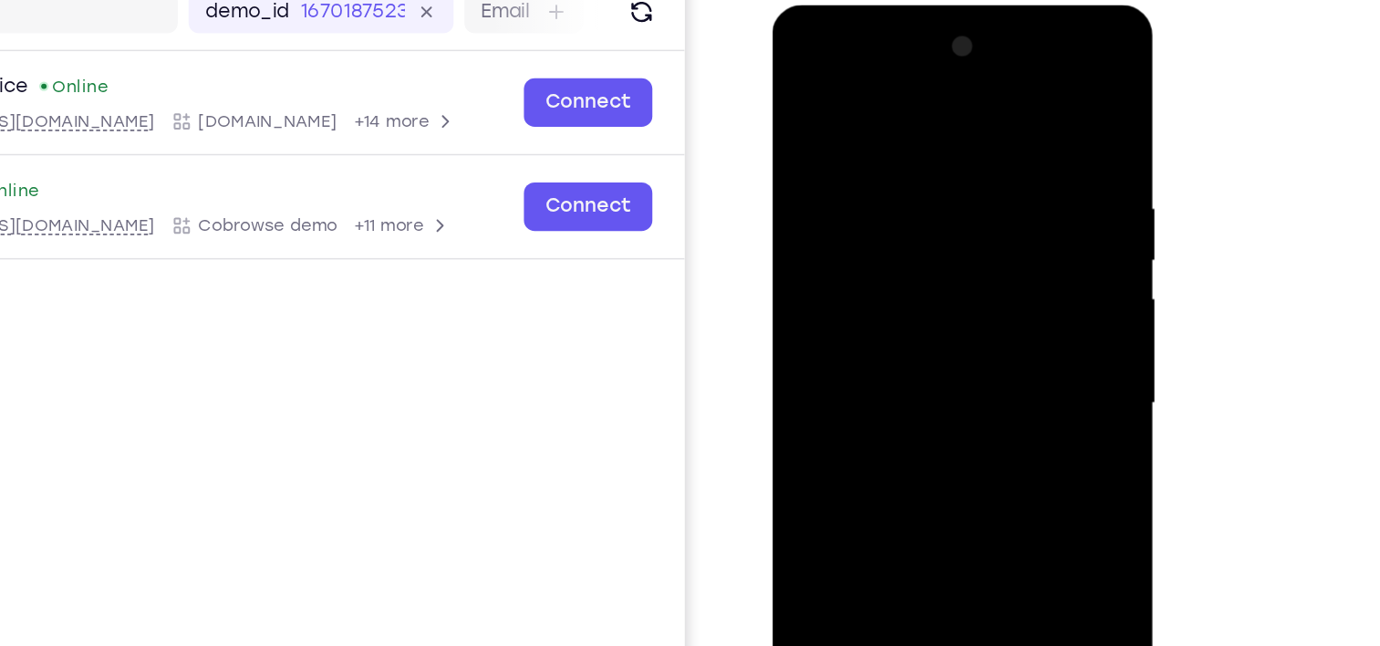
click at [899, 367] on div at bounding box center [901, 273] width 230 height 511
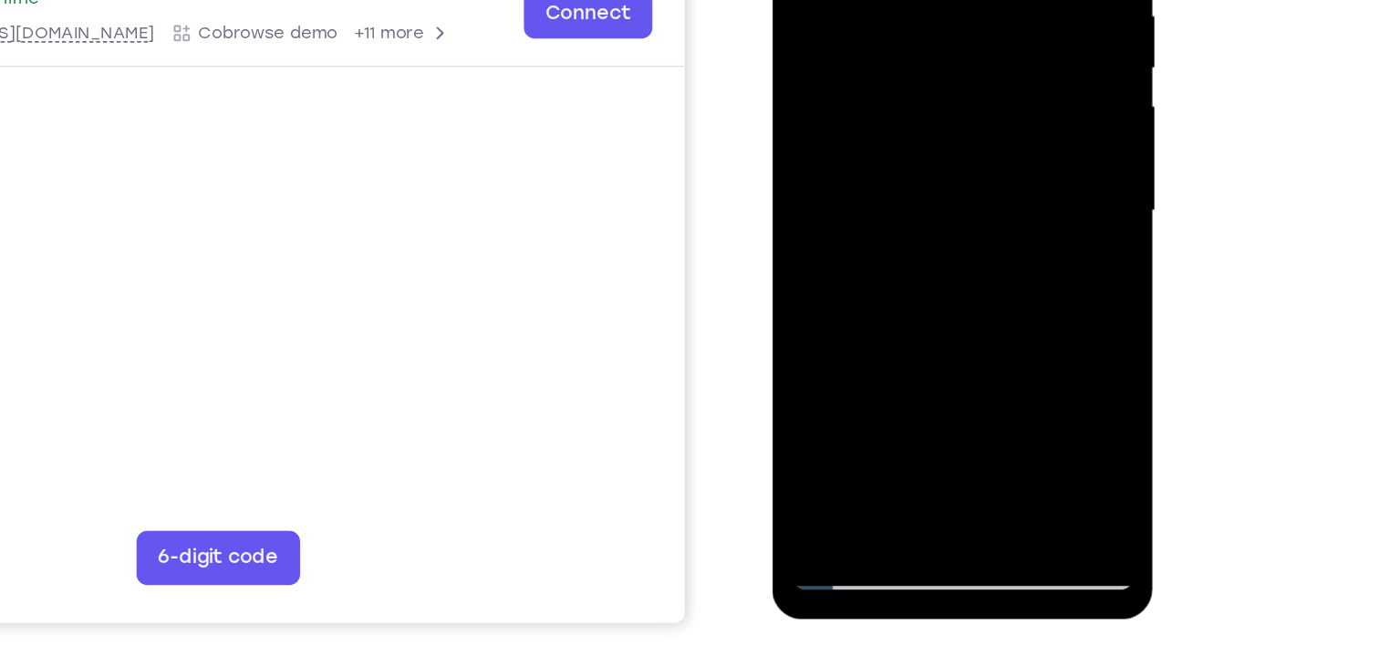
click at [879, 289] on div at bounding box center [901, 82] width 230 height 511
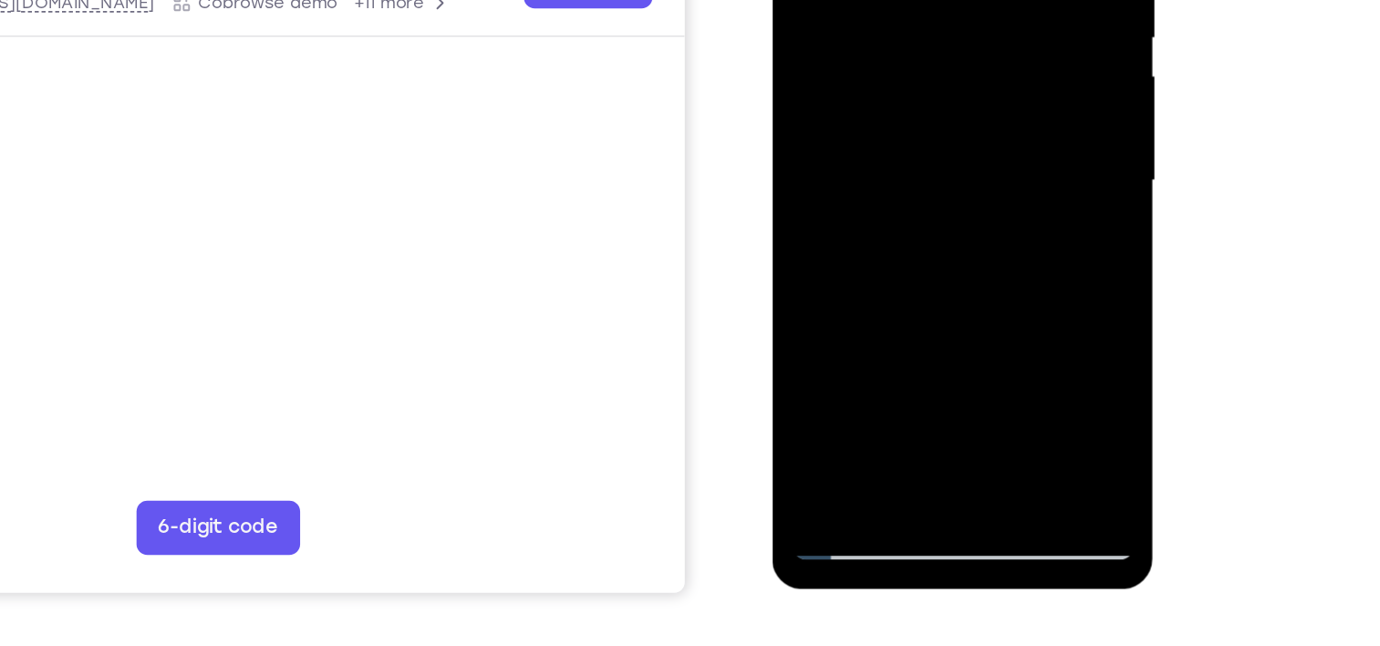
scroll to position [245, 0]
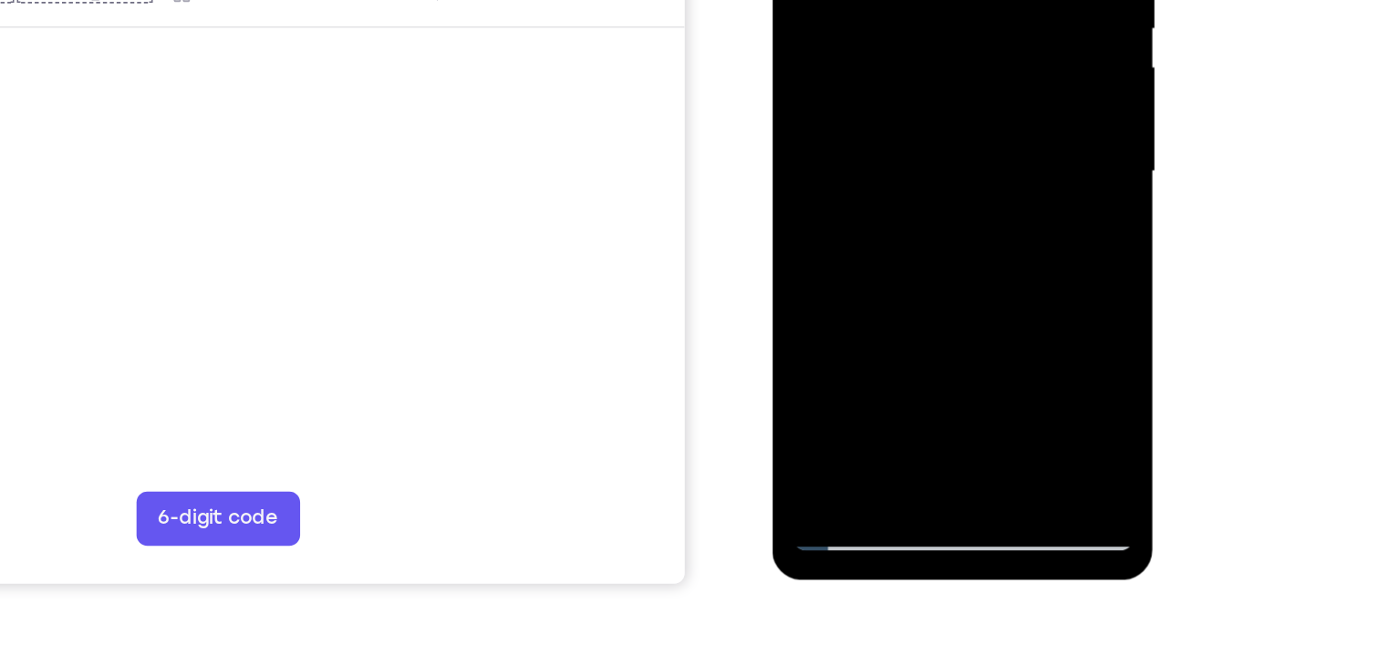
click at [884, 259] on div at bounding box center [901, 43] width 230 height 511
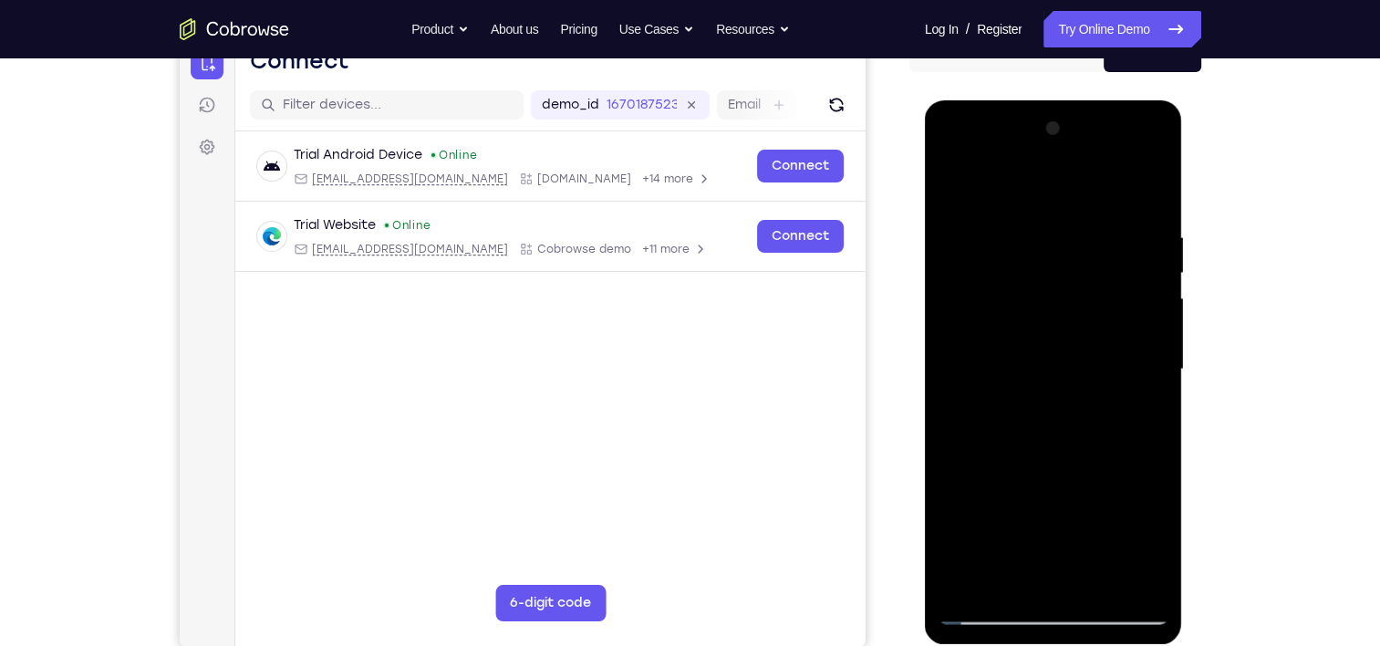
scroll to position [192, 0]
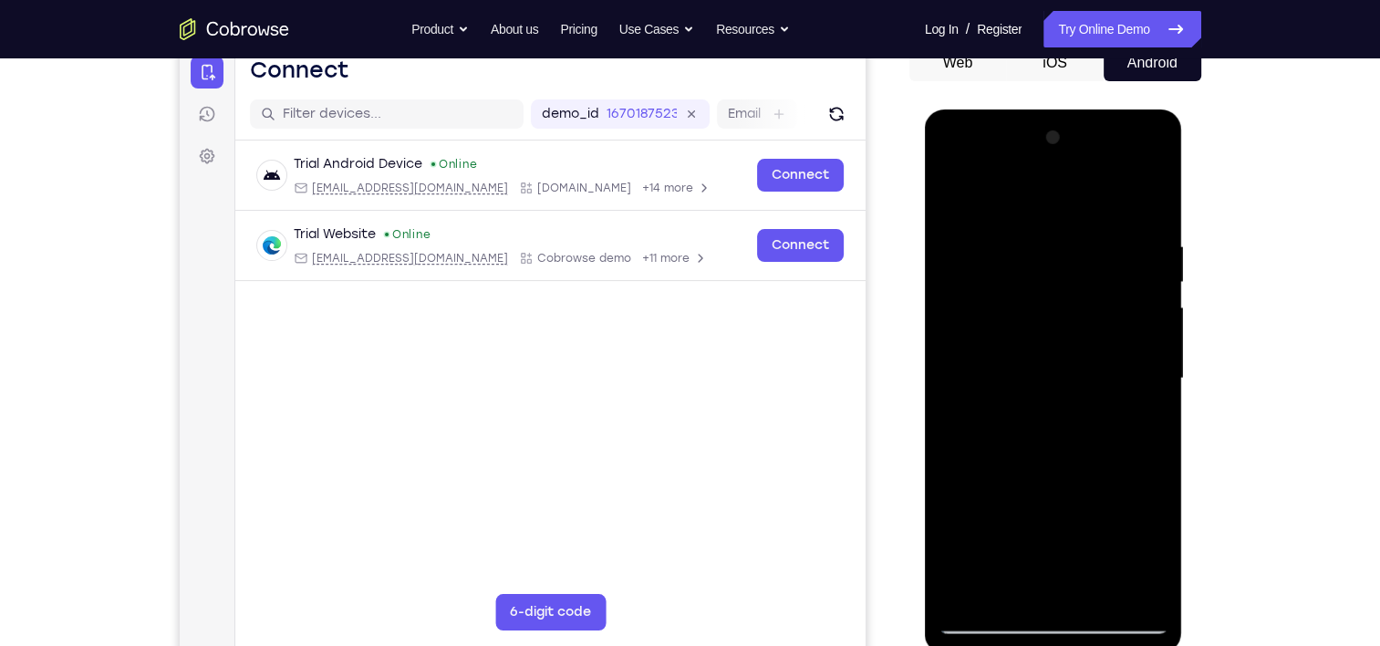
click at [995, 284] on div at bounding box center [1053, 378] width 230 height 511
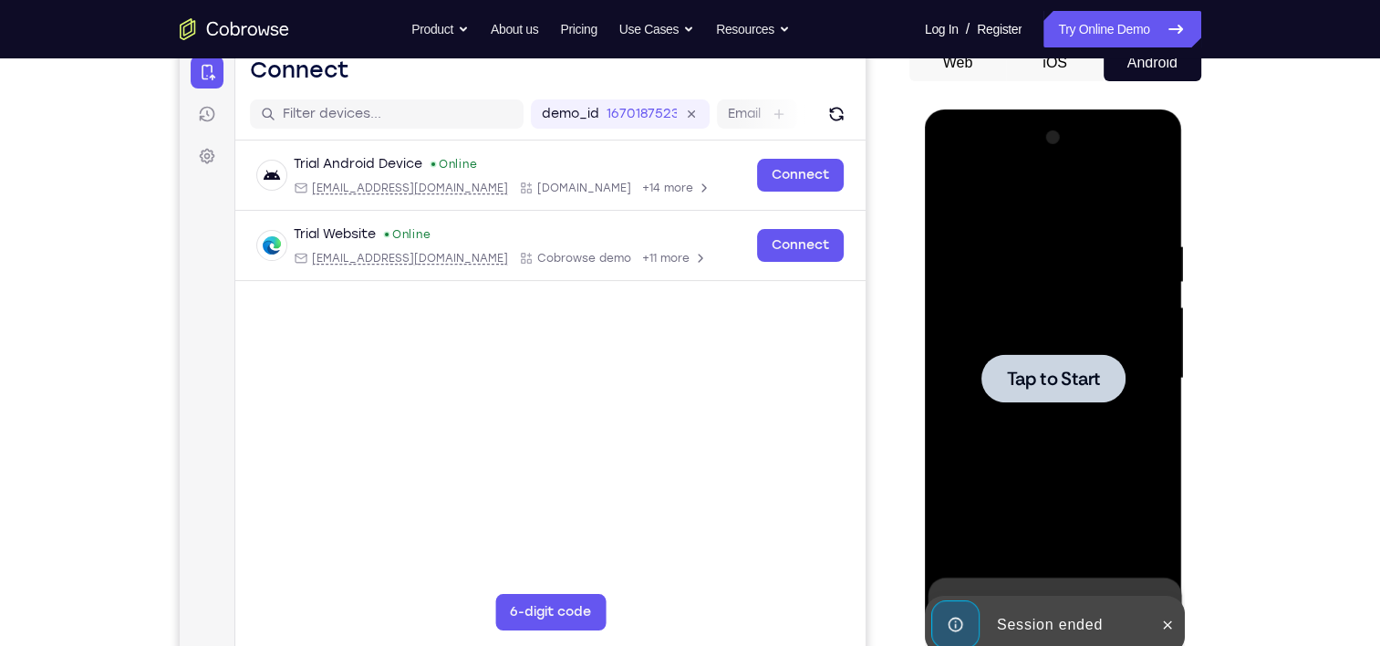
scroll to position [256, 0]
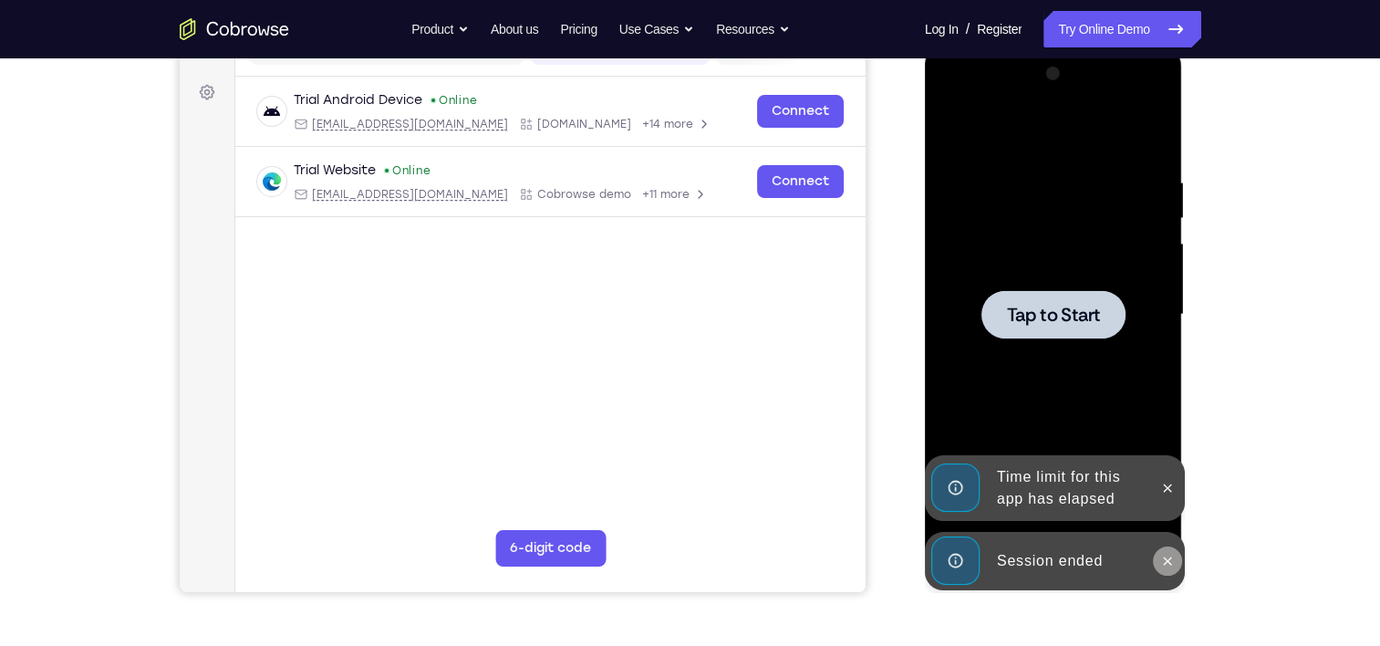
click at [1170, 563] on icon at bounding box center [1167, 560] width 8 height 8
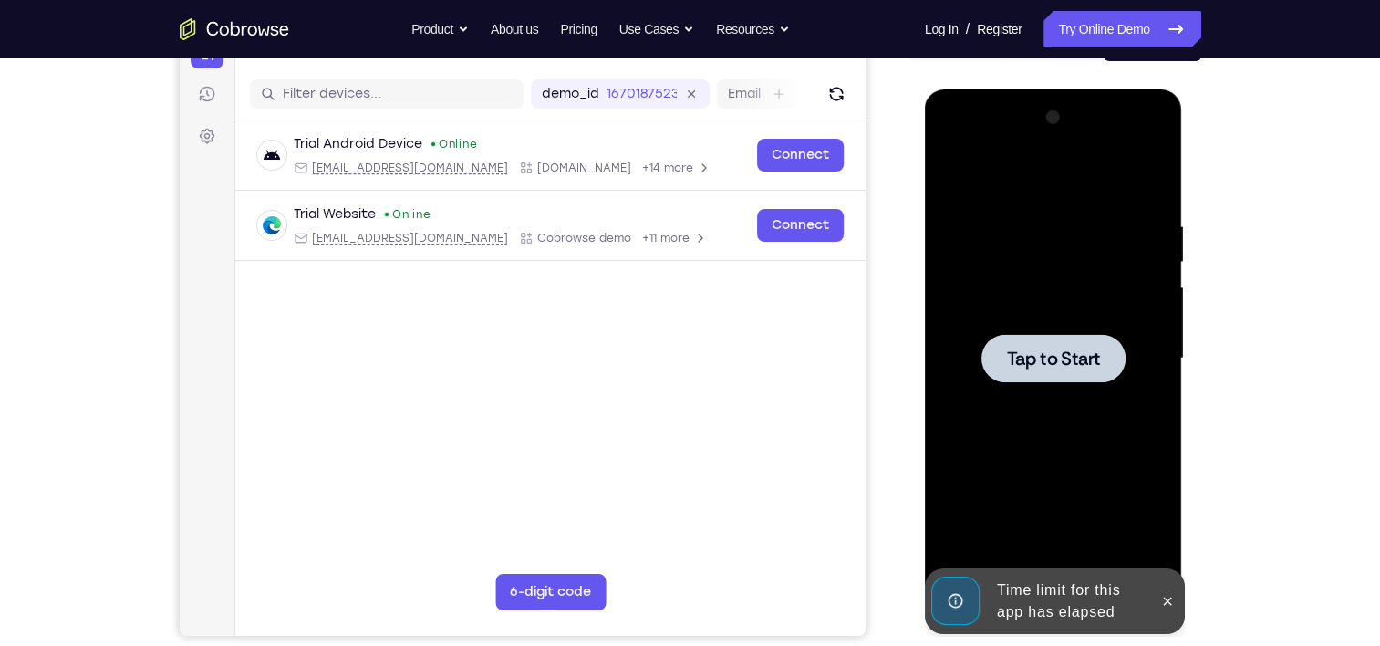
scroll to position [175, 0]
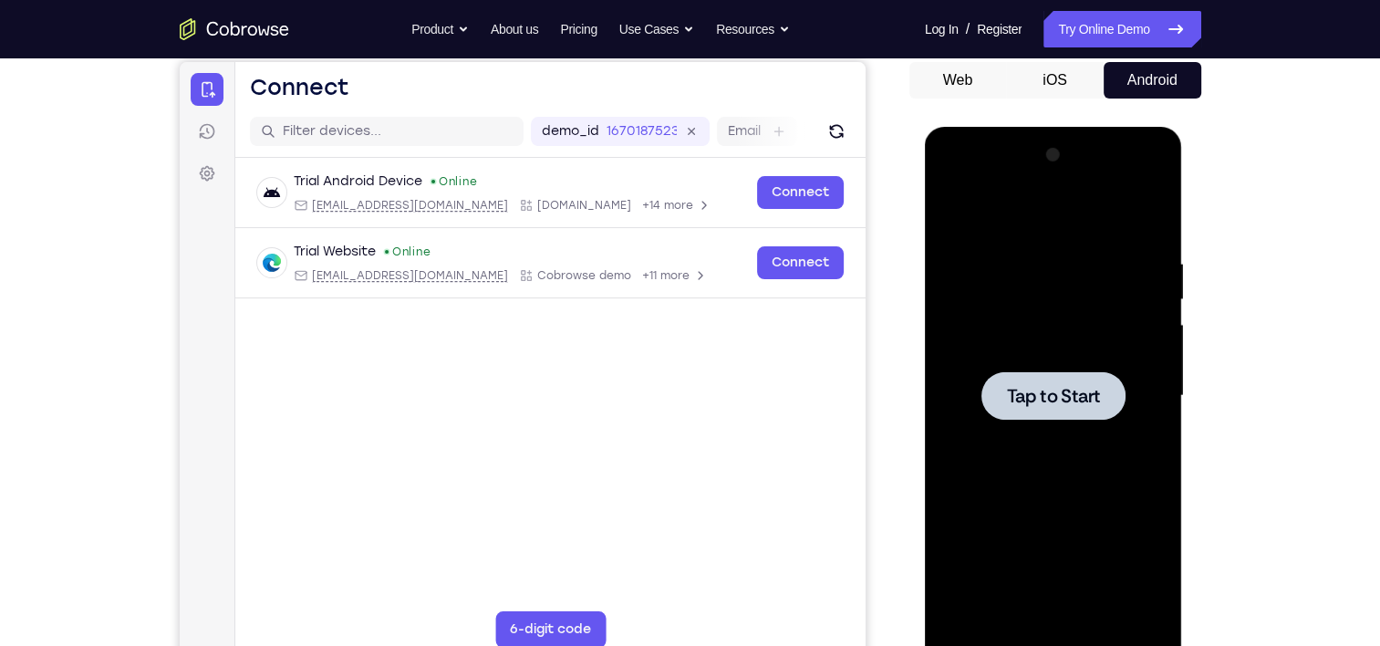
click at [1066, 387] on span "Tap to Start" at bounding box center [1053, 396] width 93 height 18
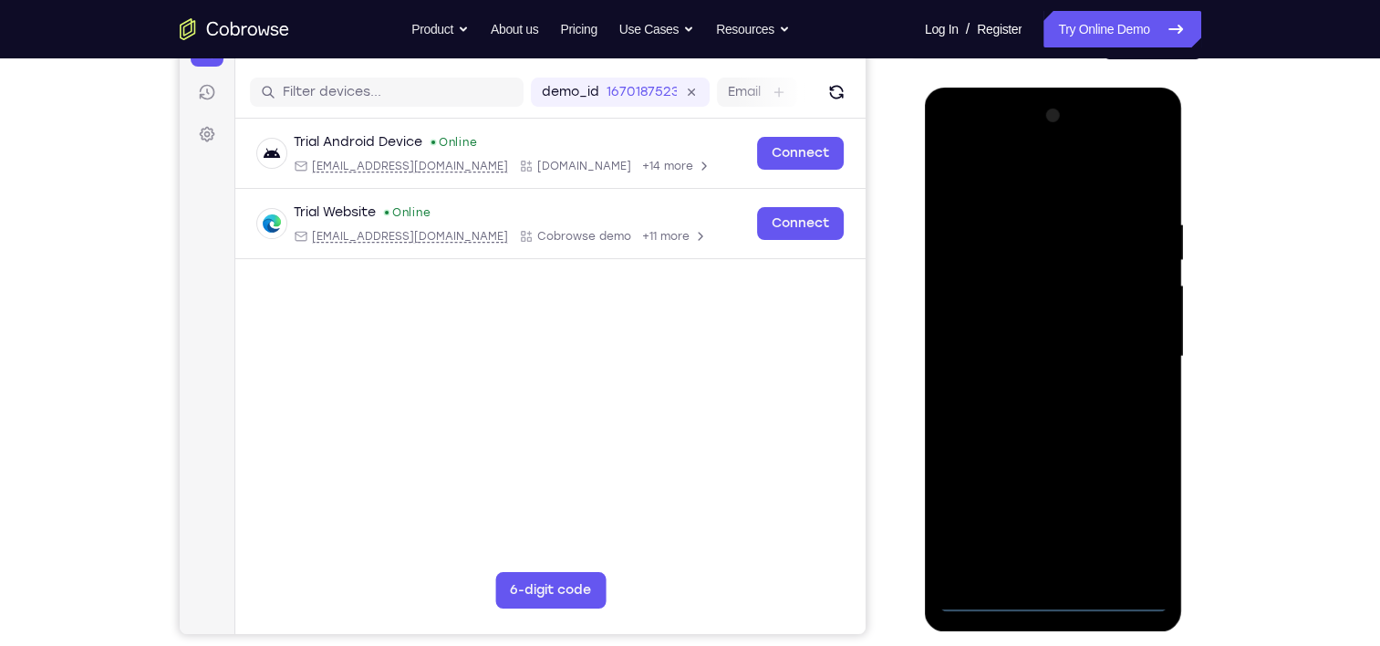
scroll to position [215, 0]
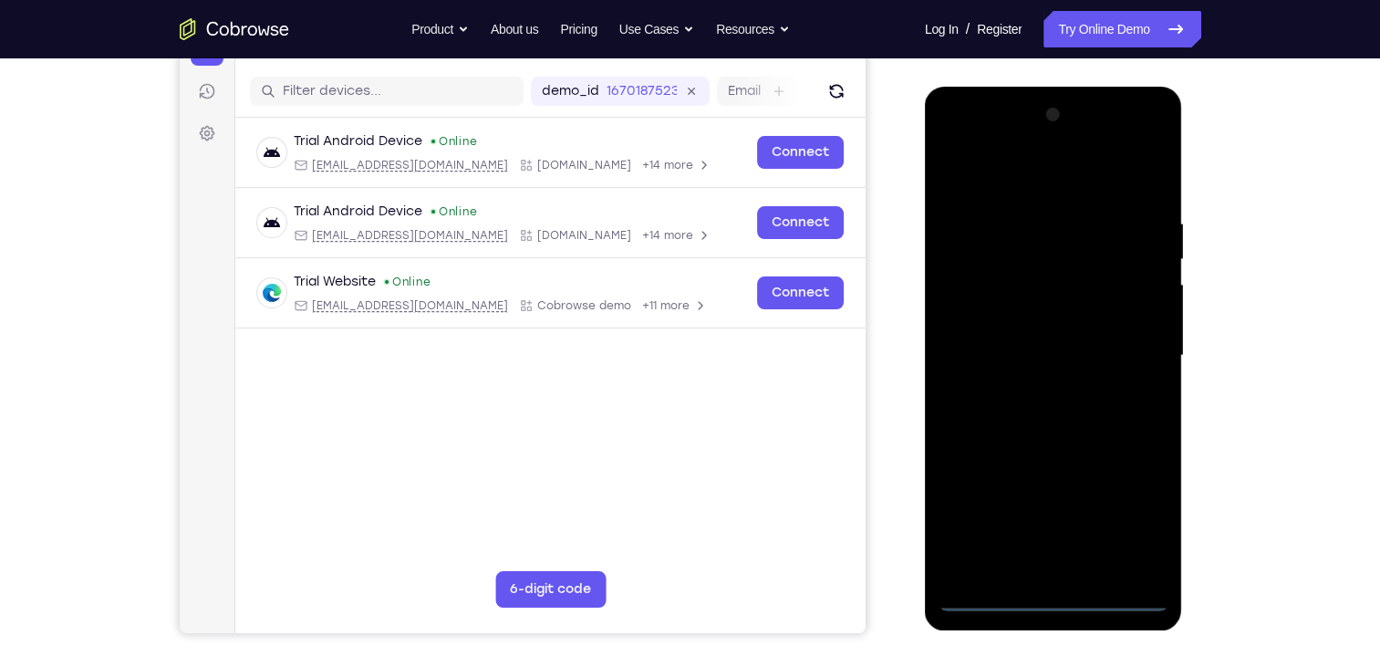
click at [1055, 591] on div at bounding box center [1053, 355] width 230 height 511
click at [1134, 510] on div at bounding box center [1053, 355] width 230 height 511
click at [956, 136] on div at bounding box center [1053, 355] width 230 height 511
click at [1123, 343] on div at bounding box center [1053, 355] width 230 height 511
click at [1034, 384] on div at bounding box center [1053, 355] width 230 height 511
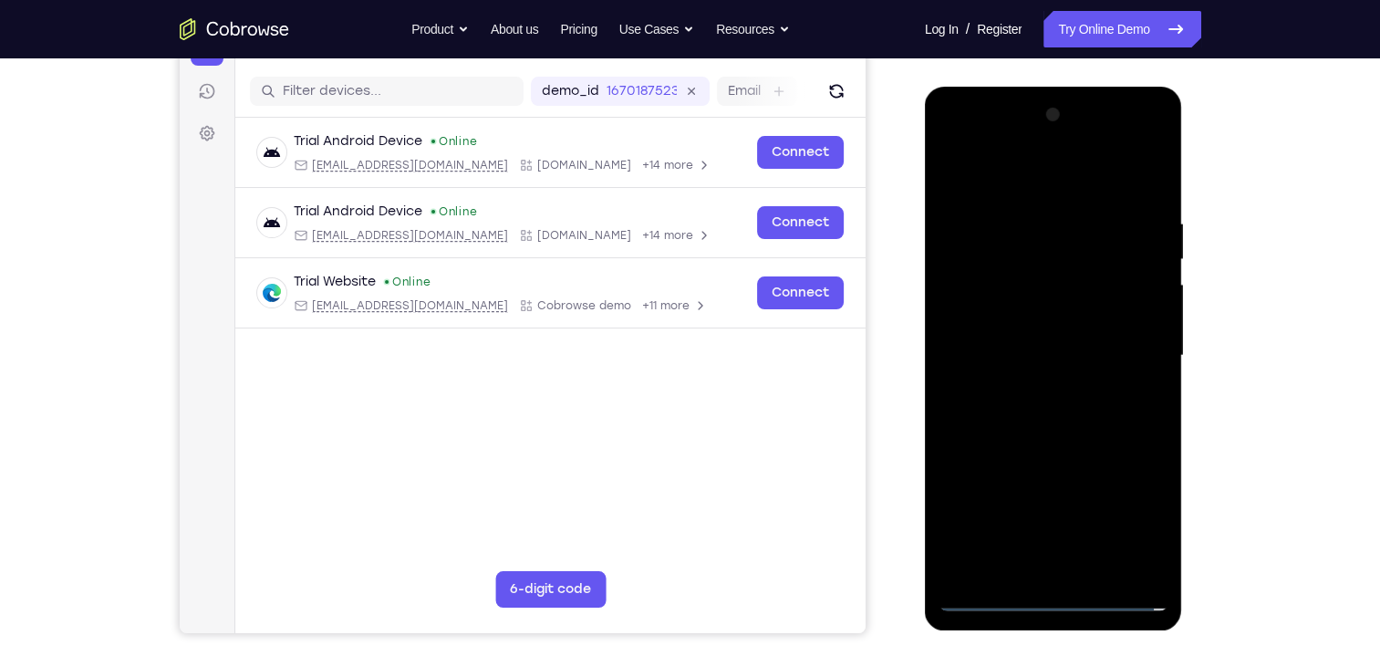
click at [1021, 331] on div at bounding box center [1053, 355] width 230 height 511
click at [1053, 384] on div at bounding box center [1053, 355] width 230 height 511
click at [1033, 268] on div at bounding box center [1053, 355] width 230 height 511
click at [1003, 278] on div at bounding box center [1053, 355] width 230 height 511
click at [977, 268] on div at bounding box center [1053, 355] width 230 height 511
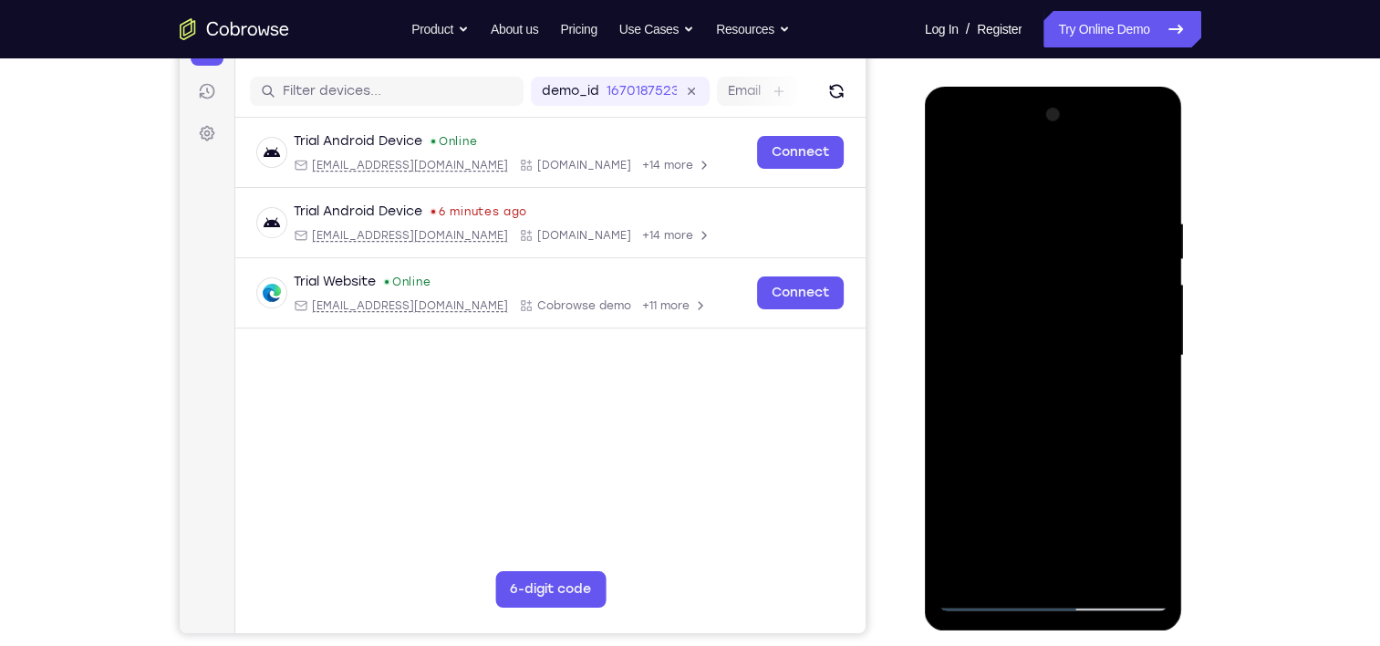
click at [1031, 386] on div at bounding box center [1053, 355] width 230 height 511
click at [1018, 282] on div at bounding box center [1053, 355] width 230 height 511
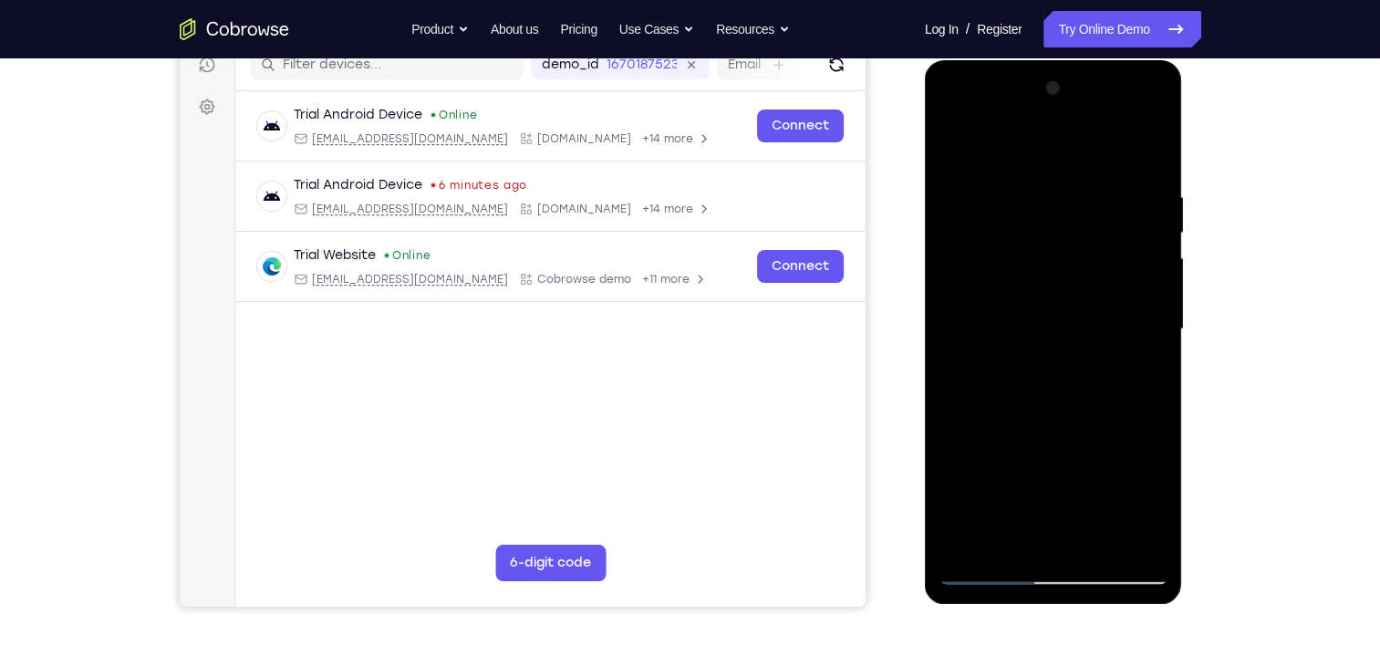
scroll to position [226, 0]
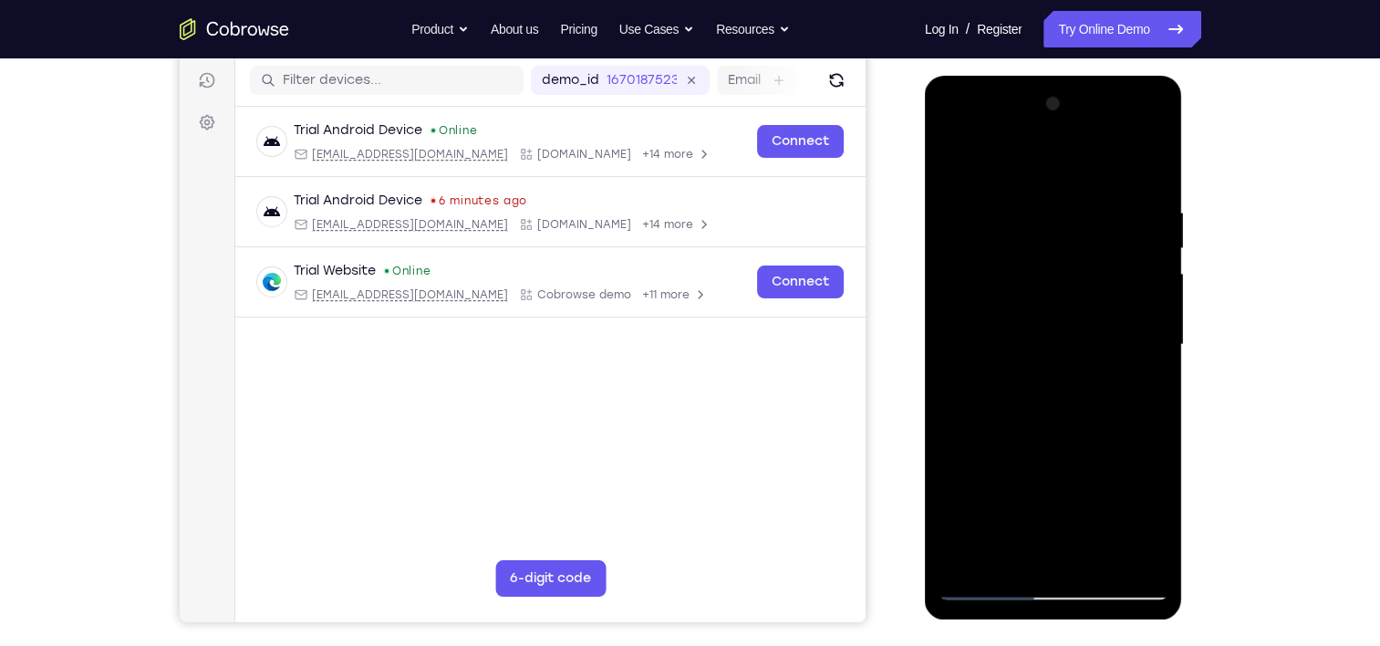
click at [1061, 339] on div at bounding box center [1053, 344] width 230 height 511
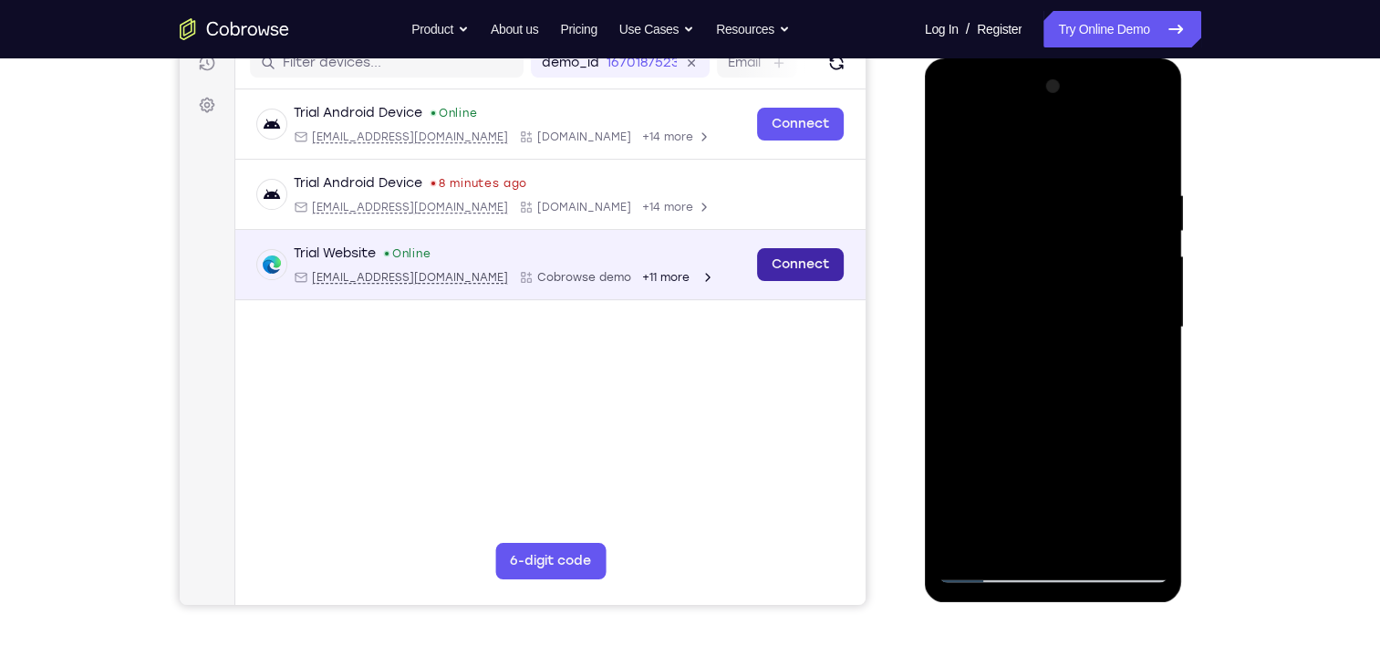
scroll to position [212, 0]
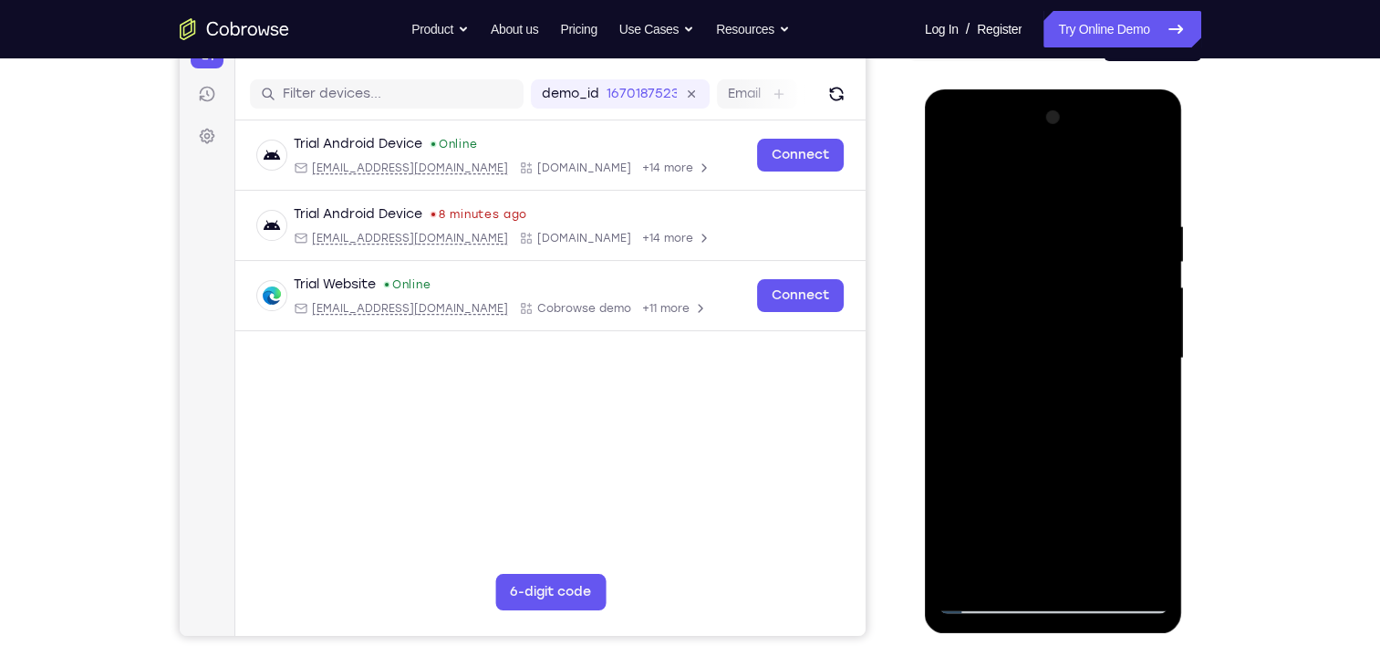
click at [1027, 266] on div at bounding box center [1053, 358] width 230 height 511
click at [1021, 273] on div at bounding box center [1053, 358] width 230 height 511
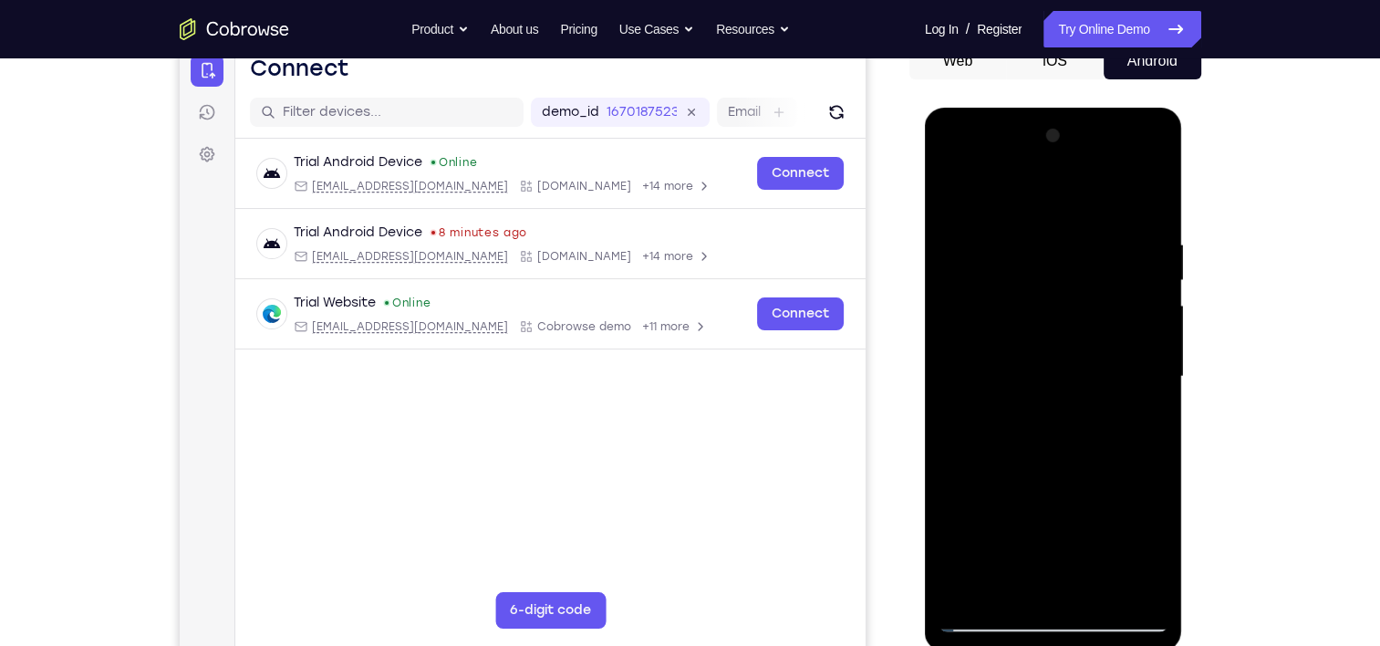
scroll to position [193, 0]
click at [1000, 301] on div at bounding box center [1053, 377] width 230 height 511
click at [1051, 372] on div at bounding box center [1053, 377] width 230 height 511
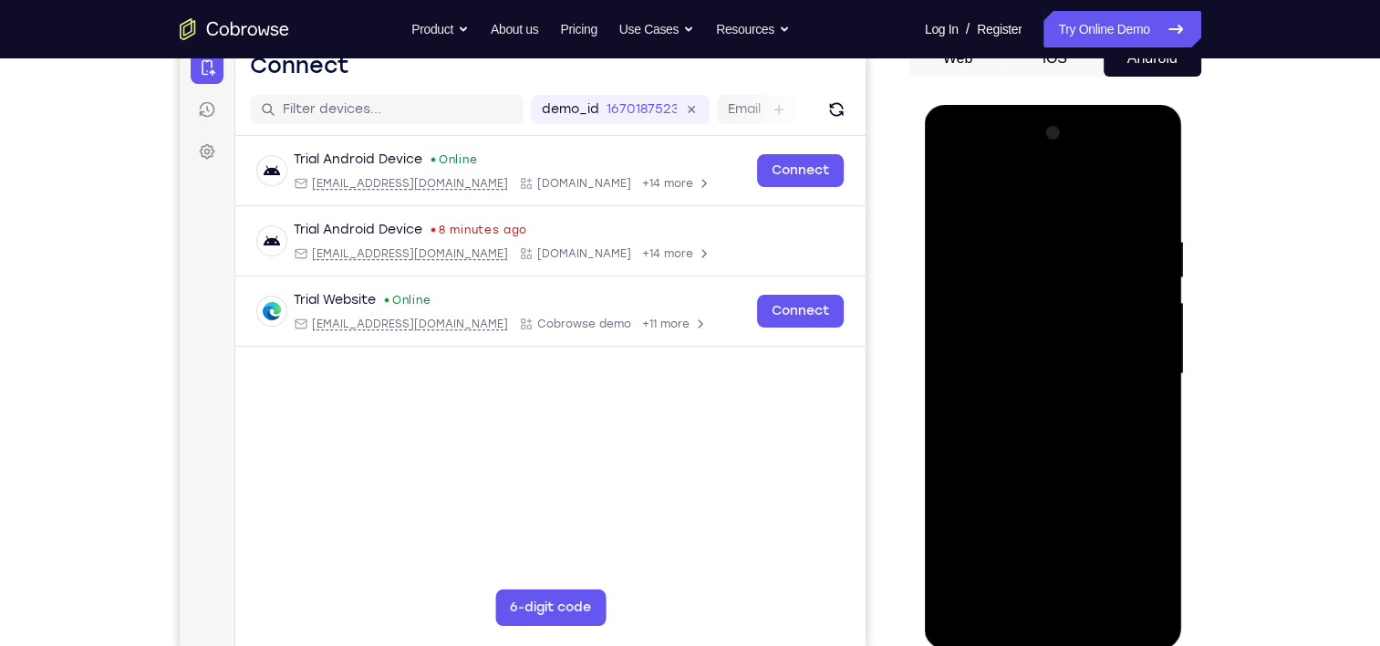
scroll to position [204, 0]
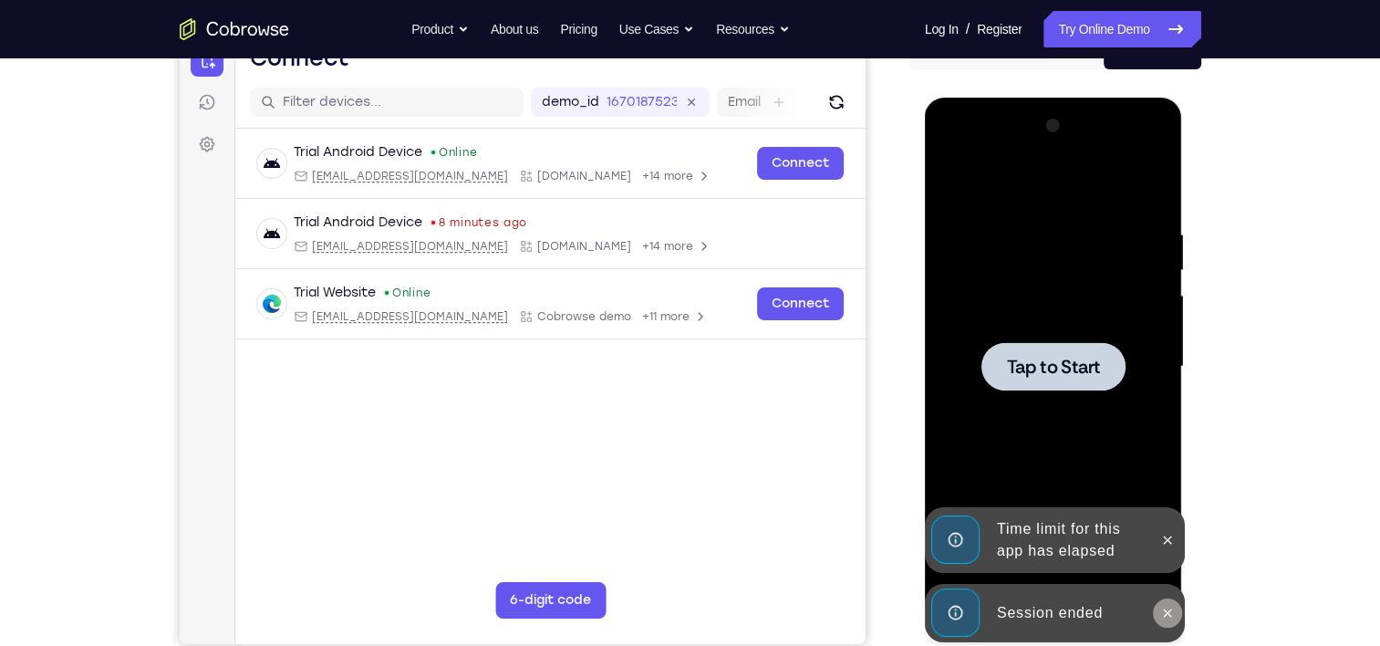
click at [1164, 608] on icon at bounding box center [1167, 612] width 15 height 15
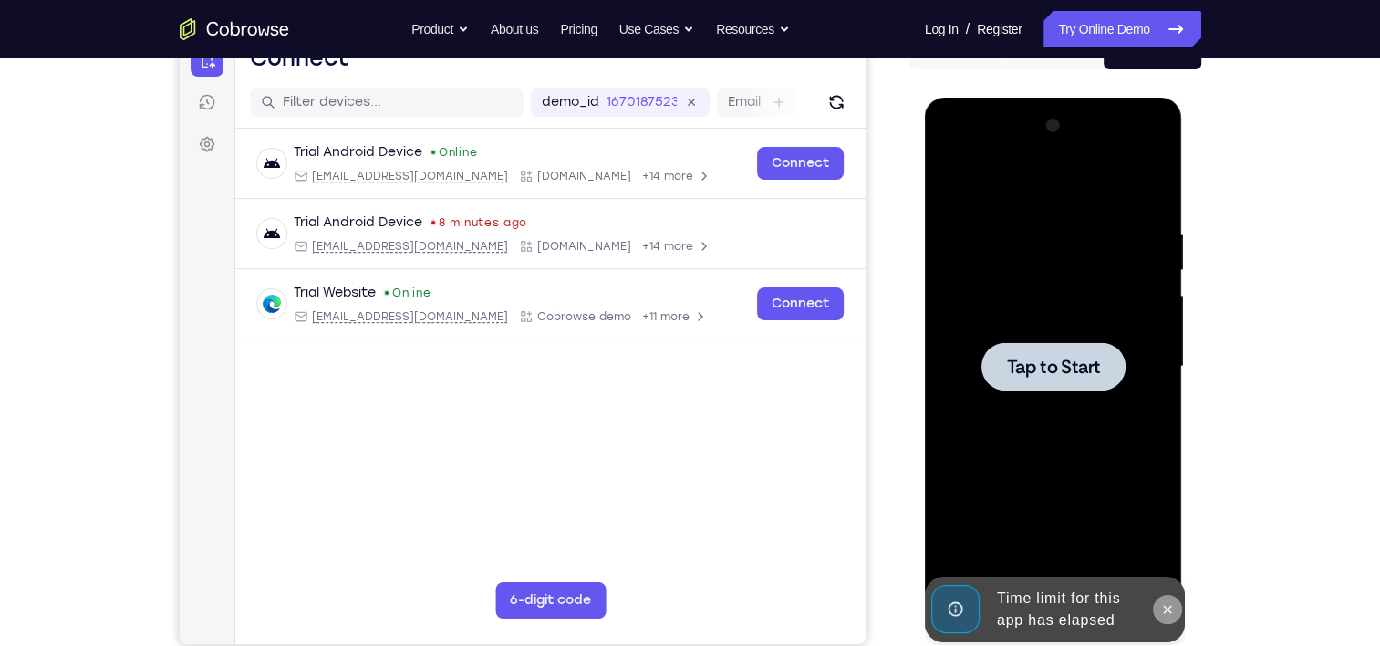
click at [1169, 605] on icon at bounding box center [1167, 609] width 15 height 15
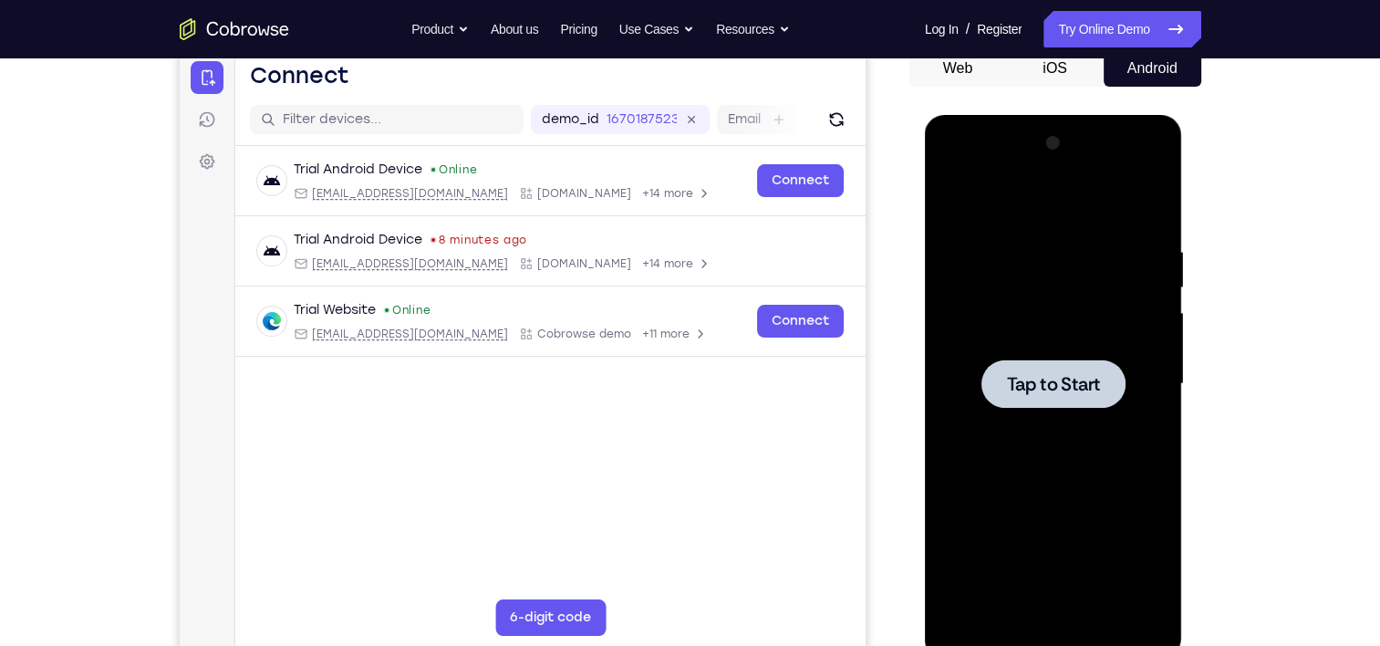
scroll to position [229, 0]
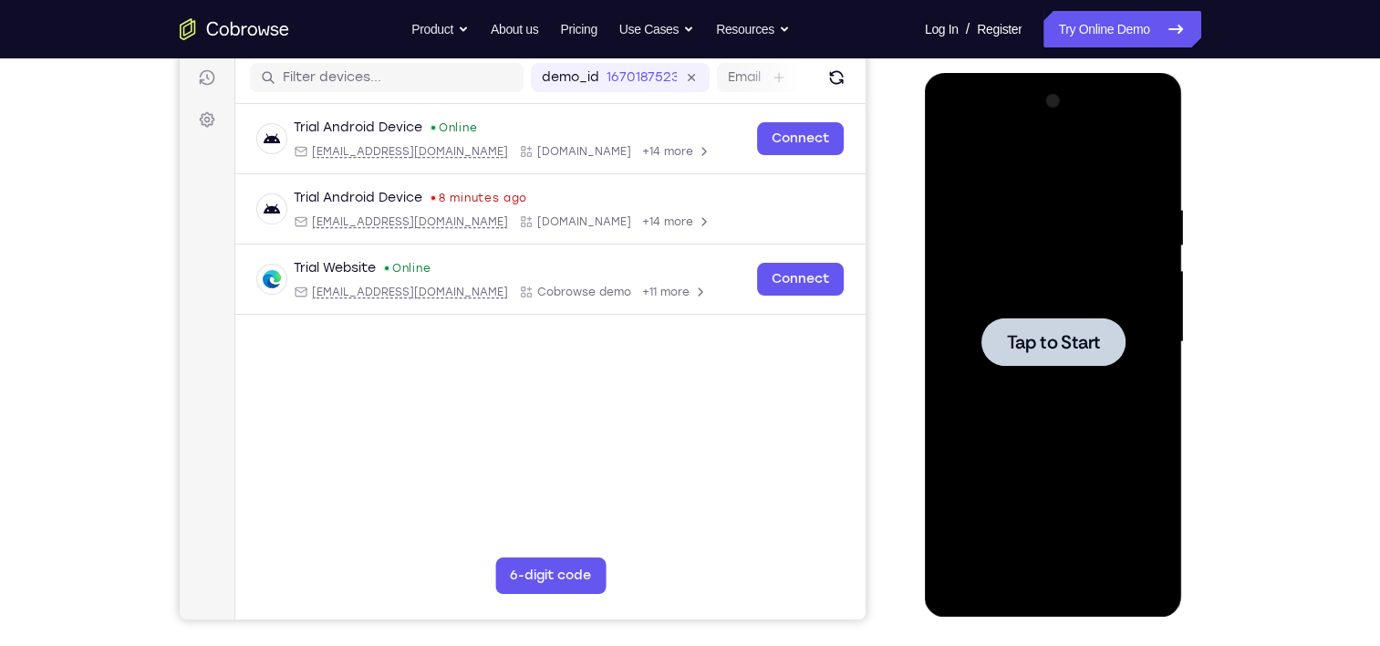
click at [1066, 336] on span "Tap to Start" at bounding box center [1053, 342] width 93 height 18
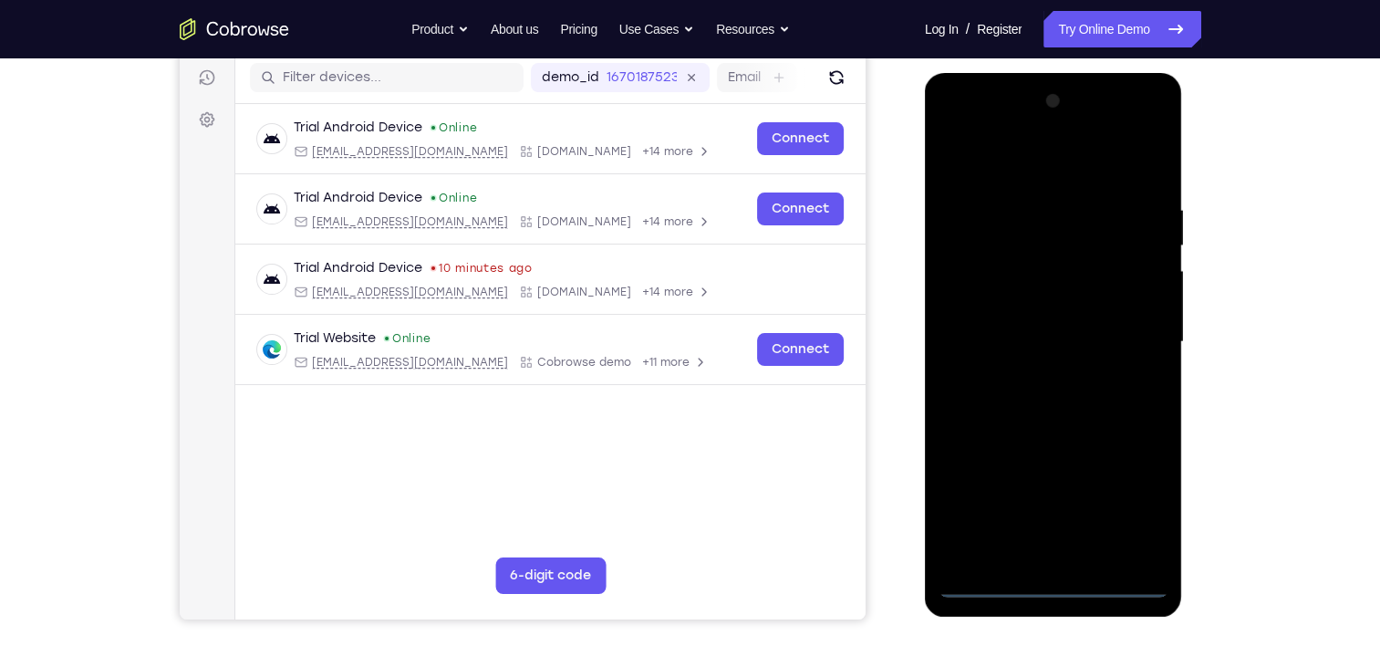
click at [1053, 577] on div at bounding box center [1053, 342] width 230 height 511
click at [1125, 502] on div at bounding box center [1053, 342] width 230 height 511
click at [949, 121] on div at bounding box center [1053, 342] width 230 height 511
click at [1132, 328] on div at bounding box center [1053, 342] width 230 height 511
click at [1036, 376] on div at bounding box center [1053, 342] width 230 height 511
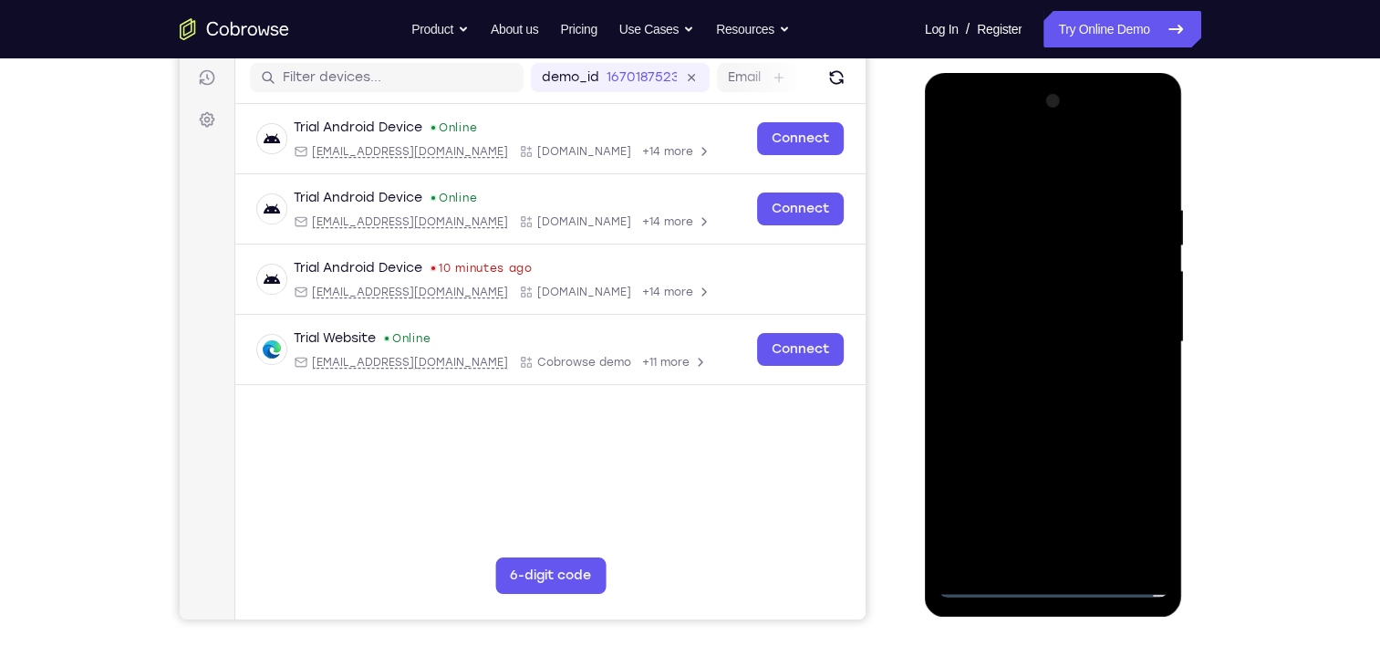
click at [1025, 325] on div at bounding box center [1053, 342] width 230 height 511
click at [1016, 311] on div at bounding box center [1053, 342] width 230 height 511
click at [954, 554] on div at bounding box center [1053, 342] width 230 height 511
click at [984, 512] on div at bounding box center [1053, 342] width 230 height 511
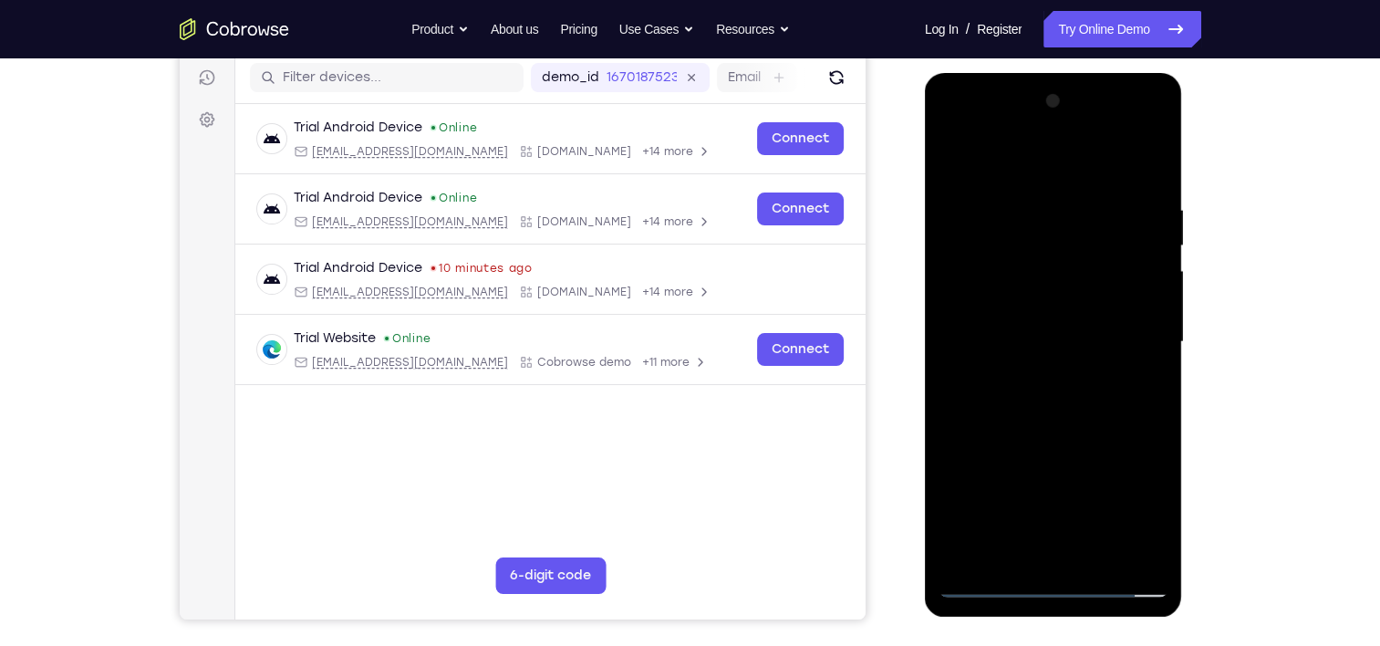
click at [1023, 339] on div at bounding box center [1053, 342] width 230 height 511
click at [1050, 395] on div at bounding box center [1053, 342] width 230 height 511
click at [1054, 426] on div at bounding box center [1053, 342] width 230 height 511
click at [1057, 253] on div at bounding box center [1053, 342] width 230 height 511
click at [1068, 249] on div at bounding box center [1053, 342] width 230 height 511
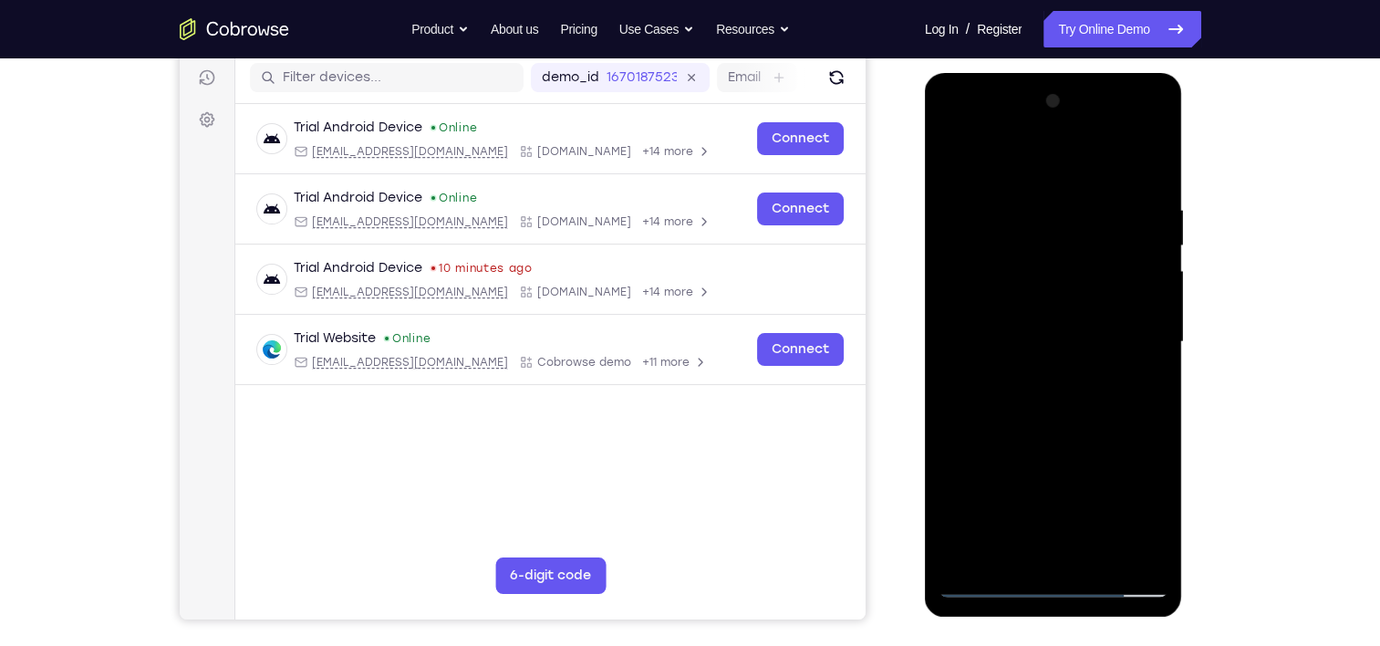
click at [1068, 249] on div at bounding box center [1053, 342] width 230 height 511
click at [1056, 263] on div at bounding box center [1053, 342] width 230 height 511
click at [1002, 263] on div at bounding box center [1053, 342] width 230 height 511
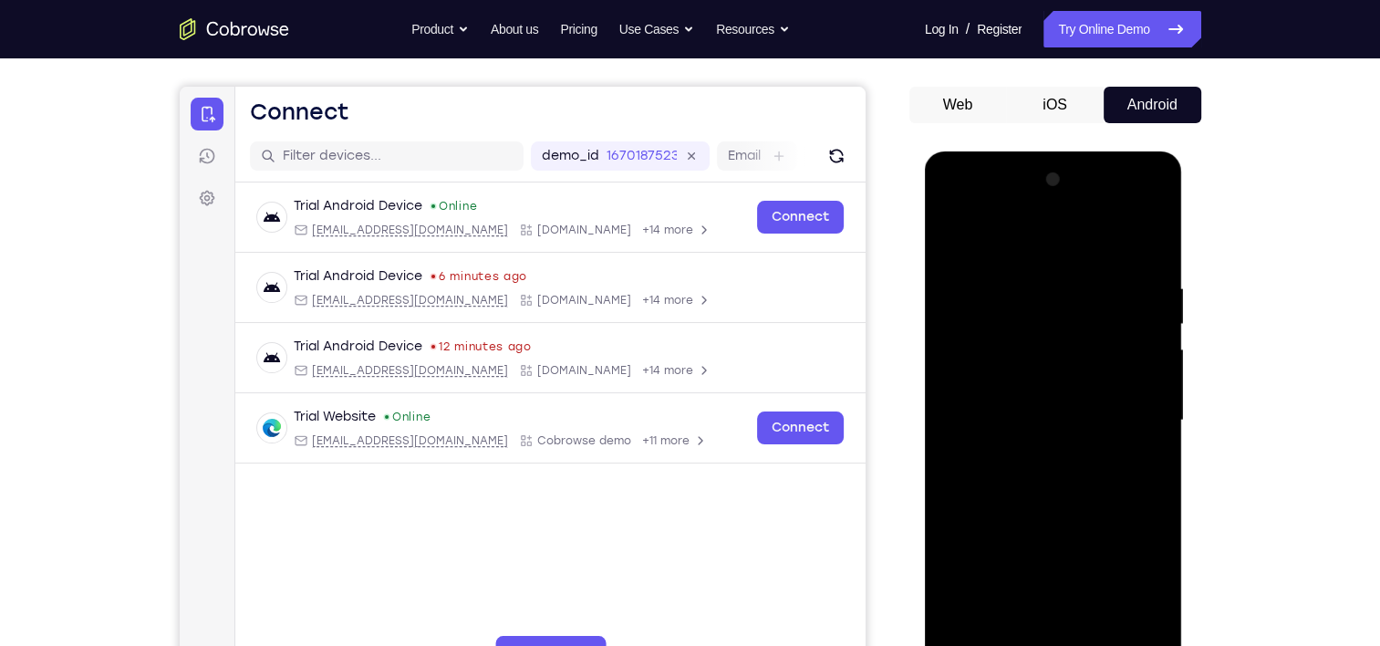
scroll to position [169, 0]
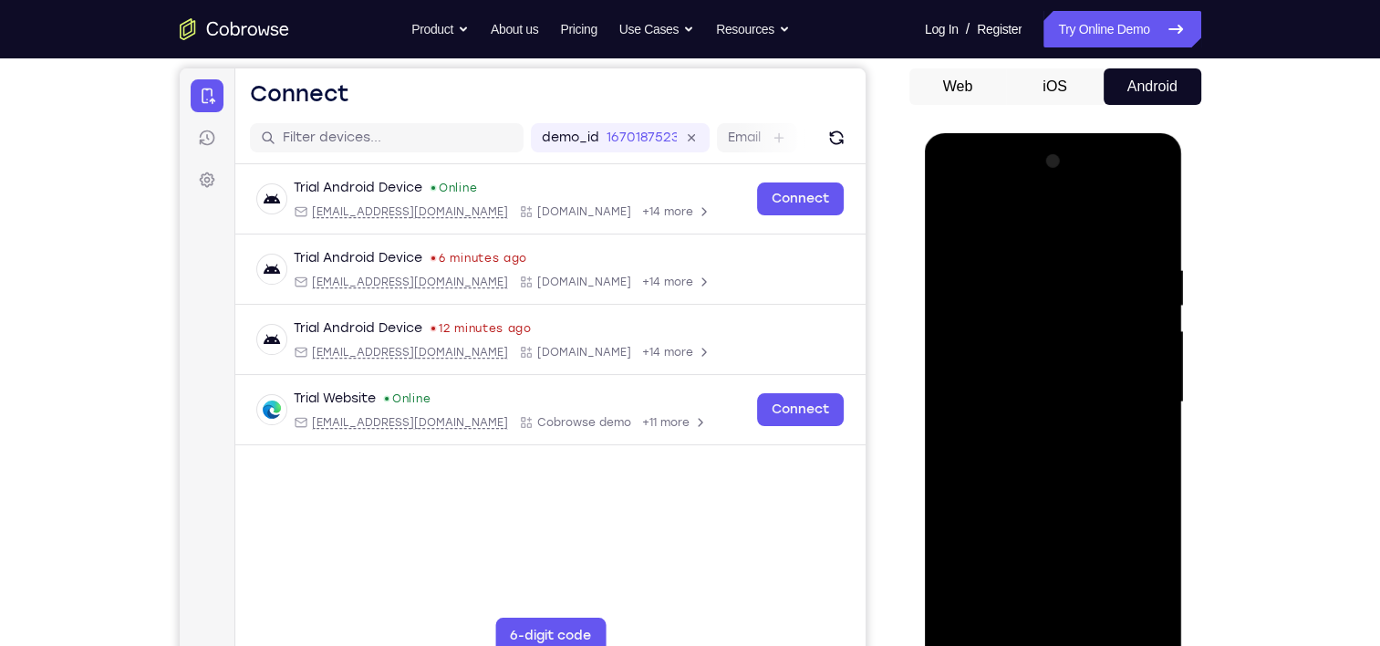
click at [1127, 185] on div at bounding box center [1053, 402] width 230 height 511
click at [1018, 268] on div at bounding box center [1053, 402] width 230 height 511
click at [1013, 327] on div at bounding box center [1053, 402] width 230 height 511
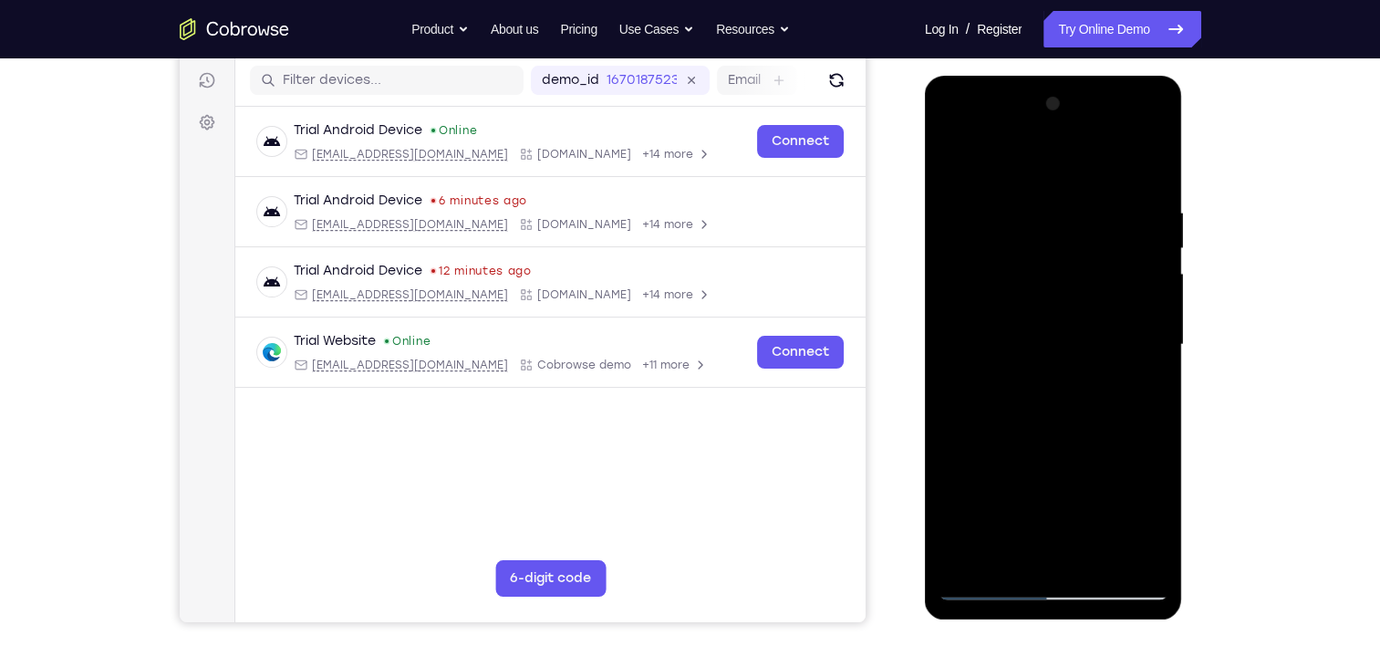
scroll to position [227, 0]
click at [987, 581] on div at bounding box center [1053, 343] width 230 height 511
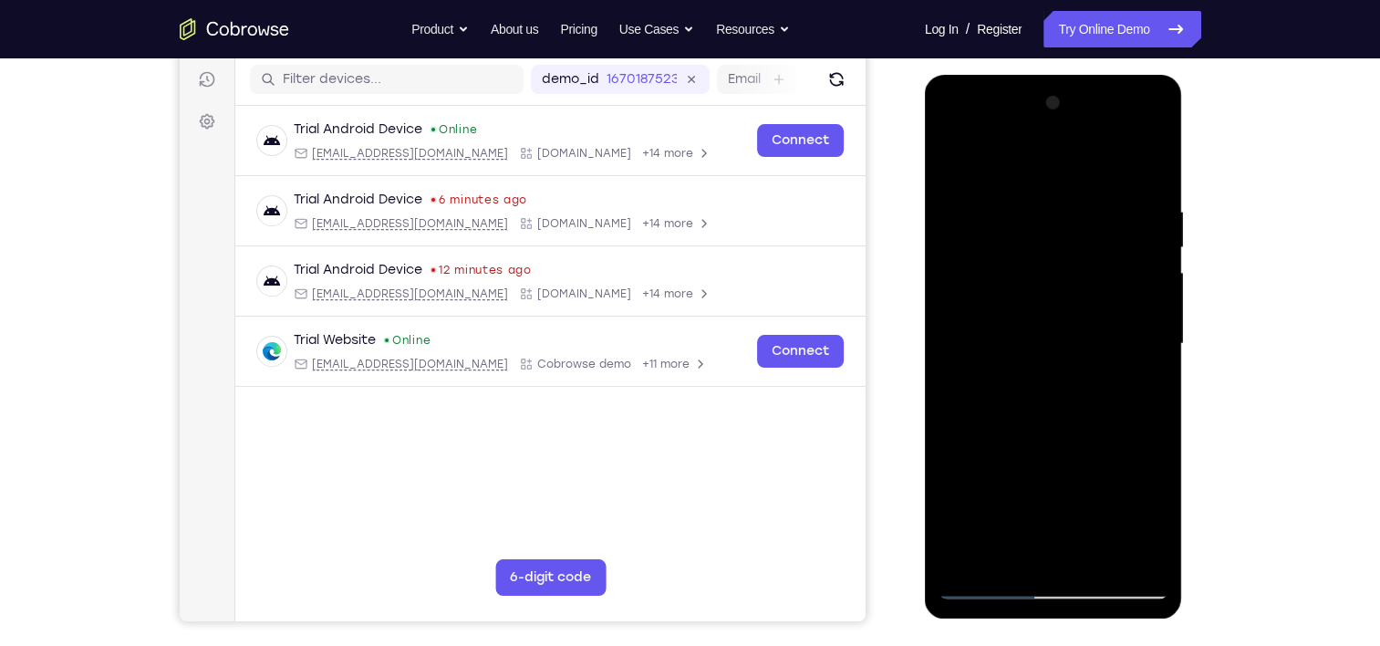
click at [987, 581] on div at bounding box center [1053, 343] width 230 height 511
click at [1039, 203] on div at bounding box center [1053, 343] width 230 height 511
